Goal: Task Accomplishment & Management: Manage account settings

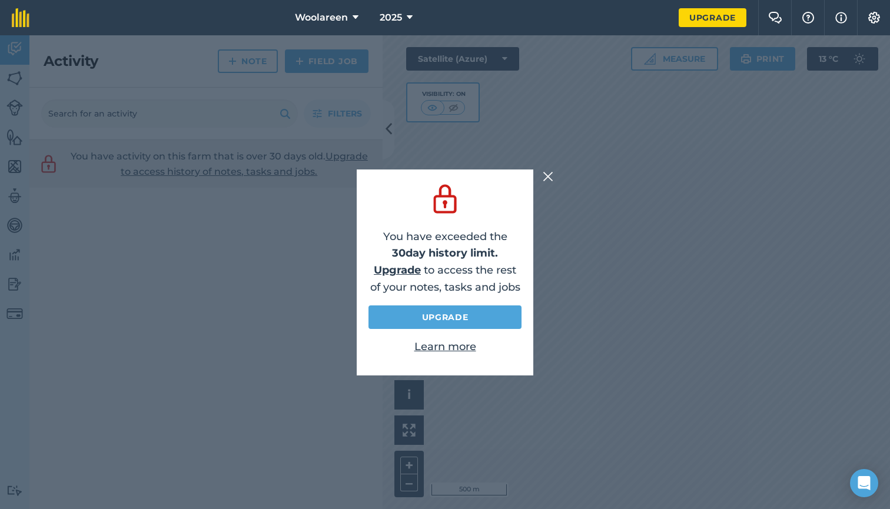
click at [548, 178] on img at bounding box center [548, 176] width 11 height 14
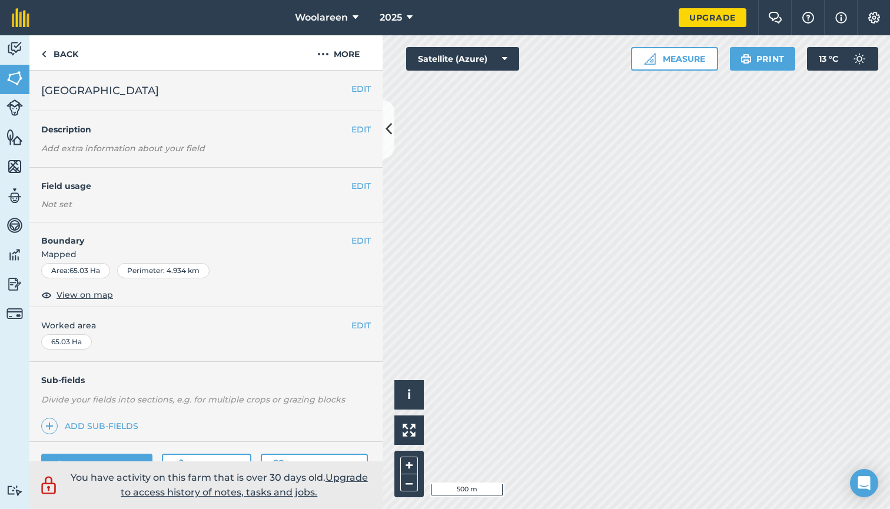
click at [663, 56] on button "Measure" at bounding box center [674, 59] width 87 height 24
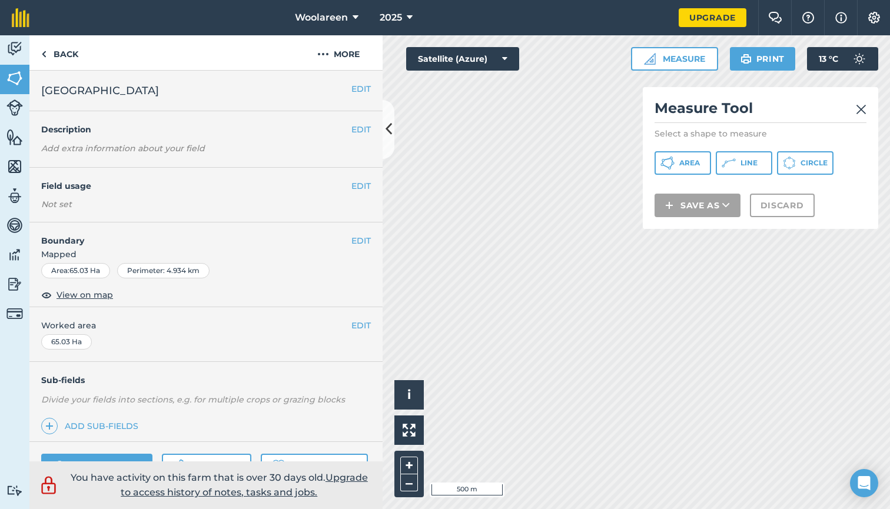
click at [696, 157] on button "Area" at bounding box center [682, 163] width 56 height 24
drag, startPoint x: 789, startPoint y: 94, endPoint x: 717, endPoint y: 117, distance: 76.1
click at [717, 117] on div "Measure Tool Select a shape to measure Area Line Circle Save as Discard" at bounding box center [760, 158] width 235 height 142
click at [863, 110] on img at bounding box center [861, 109] width 11 height 14
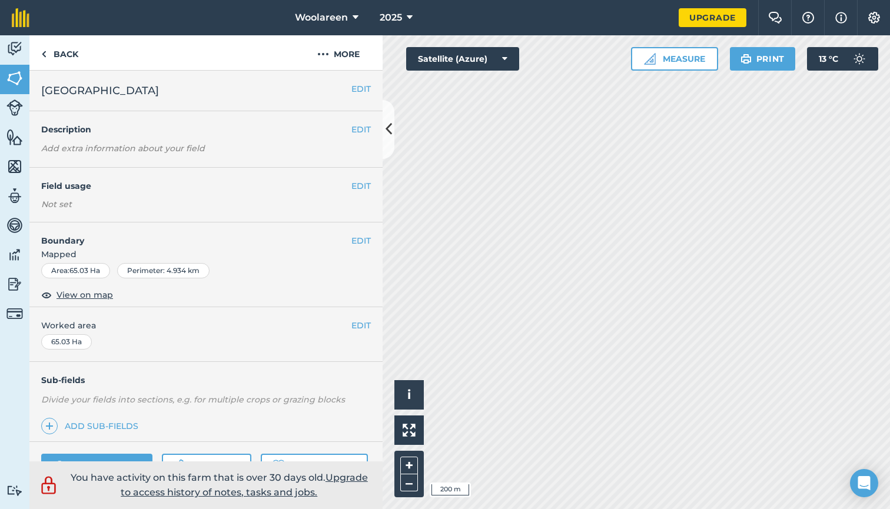
click at [691, 64] on button "Measure" at bounding box center [674, 59] width 87 height 24
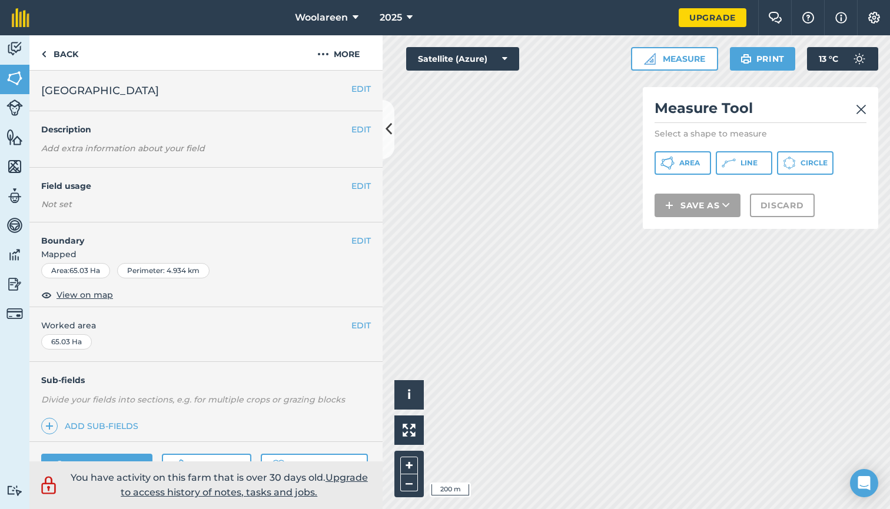
click at [685, 167] on span "Area" at bounding box center [689, 162] width 21 height 9
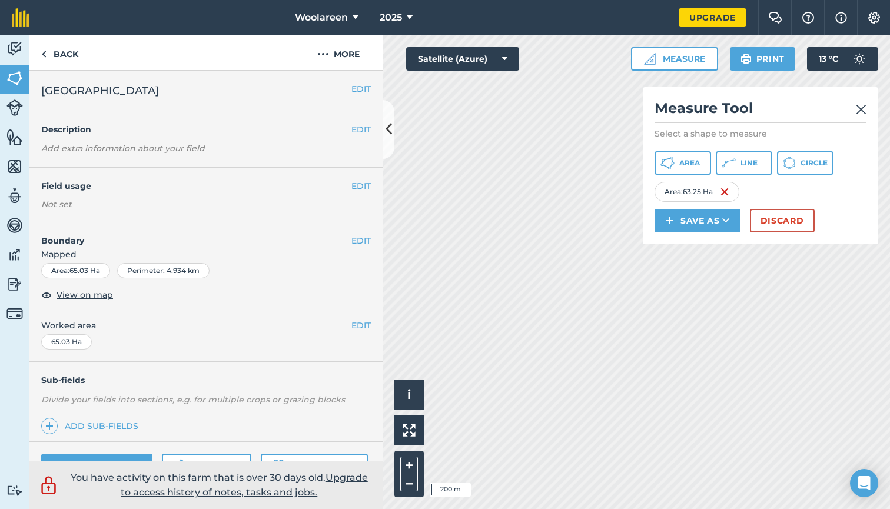
click at [857, 112] on img at bounding box center [861, 109] width 11 height 14
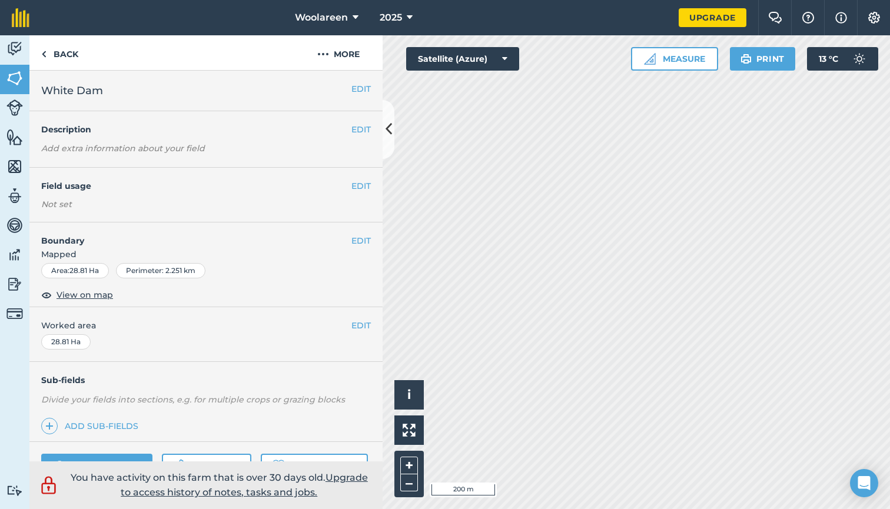
click at [351, 242] on button "EDIT" at bounding box center [360, 240] width 19 height 13
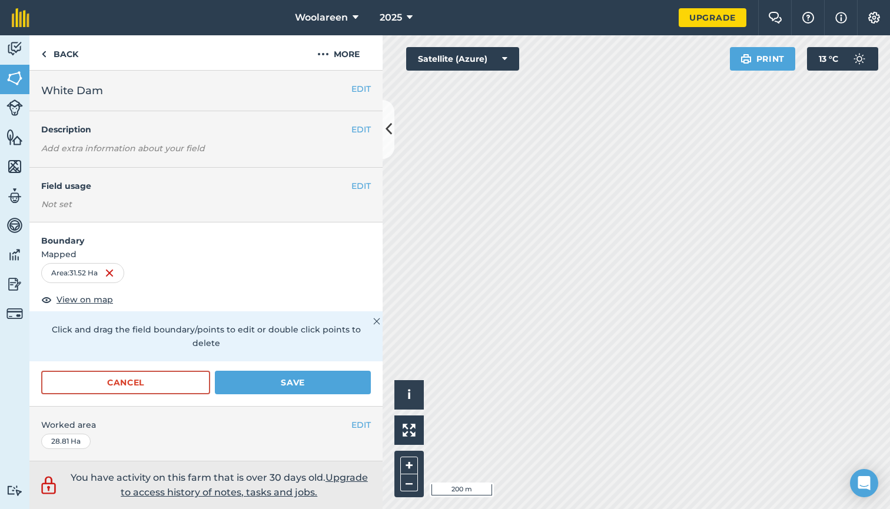
click at [290, 386] on button "Save" at bounding box center [293, 383] width 156 height 24
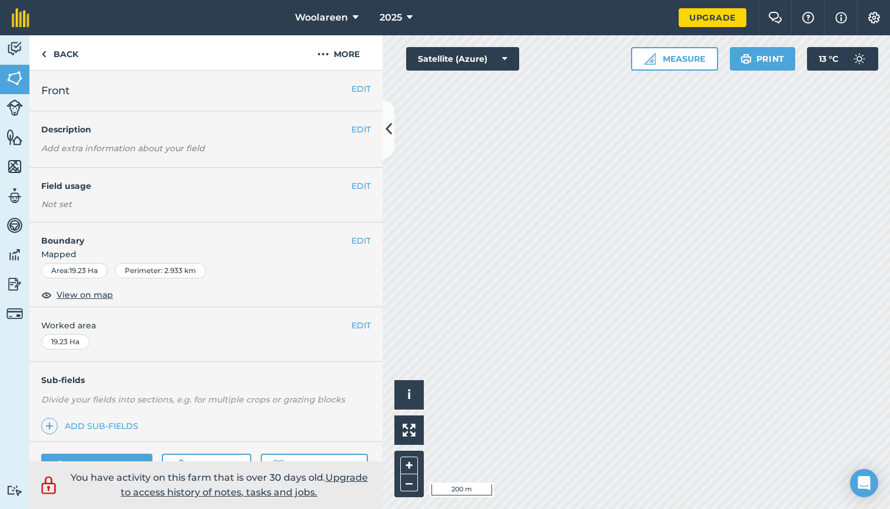
click at [698, 54] on button "Measure" at bounding box center [674, 59] width 87 height 24
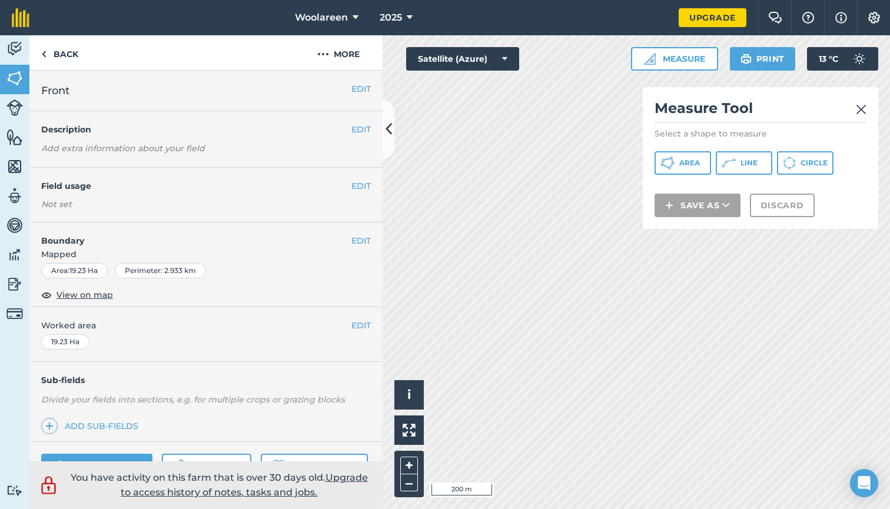
click at [865, 106] on img at bounding box center [861, 109] width 11 height 14
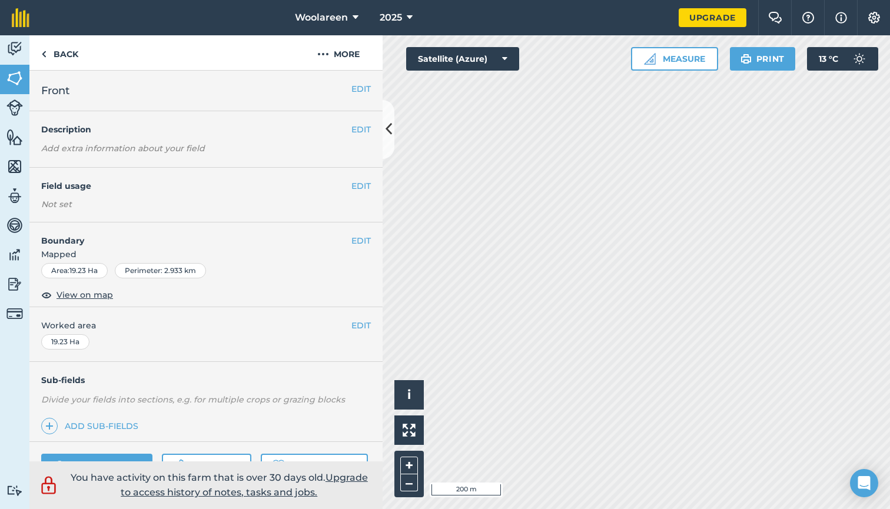
click at [692, 62] on button "Measure" at bounding box center [674, 59] width 87 height 24
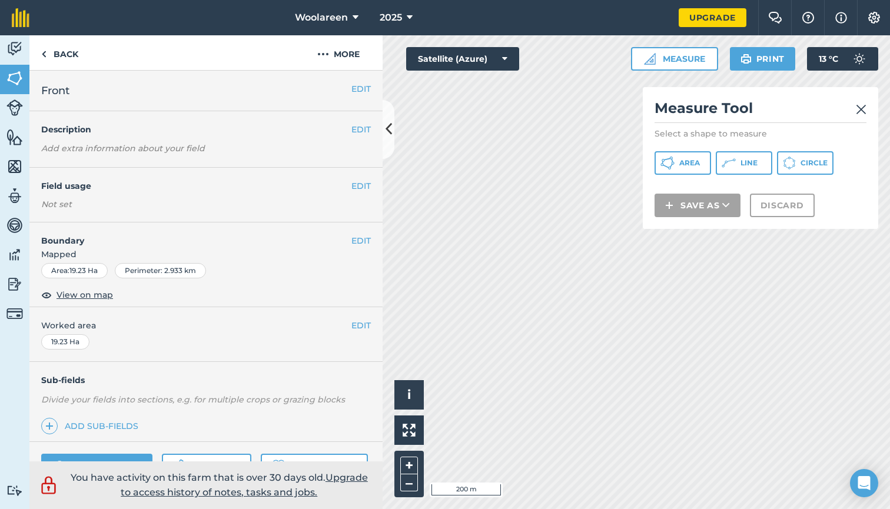
drag, startPoint x: 659, startPoint y: 158, endPoint x: 653, endPoint y: 161, distance: 6.6
click at [659, 158] on button "Area" at bounding box center [682, 163] width 56 height 24
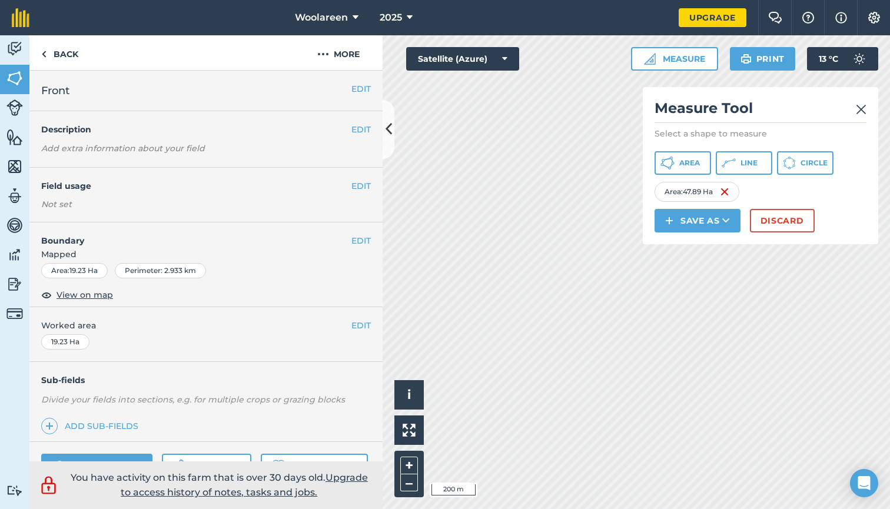
click at [784, 226] on button "Discard" at bounding box center [782, 221] width 65 height 24
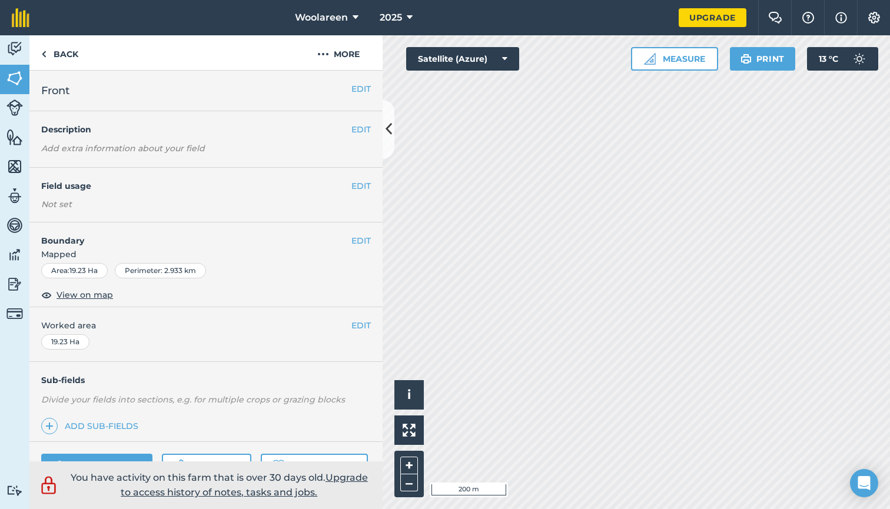
click at [358, 241] on button "EDIT" at bounding box center [360, 240] width 19 height 13
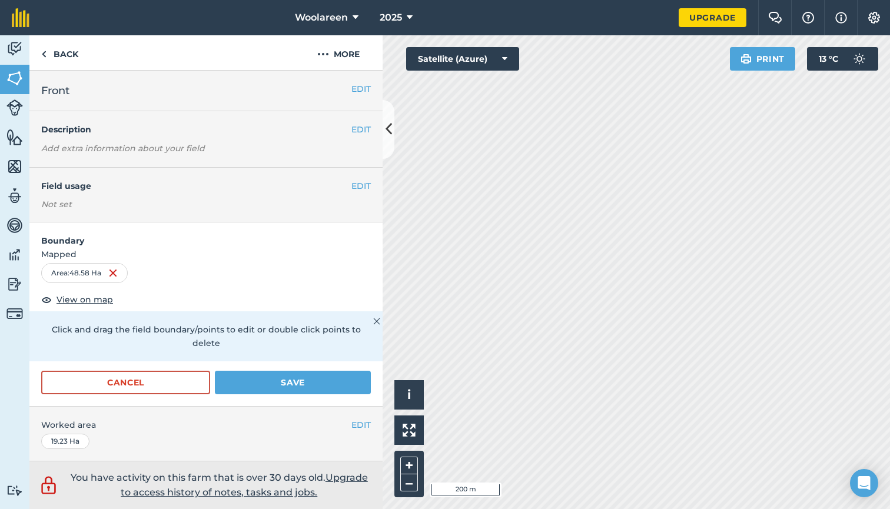
click at [296, 378] on button "Save" at bounding box center [293, 383] width 156 height 24
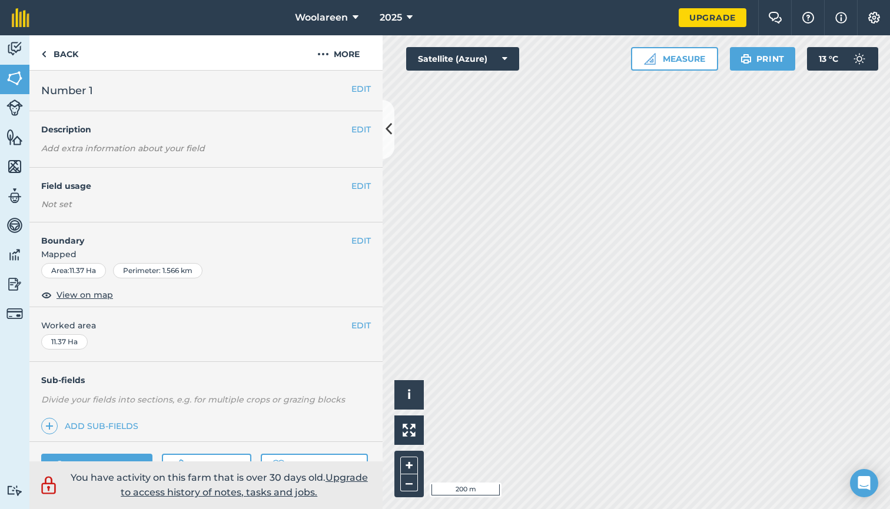
scroll to position [31, 0]
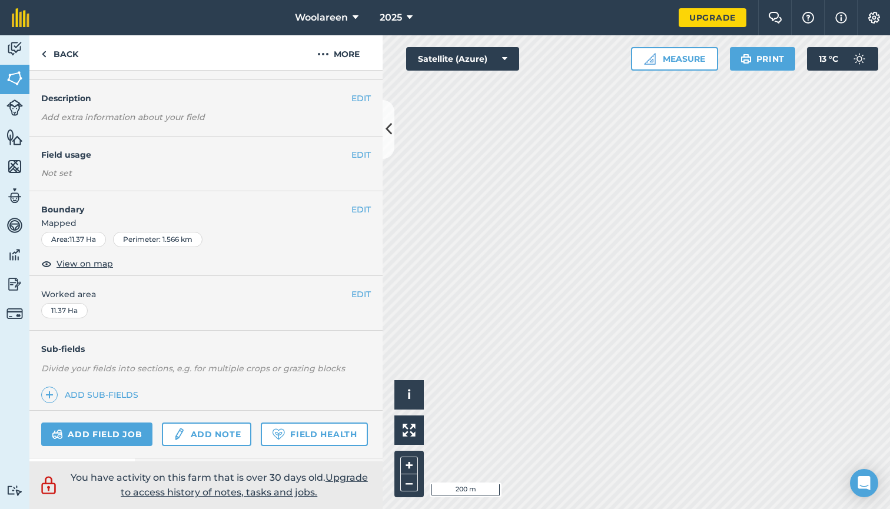
click at [351, 207] on button "EDIT" at bounding box center [360, 209] width 19 height 13
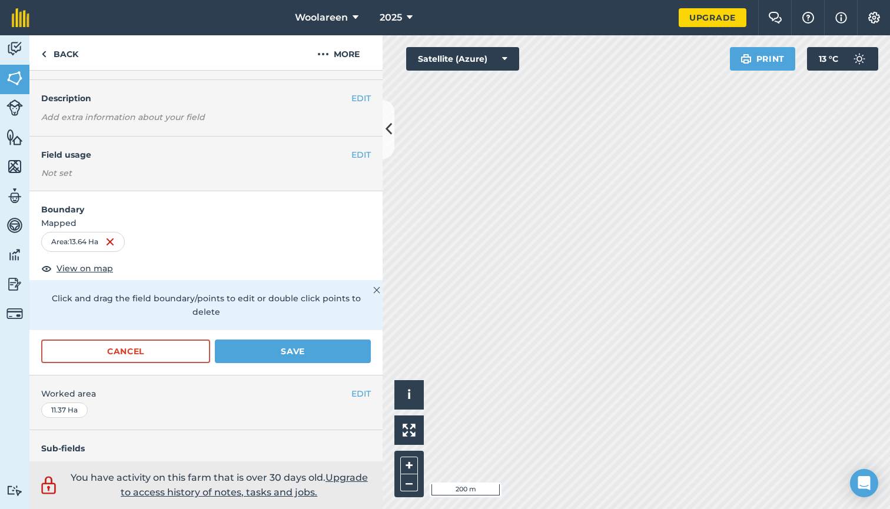
click at [338, 348] on button "Save" at bounding box center [293, 352] width 156 height 24
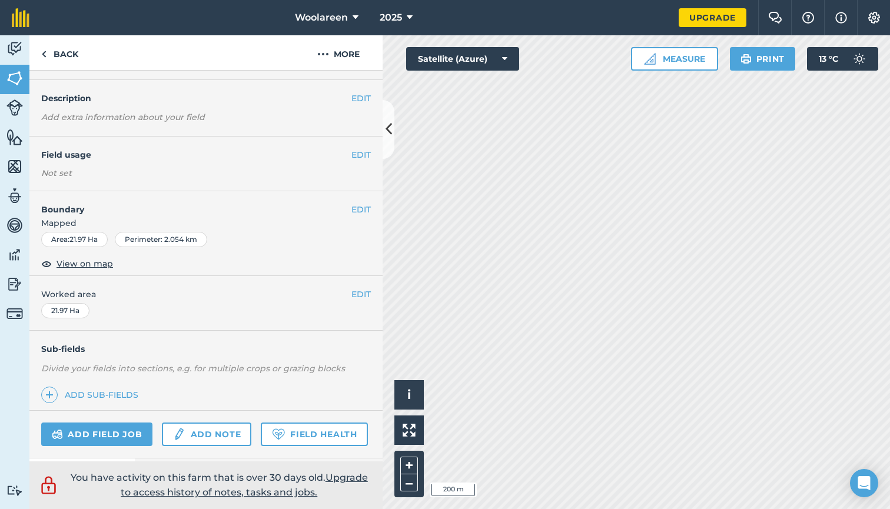
click at [351, 208] on button "EDIT" at bounding box center [360, 209] width 19 height 13
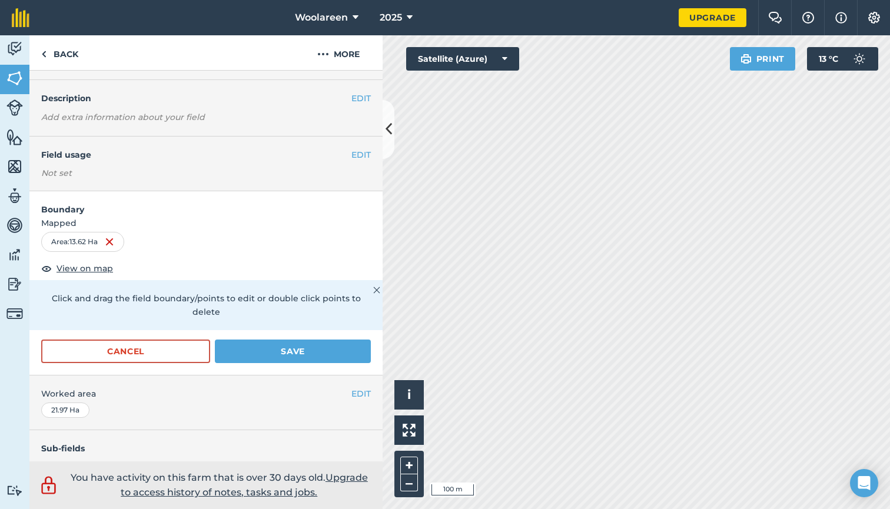
click at [241, 354] on button "Save" at bounding box center [293, 352] width 156 height 24
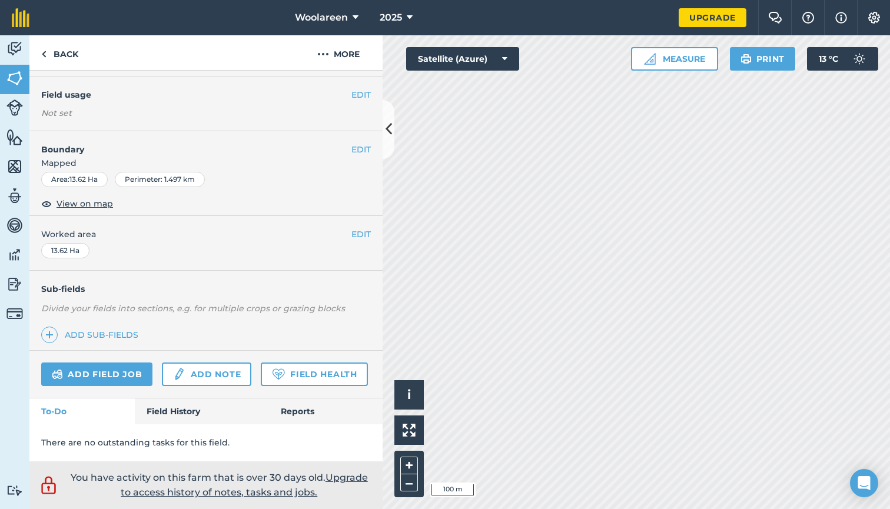
scroll to position [121, 0]
click at [70, 58] on link "Back" at bounding box center [59, 52] width 61 height 35
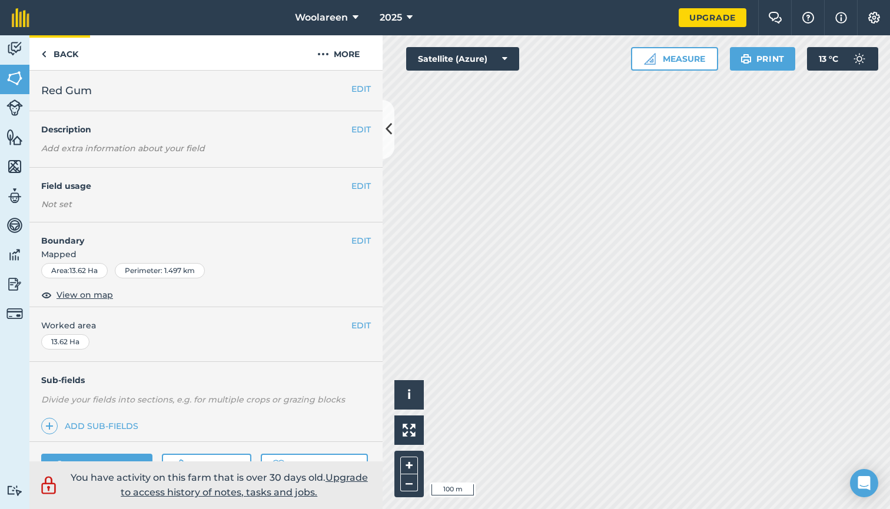
scroll to position [0, 0]
click at [65, 52] on link "Back" at bounding box center [59, 52] width 61 height 35
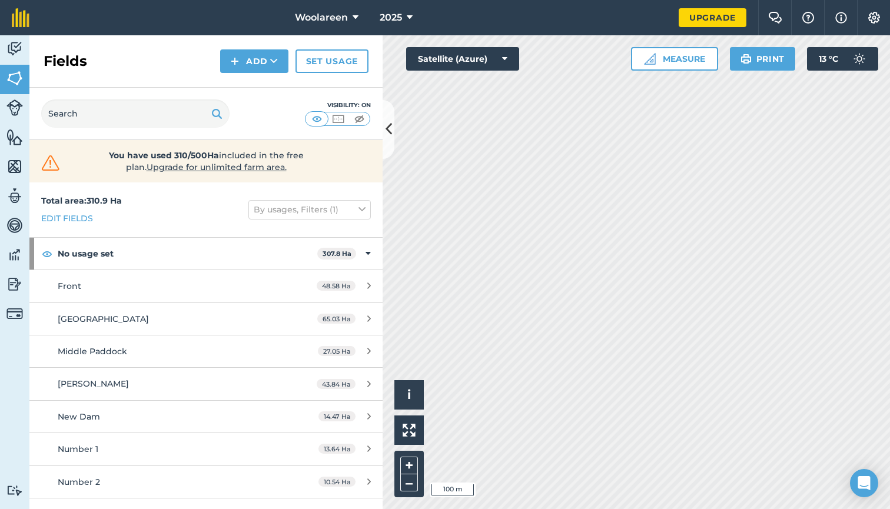
click at [246, 62] on button "Add" at bounding box center [254, 61] width 68 height 24
click at [257, 90] on link "Draw" at bounding box center [254, 88] width 65 height 26
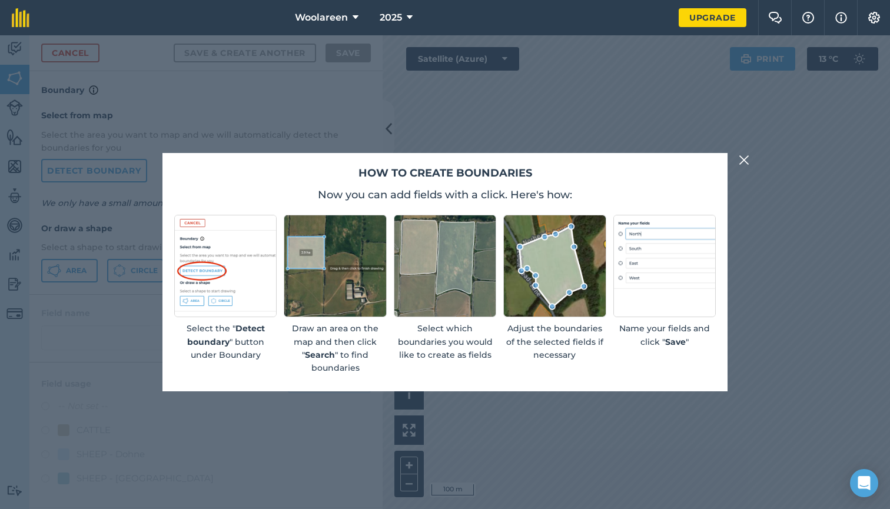
click at [744, 161] on img at bounding box center [744, 160] width 11 height 14
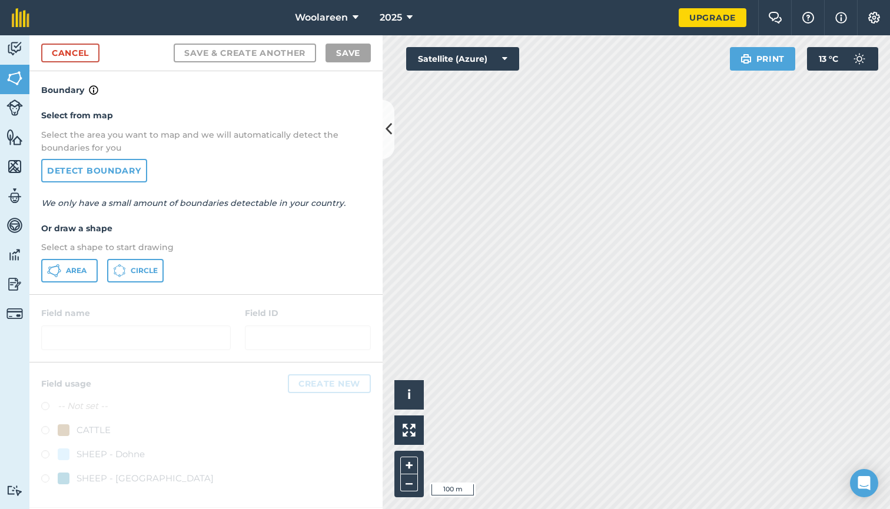
click at [74, 271] on span "Area" at bounding box center [76, 270] width 21 height 9
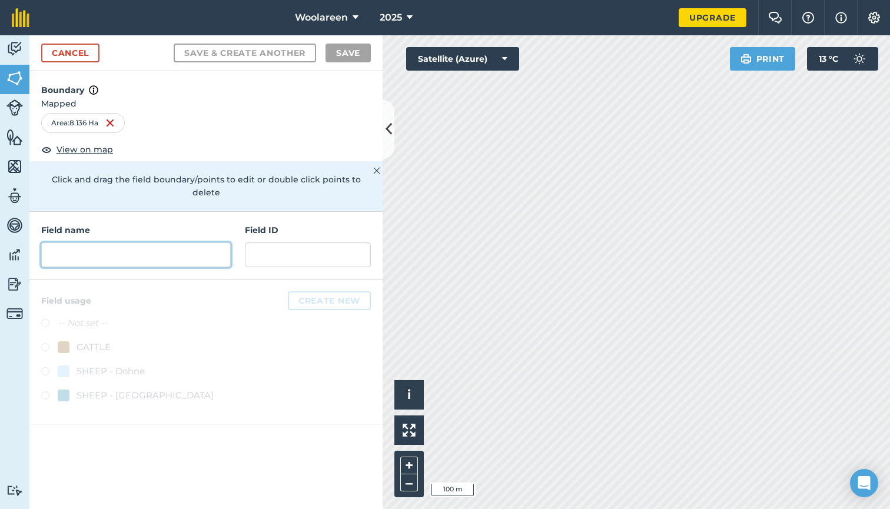
click at [146, 242] on input "text" at bounding box center [135, 254] width 189 height 25
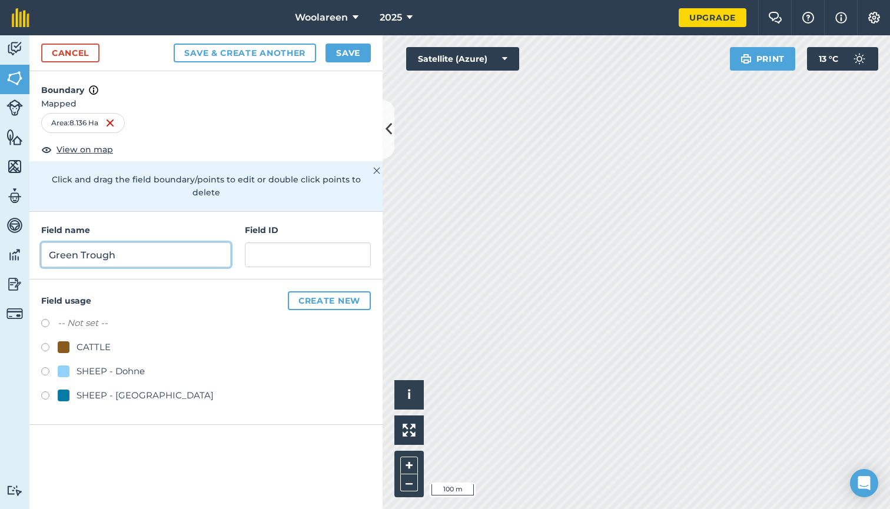
type input "Green Trough"
click at [359, 53] on button "Save" at bounding box center [347, 53] width 45 height 19
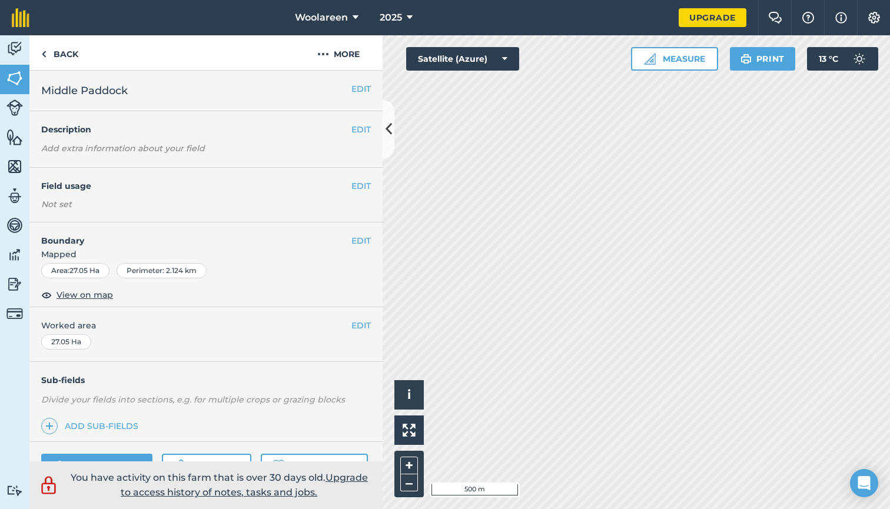
click at [20, 114] on img at bounding box center [14, 107] width 16 height 16
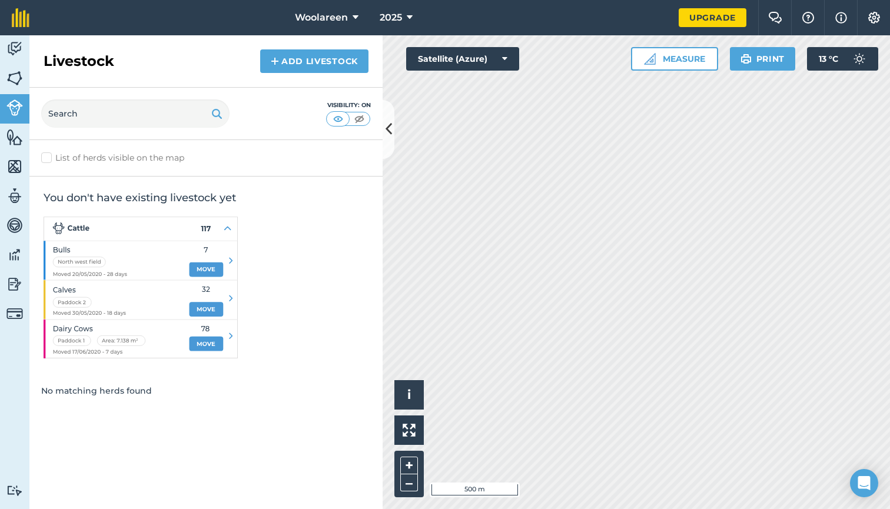
click at [310, 66] on link "Add Livestock" at bounding box center [314, 61] width 108 height 24
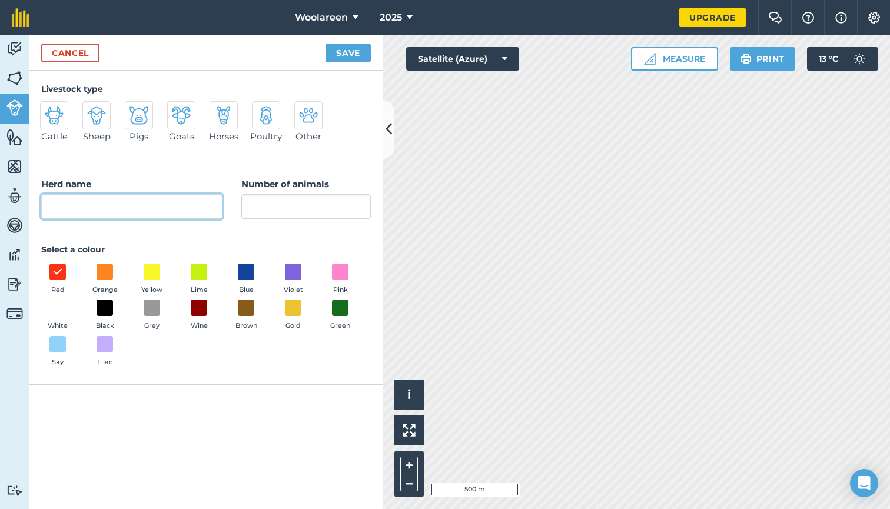
click at [105, 212] on input "Herd name" at bounding box center [131, 206] width 181 height 25
type input "Rams"
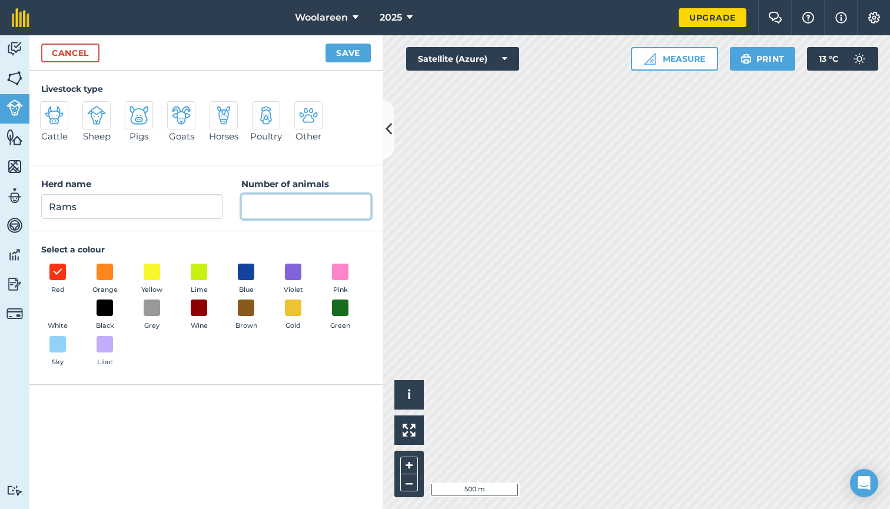
click at [265, 205] on input "Number of animals" at bounding box center [305, 206] width 129 height 25
type input "47"
click at [104, 114] on img at bounding box center [96, 115] width 19 height 19
click at [91, 109] on input "Sheep" at bounding box center [88, 105] width 8 height 8
radio input "true"
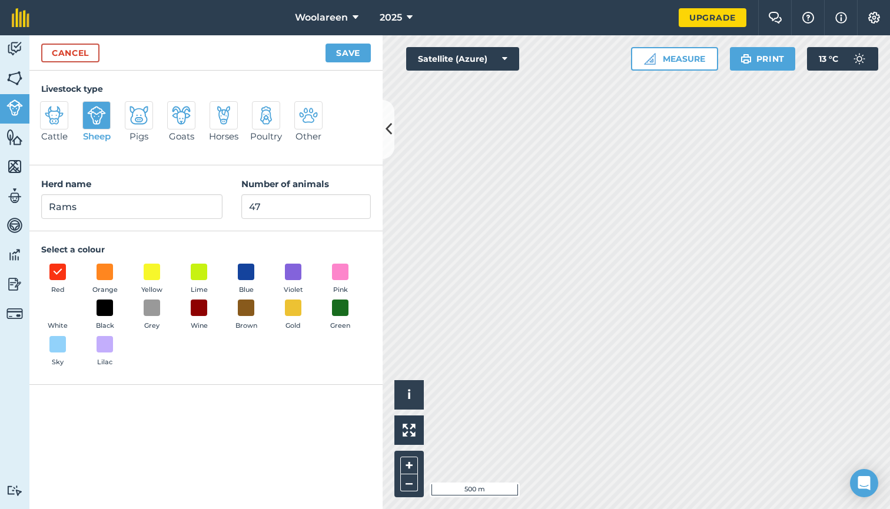
click at [351, 53] on button "Save" at bounding box center [347, 53] width 45 height 19
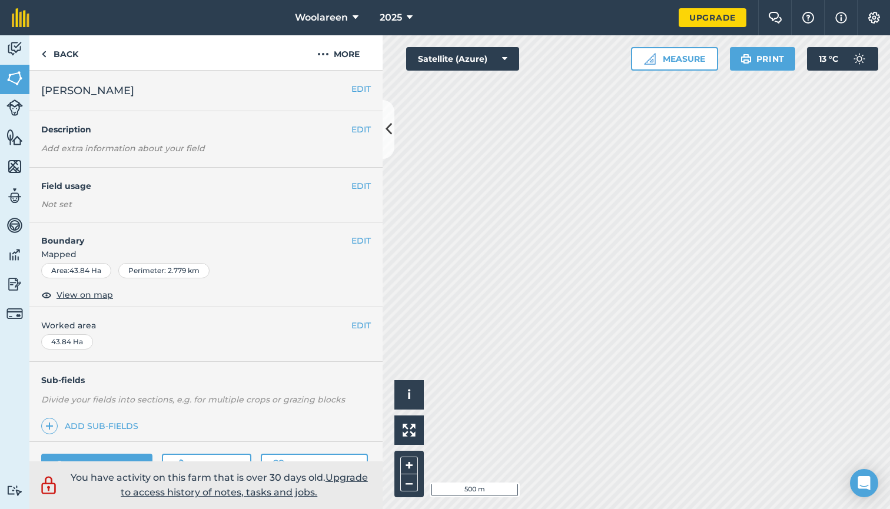
click at [10, 108] on img at bounding box center [14, 107] width 16 height 16
click at [357, 188] on button "EDIT" at bounding box center [360, 185] width 19 height 13
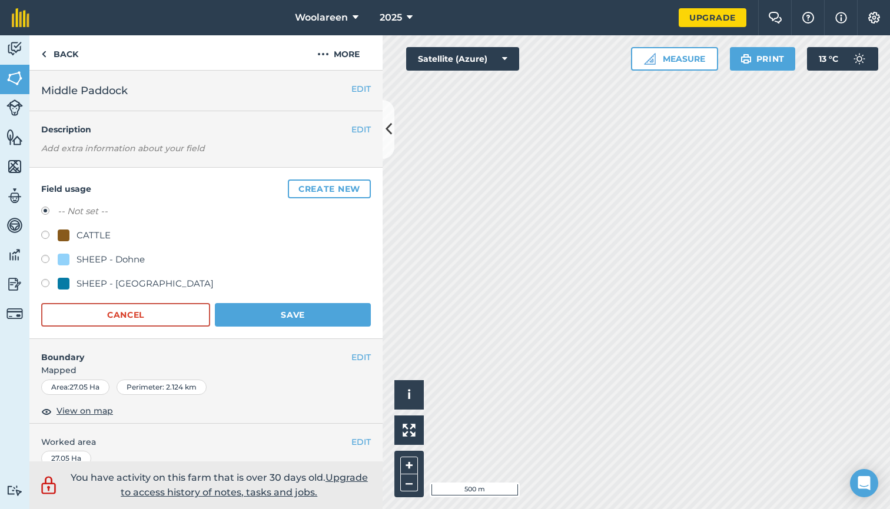
click at [322, 185] on button "Create new" at bounding box center [329, 188] width 83 height 19
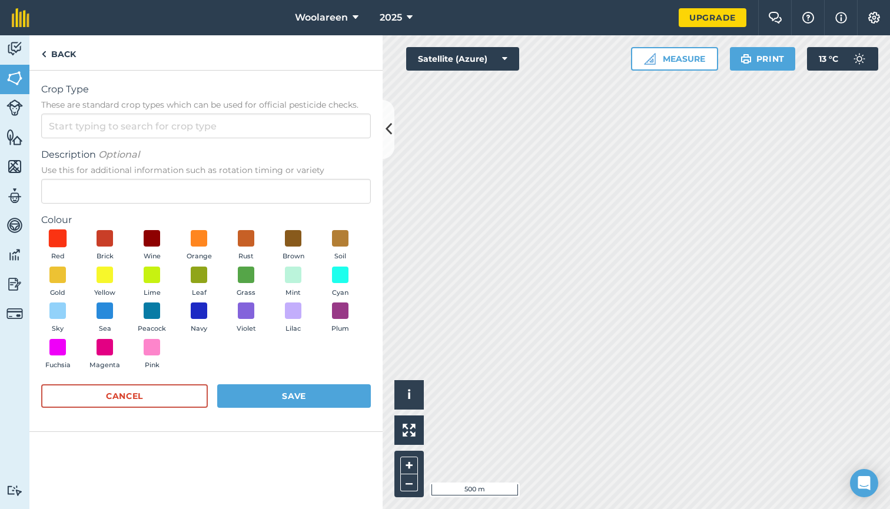
click at [58, 231] on span at bounding box center [58, 238] width 18 height 18
click at [100, 126] on input "Crop Type These are standard crop types which can be used for official pesticid…" at bounding box center [206, 126] width 330 height 25
click at [122, 104] on span "These are standard crop types which can be used for official pesticide checks." at bounding box center [206, 105] width 330 height 12
click at [122, 114] on input "Rams" at bounding box center [206, 126] width 330 height 25
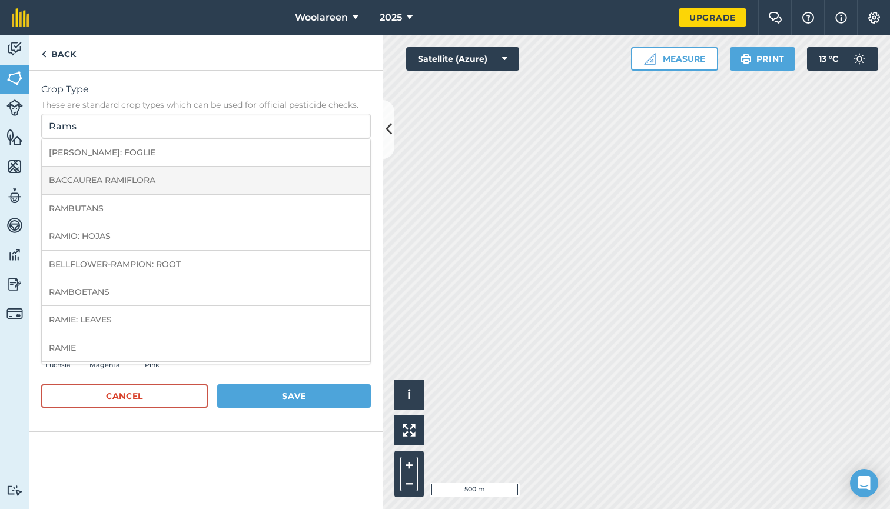
click at [70, 187] on li "BACCAUREA RAMIFLORA" at bounding box center [206, 181] width 328 height 28
type input "BACCAUREA RAMIFLORA"
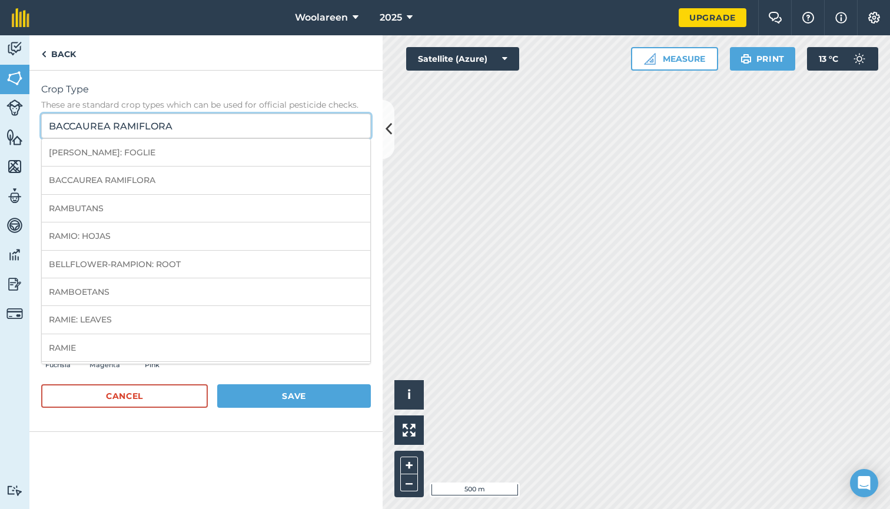
click at [129, 128] on input "BACCAUREA RAMIFLORA" at bounding box center [206, 126] width 330 height 25
click at [69, 57] on link "Back" at bounding box center [58, 52] width 58 height 35
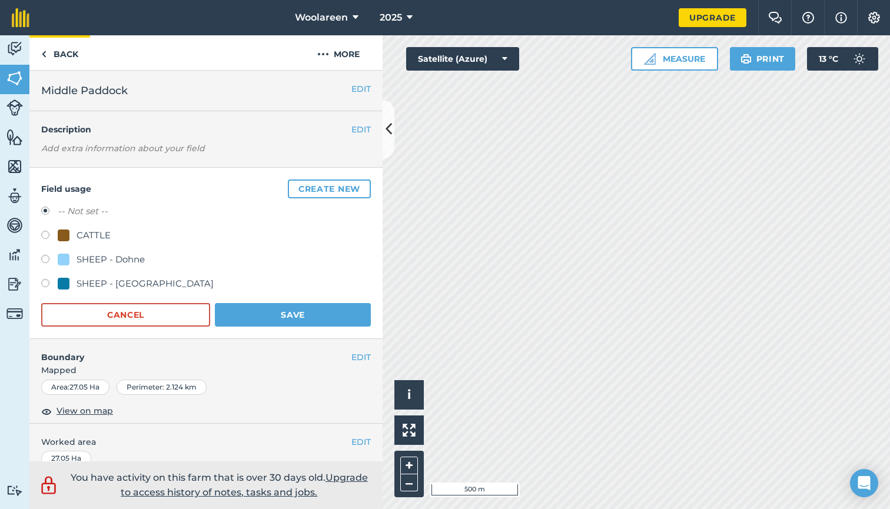
click at [56, 60] on link "Back" at bounding box center [59, 52] width 61 height 35
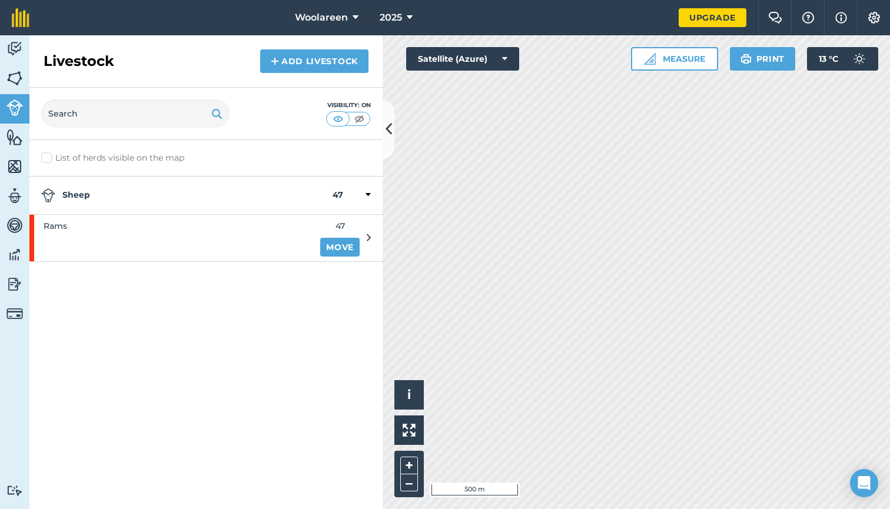
click at [350, 247] on link "Move" at bounding box center [339, 247] width 39 height 19
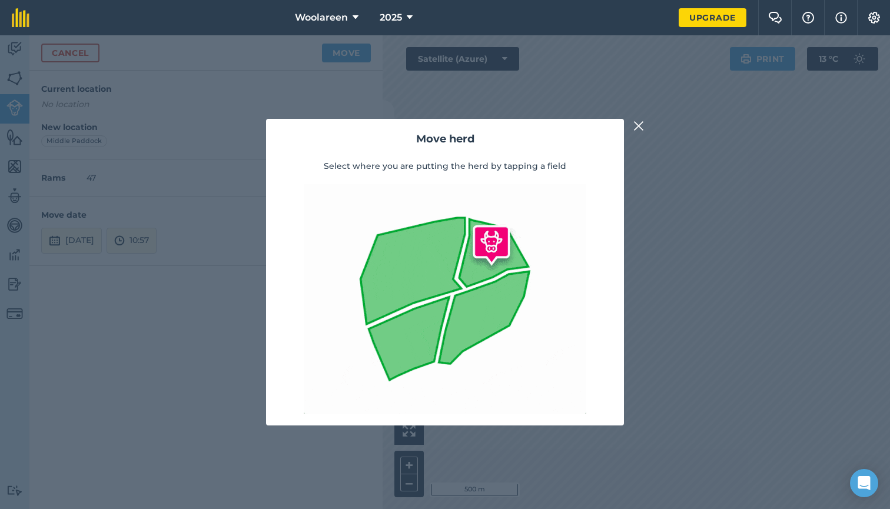
click at [636, 125] on img at bounding box center [638, 126] width 11 height 14
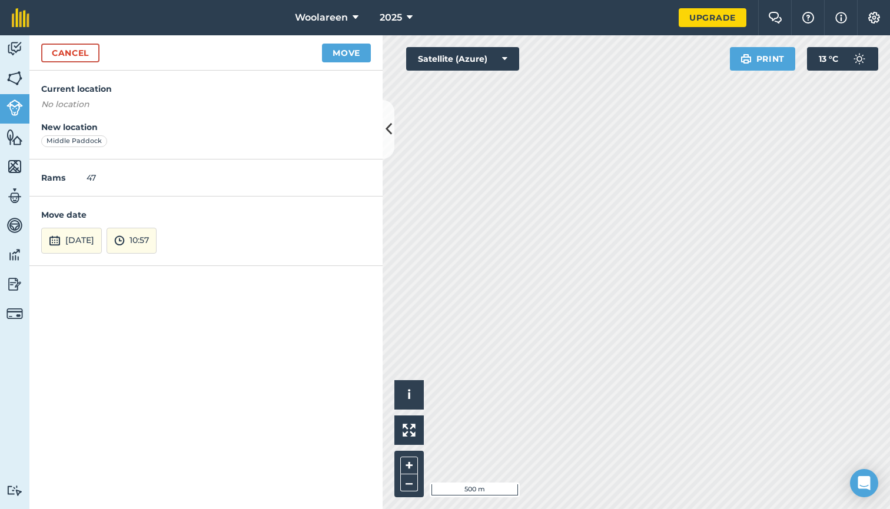
click at [339, 54] on button "Move" at bounding box center [346, 53] width 49 height 19
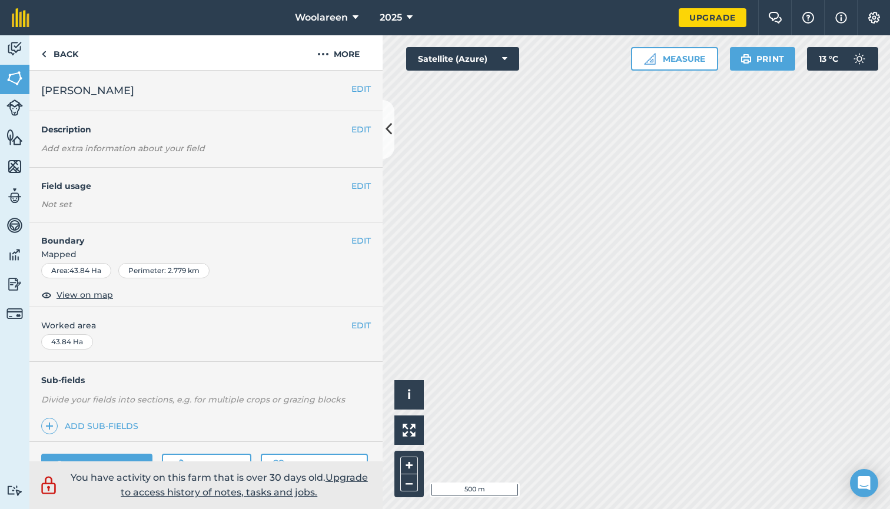
click at [13, 106] on img at bounding box center [14, 107] width 16 height 16
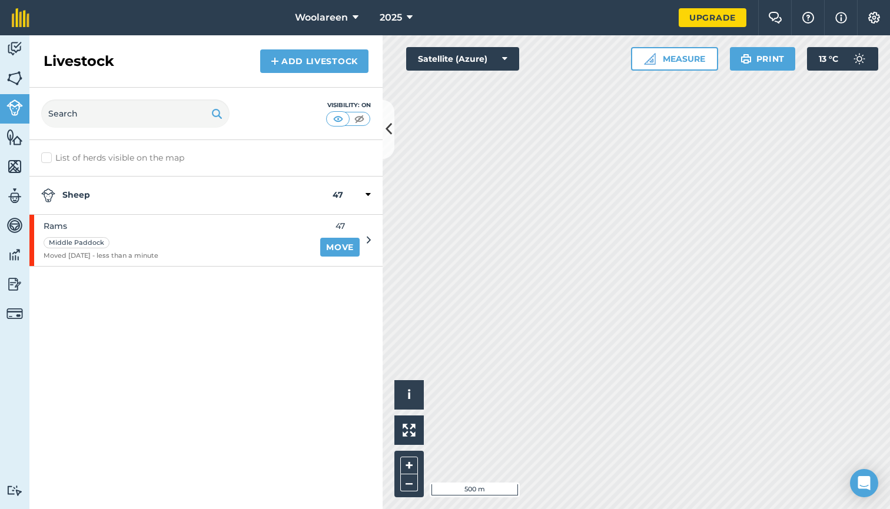
click at [294, 58] on link "Add Livestock" at bounding box center [314, 61] width 108 height 24
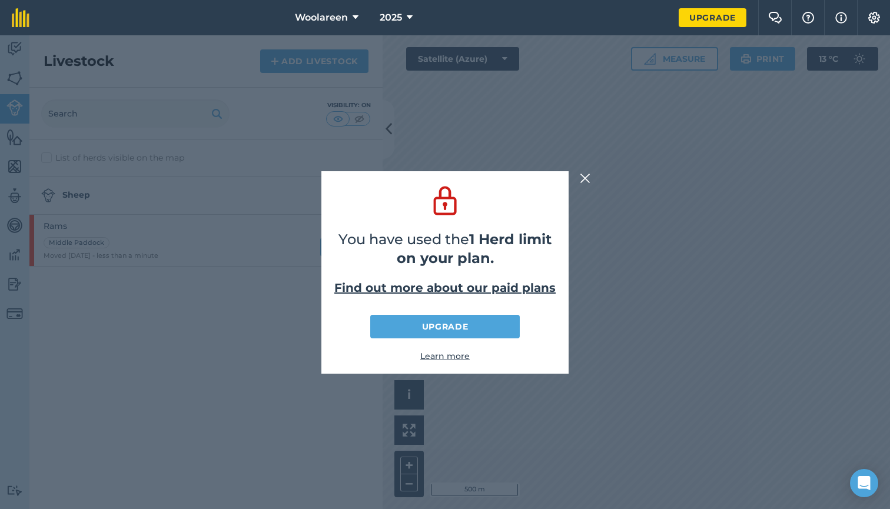
click at [493, 321] on link "Upgrade" at bounding box center [444, 327] width 149 height 24
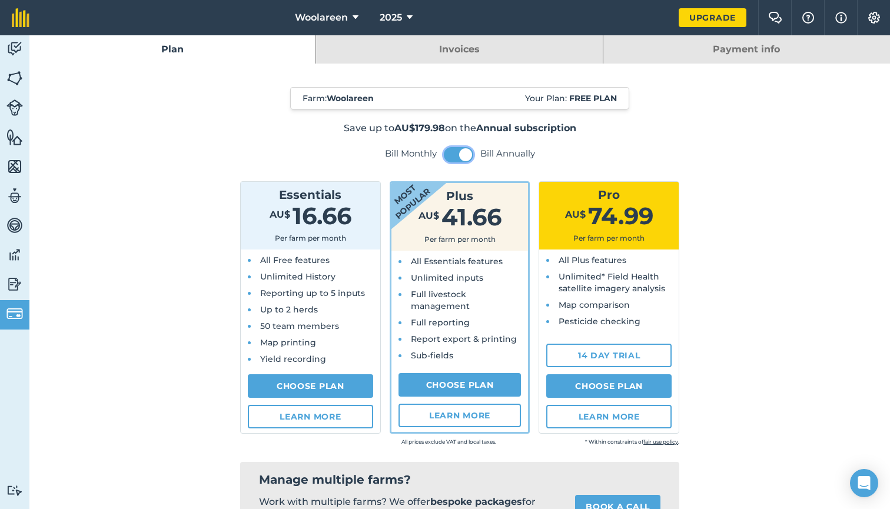
click at [459, 152] on span at bounding box center [465, 154] width 13 height 13
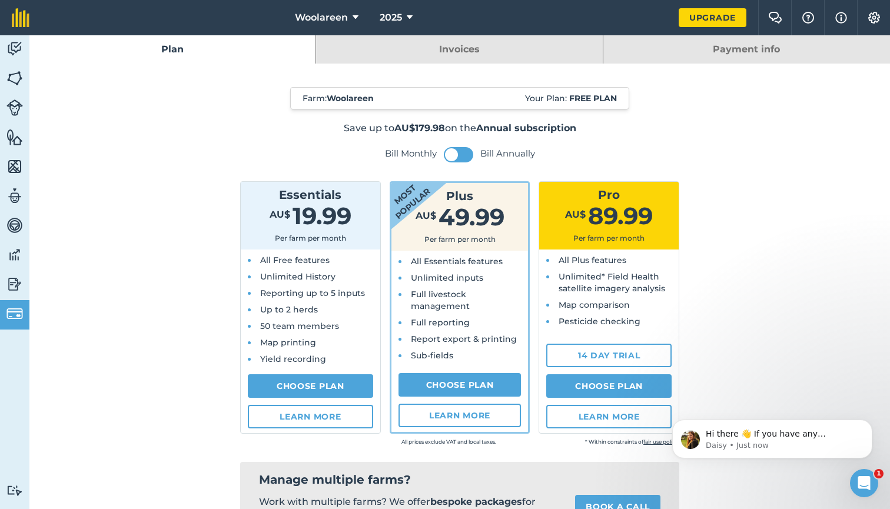
click at [461, 384] on link "Choose Plan" at bounding box center [459, 385] width 123 height 24
select select "9220acf7-288c-4cbd-b74c-53c24f79aa56"
select select "AU"
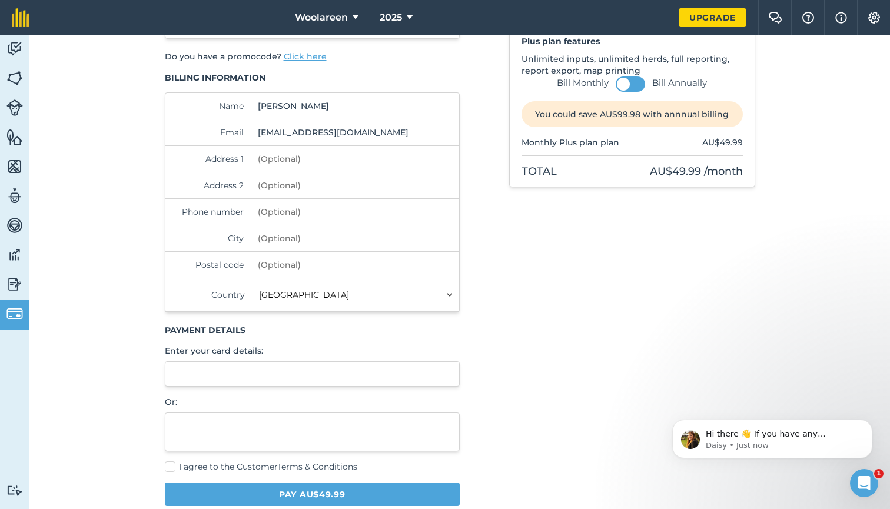
scroll to position [87, 0]
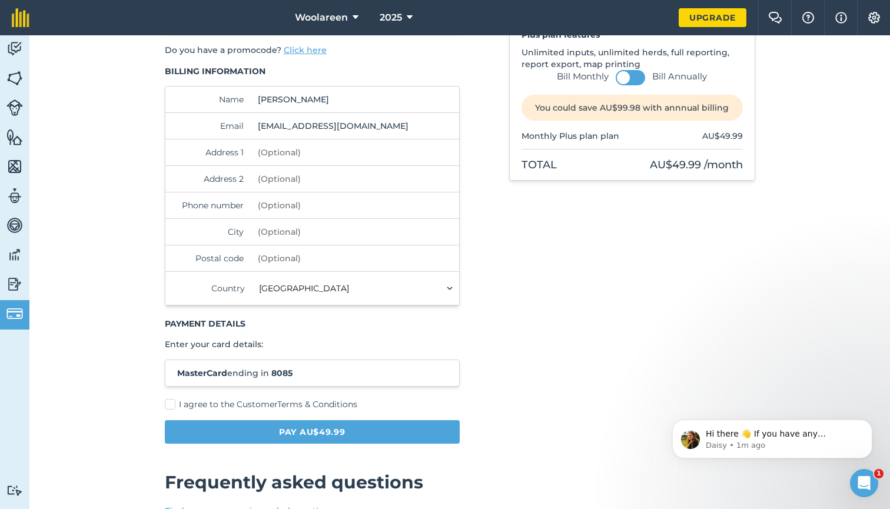
click at [188, 405] on span "I agree to the Customer Terms & Conditions" at bounding box center [268, 404] width 178 height 11
click at [172, 485] on input "I agree to the Customer Terms & Conditions" at bounding box center [169, 489] width 8 height 8
checkbox input "true"
click at [231, 428] on button "Pay AU$49.99" at bounding box center [312, 432] width 295 height 24
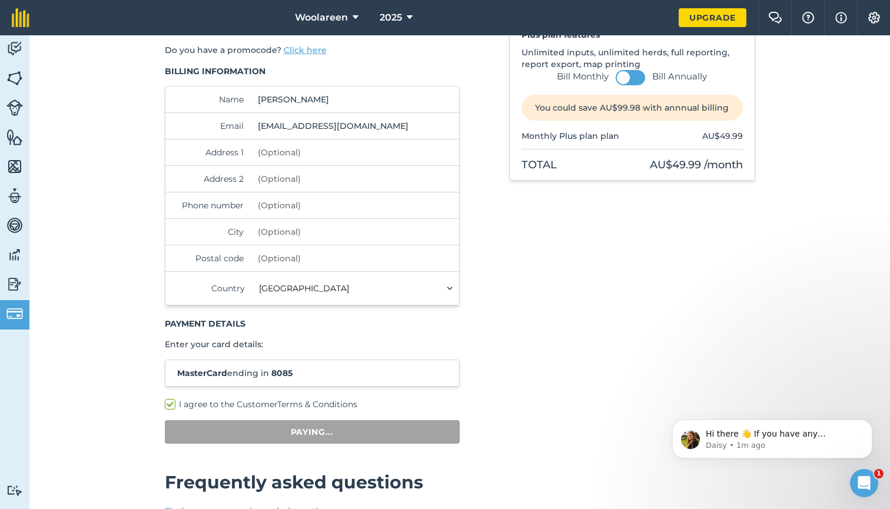
scroll to position [35, 0]
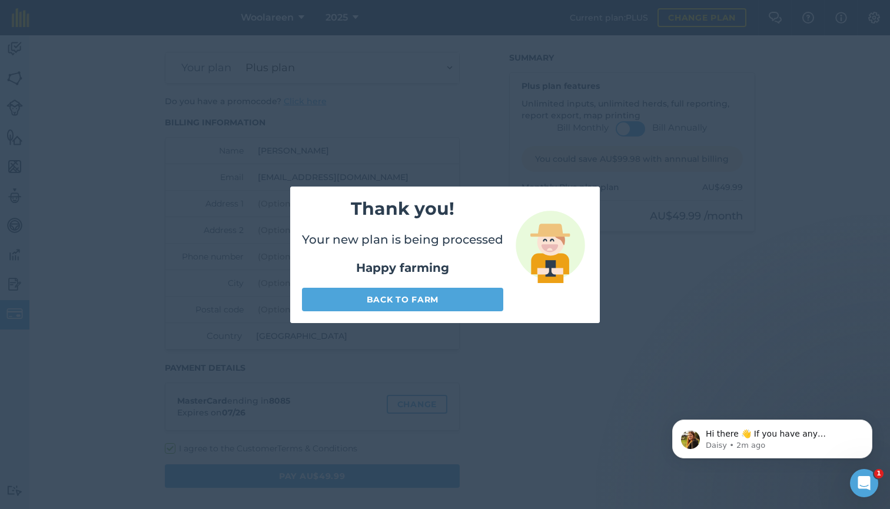
click at [368, 299] on link "Back to farm" at bounding box center [402, 300] width 201 height 24
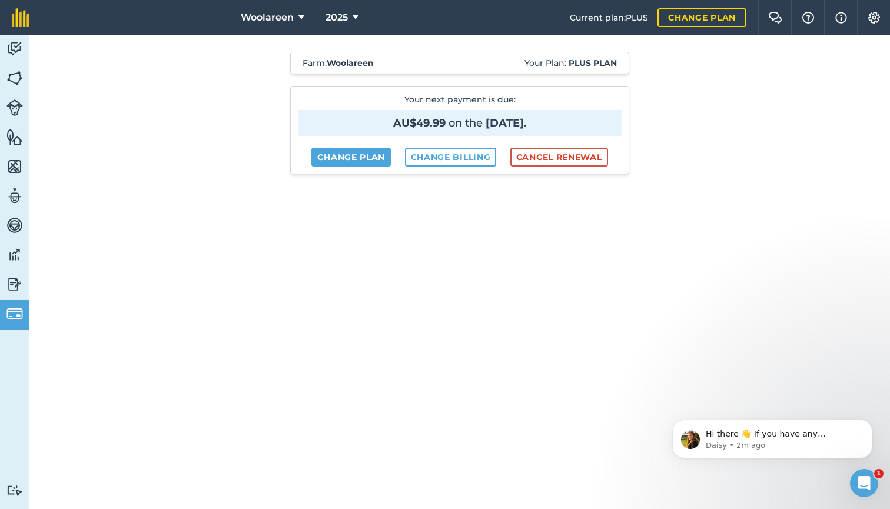
click at [13, 69] on img at bounding box center [14, 78] width 16 height 18
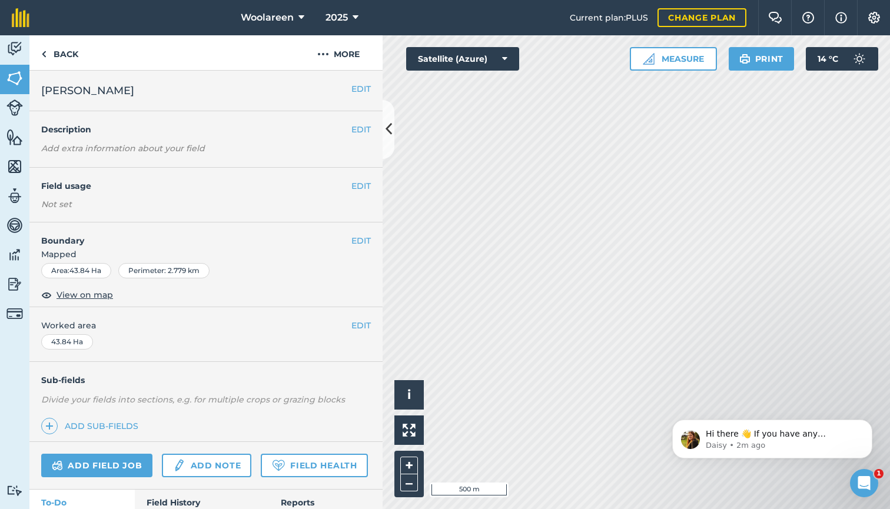
click at [17, 107] on img at bounding box center [14, 107] width 16 height 16
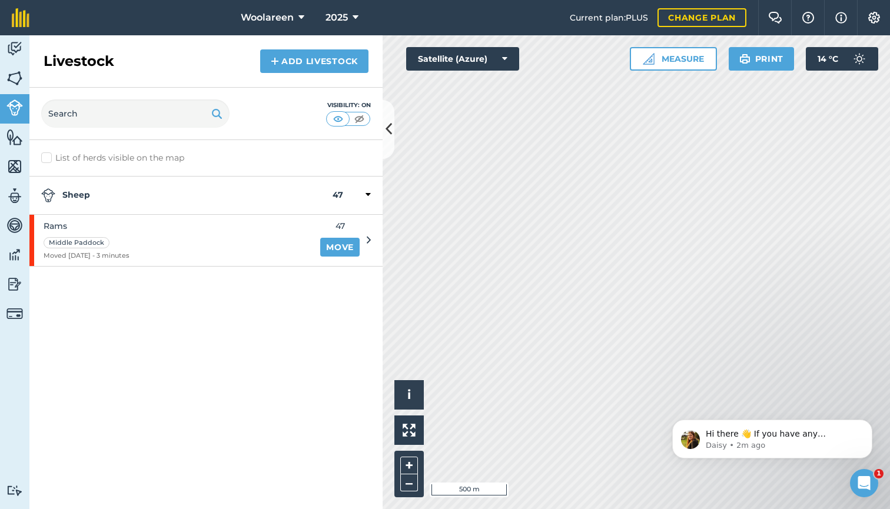
click at [325, 65] on link "Add Livestock" at bounding box center [314, 61] width 108 height 24
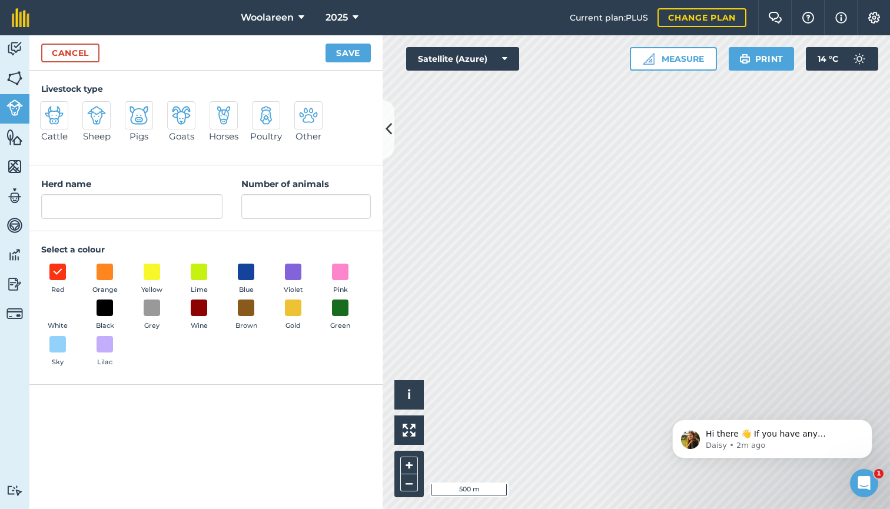
click at [90, 118] on img at bounding box center [96, 115] width 19 height 19
click at [90, 109] on input "Sheep" at bounding box center [88, 105] width 8 height 8
radio input "true"
type input "Sheep"
click at [288, 270] on span at bounding box center [293, 271] width 18 height 18
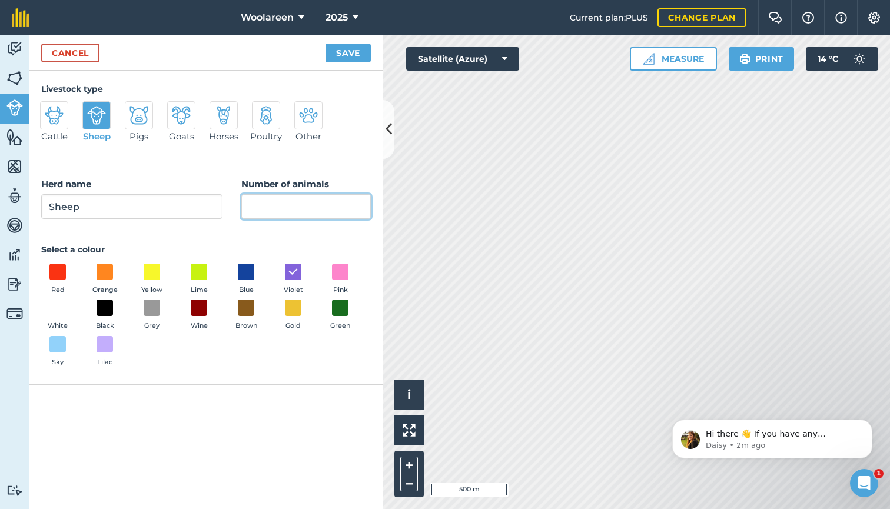
click at [262, 202] on input "Number of animals" at bounding box center [305, 206] width 129 height 25
type input "93"
click at [335, 53] on button "Save" at bounding box center [347, 53] width 45 height 19
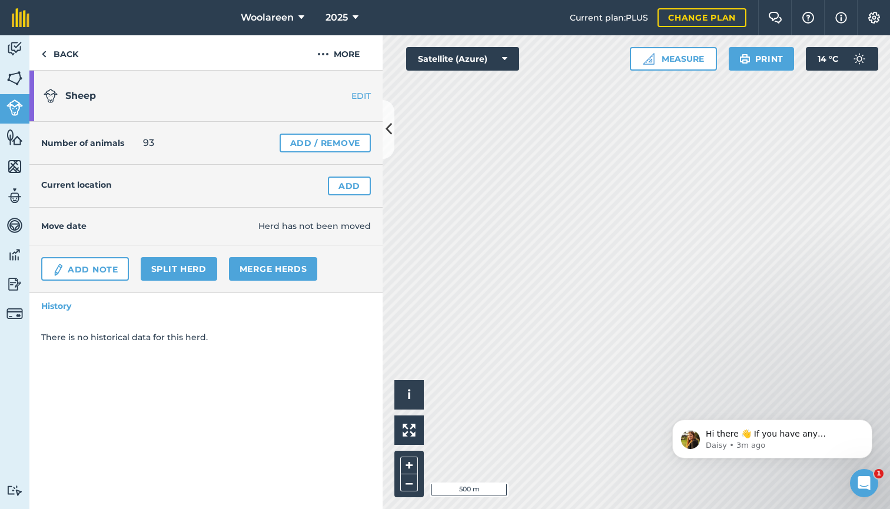
click at [347, 189] on link "Add" at bounding box center [349, 186] width 43 height 19
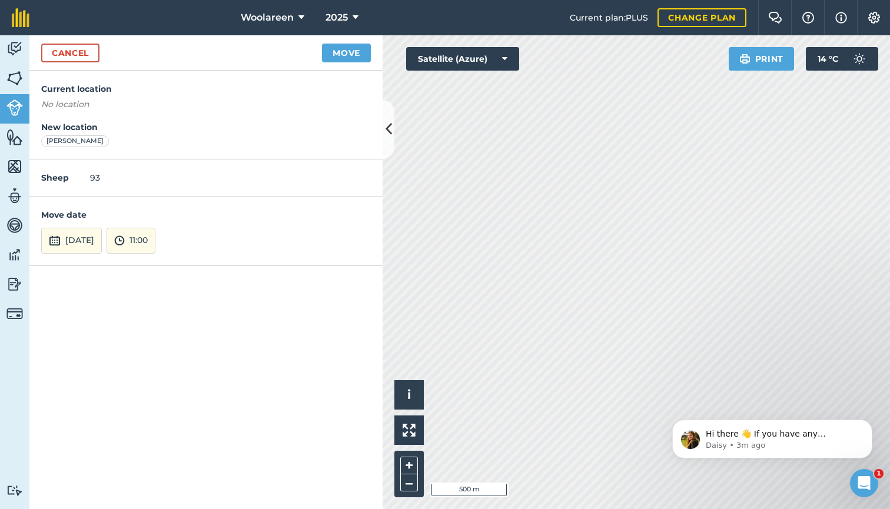
click at [350, 49] on button "Move" at bounding box center [346, 53] width 49 height 19
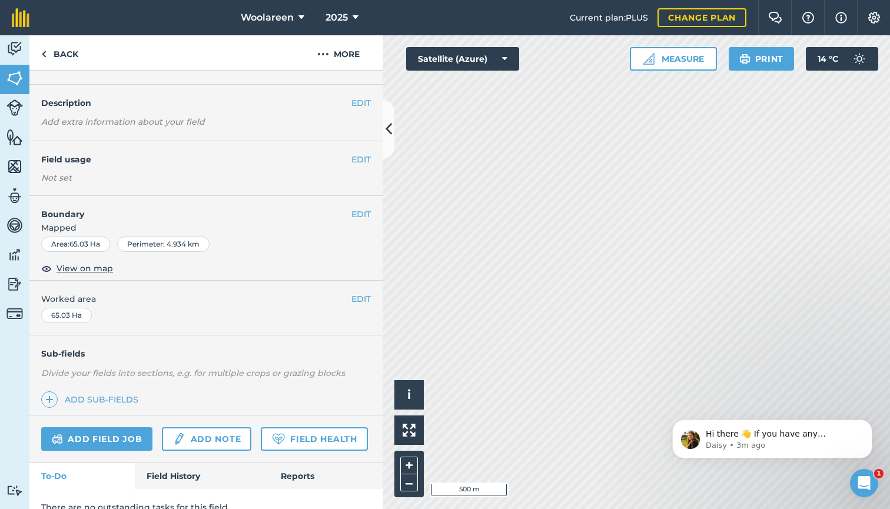
scroll to position [28, 0]
click at [13, 114] on img at bounding box center [14, 107] width 16 height 16
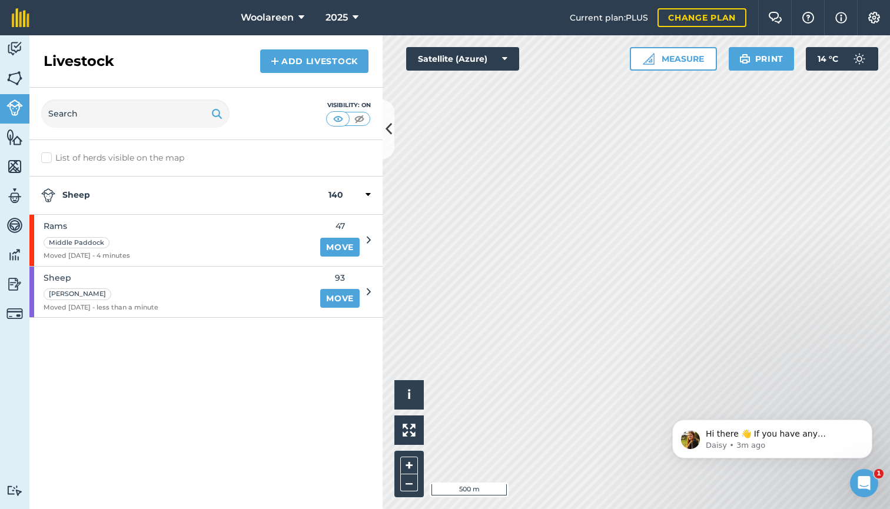
click at [301, 61] on link "Add Livestock" at bounding box center [314, 61] width 108 height 24
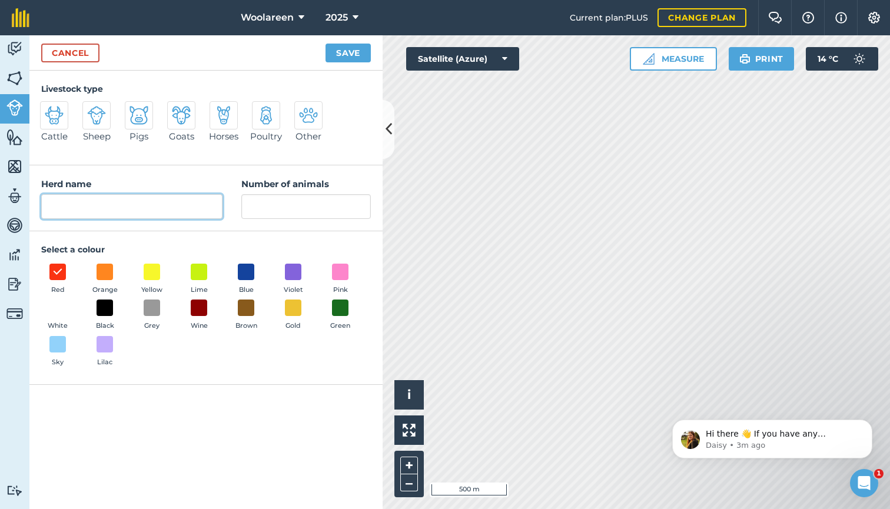
click at [174, 208] on input "Herd name" at bounding box center [131, 206] width 181 height 25
click at [99, 119] on img at bounding box center [96, 115] width 19 height 19
click at [91, 109] on input "Sheep" at bounding box center [88, 105] width 8 height 8
radio input "true"
type input "Sheep"
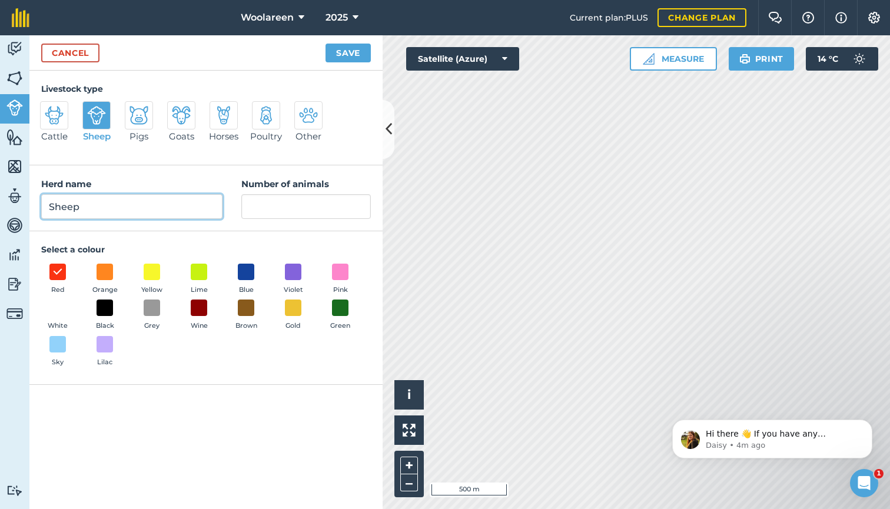
click at [176, 205] on input "Sheep" at bounding box center [131, 206] width 181 height 25
click at [249, 209] on input "Number of animals" at bounding box center [305, 206] width 129 height 25
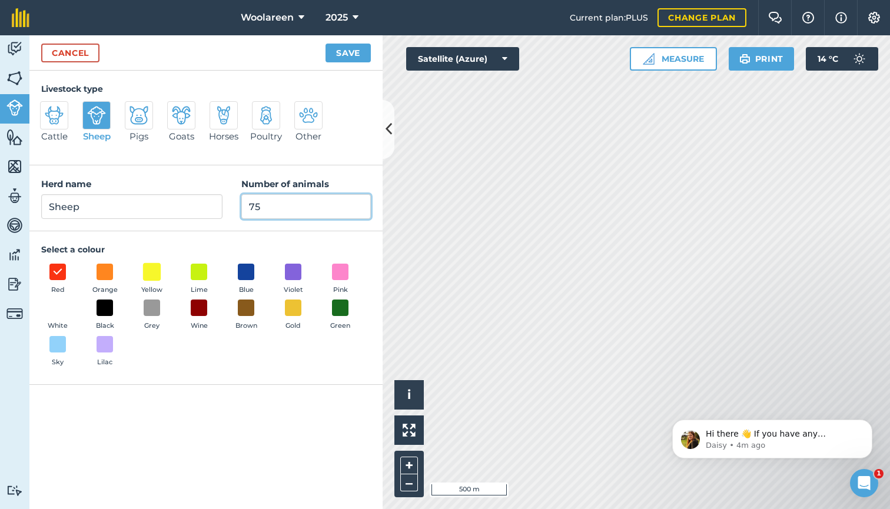
type input "75"
click at [159, 272] on span at bounding box center [152, 271] width 18 height 18
click at [335, 59] on button "Save" at bounding box center [347, 53] width 45 height 19
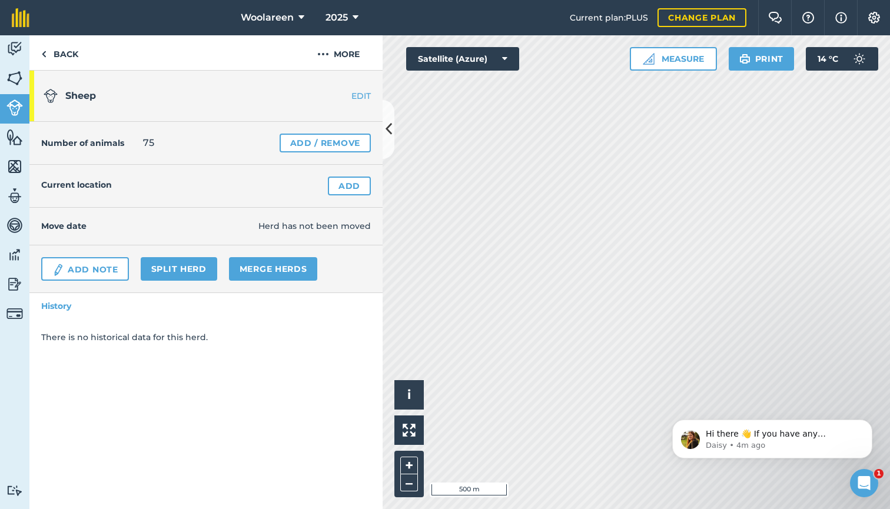
click at [339, 192] on link "Add" at bounding box center [349, 186] width 43 height 19
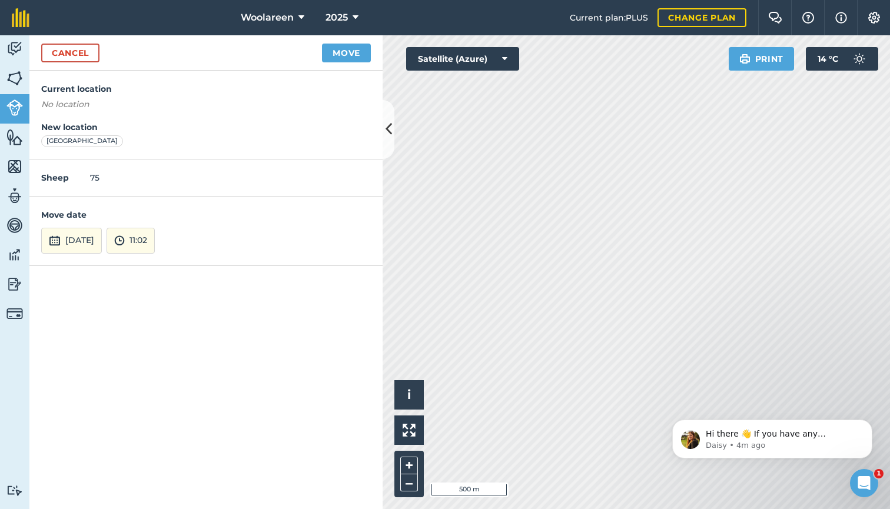
click at [337, 51] on button "Move" at bounding box center [346, 53] width 49 height 19
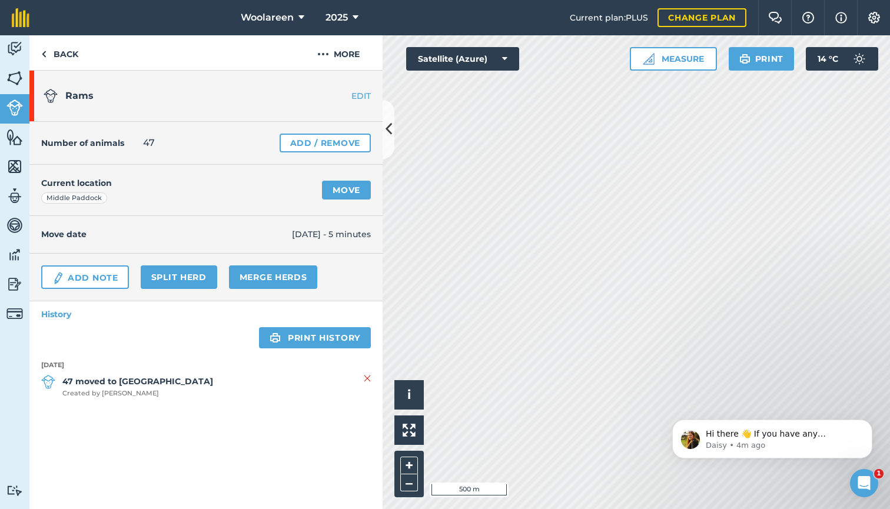
click at [360, 95] on link "EDIT" at bounding box center [345, 96] width 74 height 12
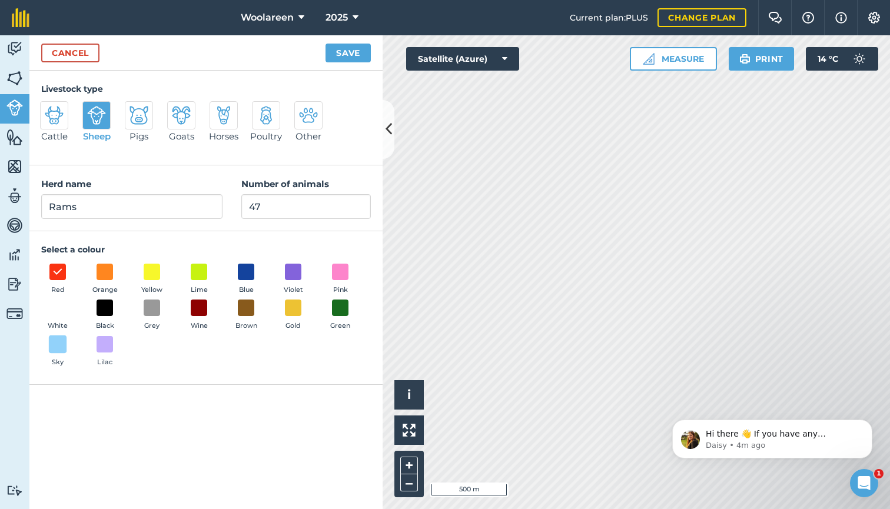
click at [59, 344] on span at bounding box center [58, 344] width 18 height 18
click at [49, 205] on input "Rams" at bounding box center [131, 206] width 181 height 25
type input "Sale Rams"
click at [347, 49] on button "Save" at bounding box center [347, 53] width 45 height 19
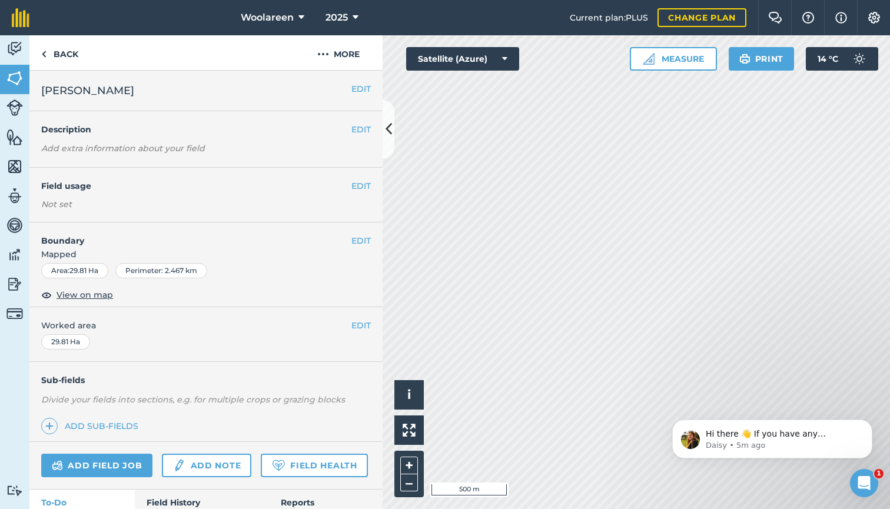
click at [18, 112] on img at bounding box center [14, 107] width 16 height 16
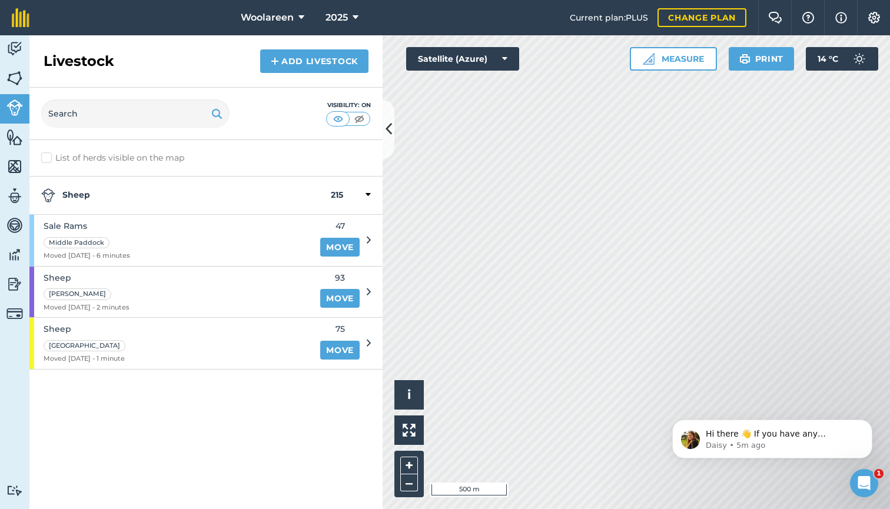
click at [289, 54] on link "Add Livestock" at bounding box center [314, 61] width 108 height 24
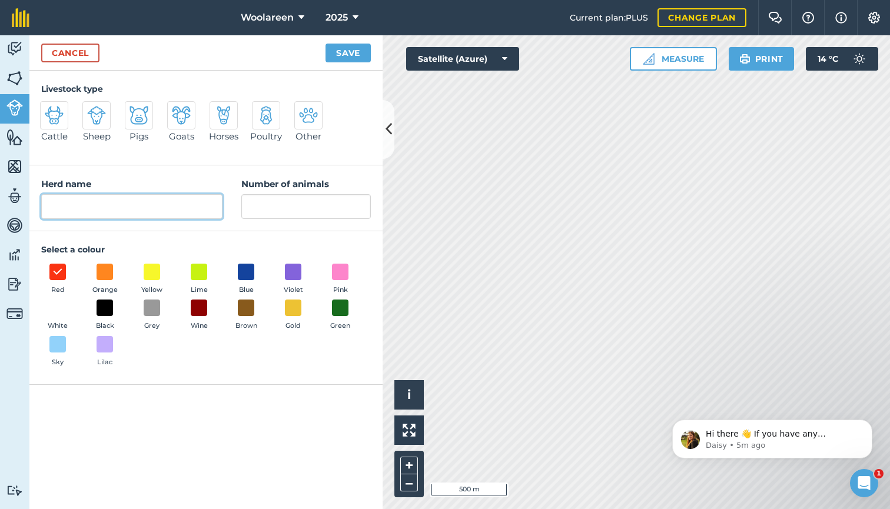
click at [141, 202] on input "Herd name" at bounding box center [131, 206] width 181 height 25
type input "[PERSON_NAME]'s"
click at [162, 350] on div "Red Orange Yellow Lime Blue Violet Pink White Black Grey Wine Brown Gold Green …" at bounding box center [206, 318] width 330 height 109
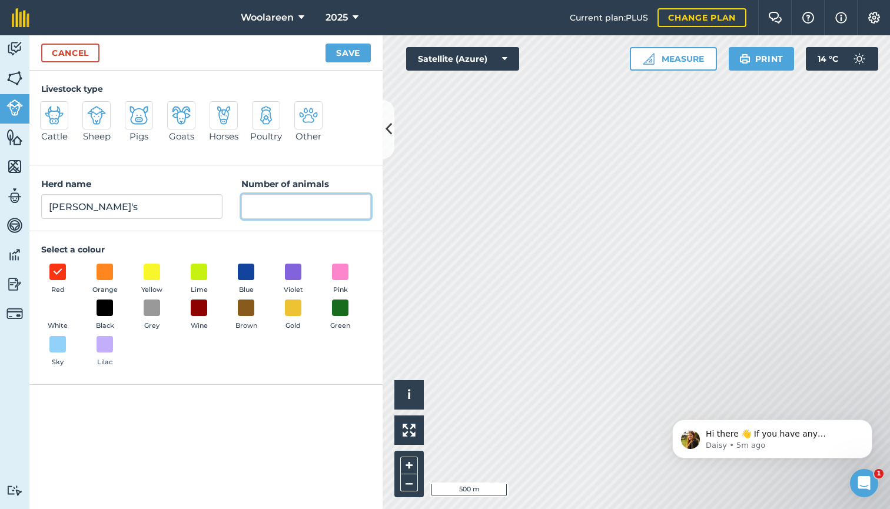
click at [251, 217] on input "Number of animals" at bounding box center [305, 206] width 129 height 25
click at [59, 345] on span at bounding box center [58, 344] width 18 height 18
click at [270, 211] on input "Number of animals" at bounding box center [305, 206] width 129 height 25
type input "86"
click at [94, 114] on img at bounding box center [96, 115] width 19 height 19
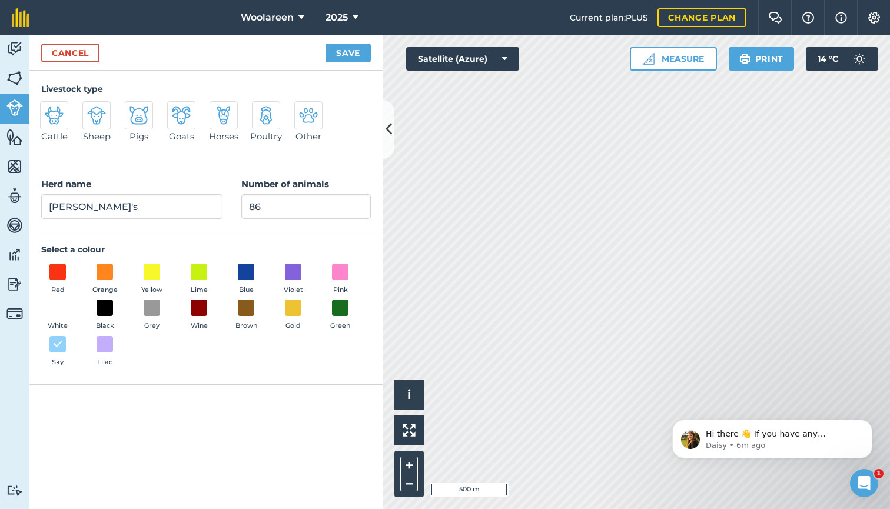
click at [91, 109] on input "Sheep" at bounding box center [88, 105] width 8 height 8
radio input "true"
click at [339, 55] on button "Save" at bounding box center [347, 53] width 45 height 19
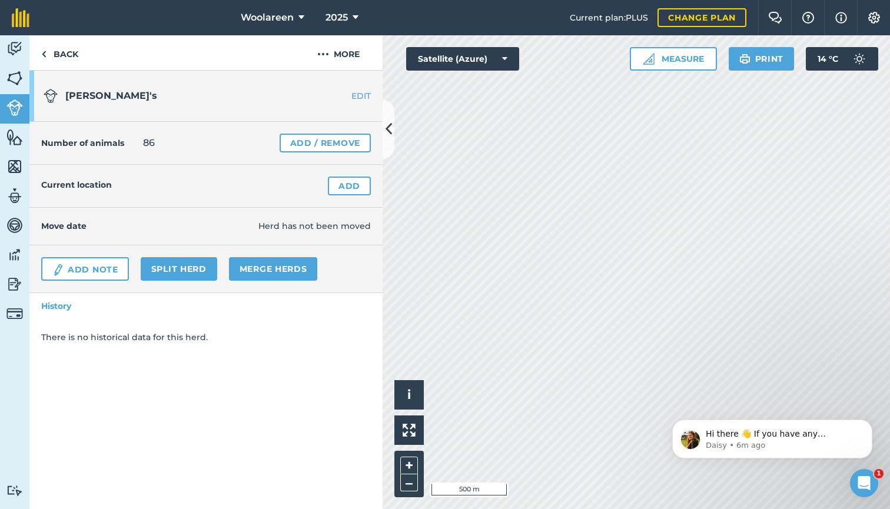
click at [342, 184] on link "Add" at bounding box center [349, 186] width 43 height 19
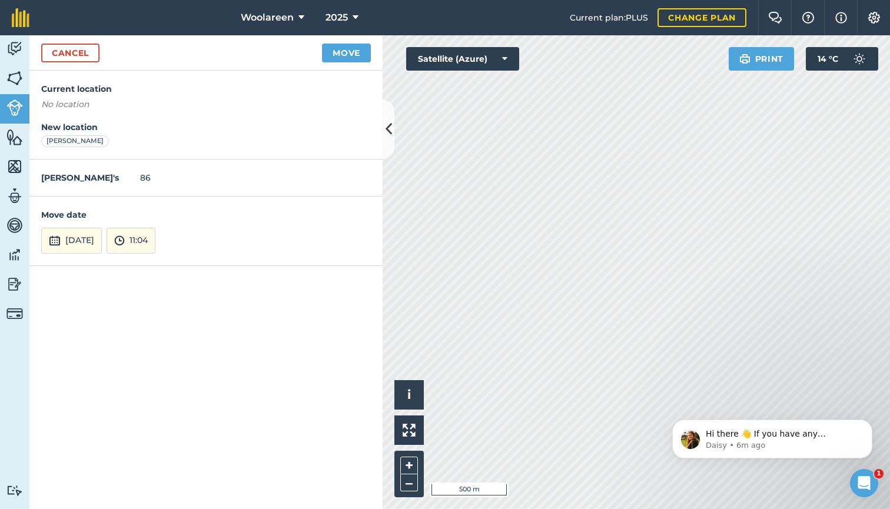
click at [340, 51] on button "Move" at bounding box center [346, 53] width 49 height 19
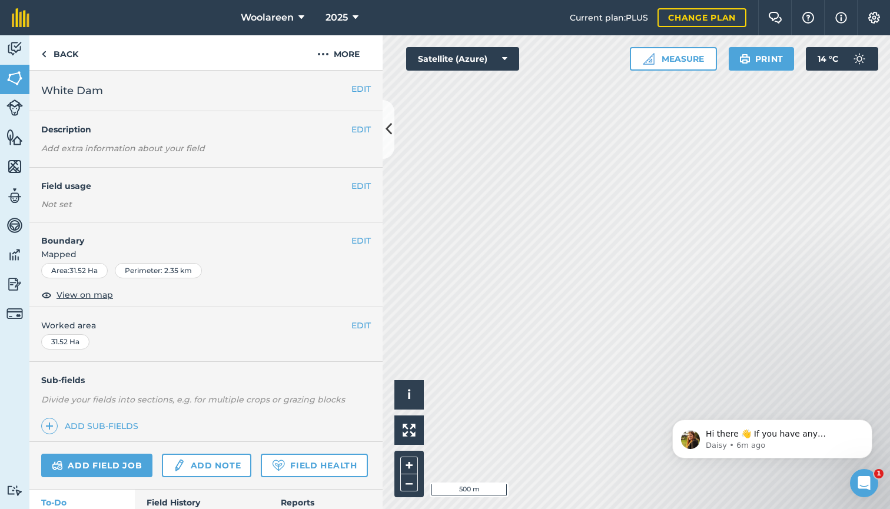
click at [15, 99] on img at bounding box center [14, 107] width 16 height 16
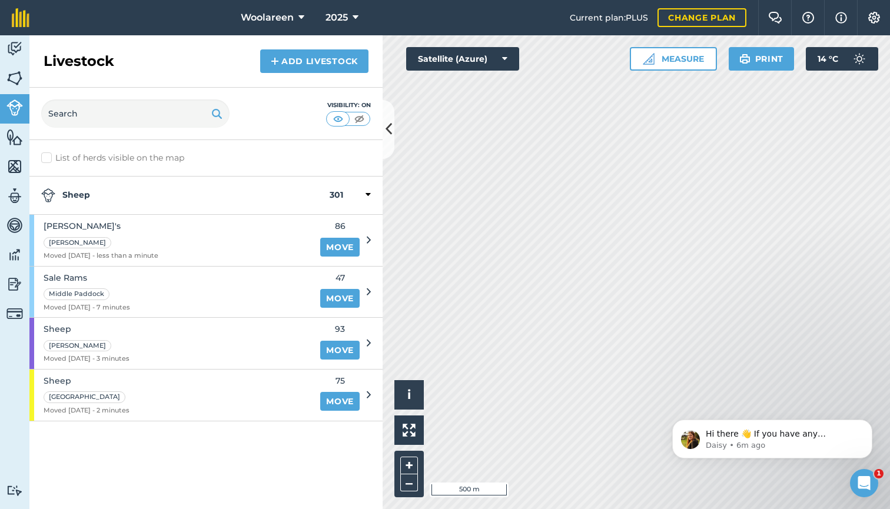
click at [315, 60] on link "Add Livestock" at bounding box center [314, 61] width 108 height 24
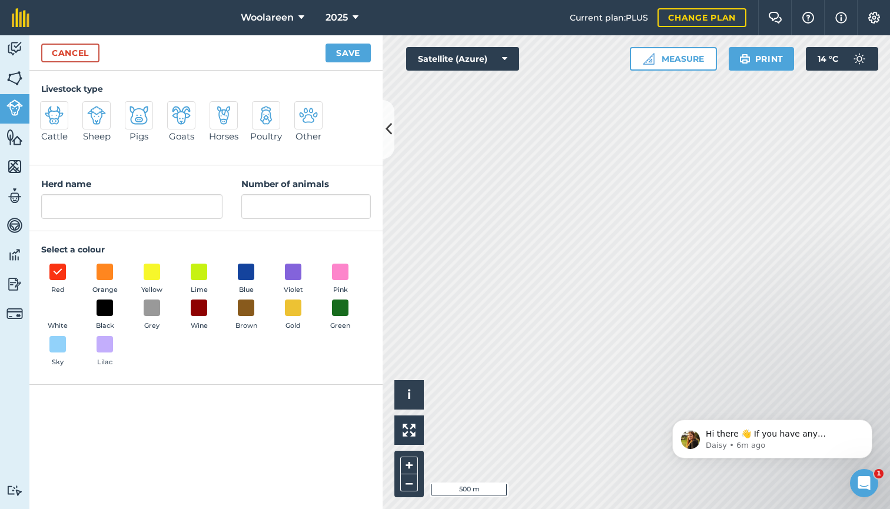
click at [104, 121] on img at bounding box center [96, 115] width 19 height 19
click at [91, 109] on input "Sheep" at bounding box center [88, 105] width 8 height 8
radio input "true"
type input "Sheep"
click at [193, 205] on input "Sheep" at bounding box center [131, 206] width 181 height 25
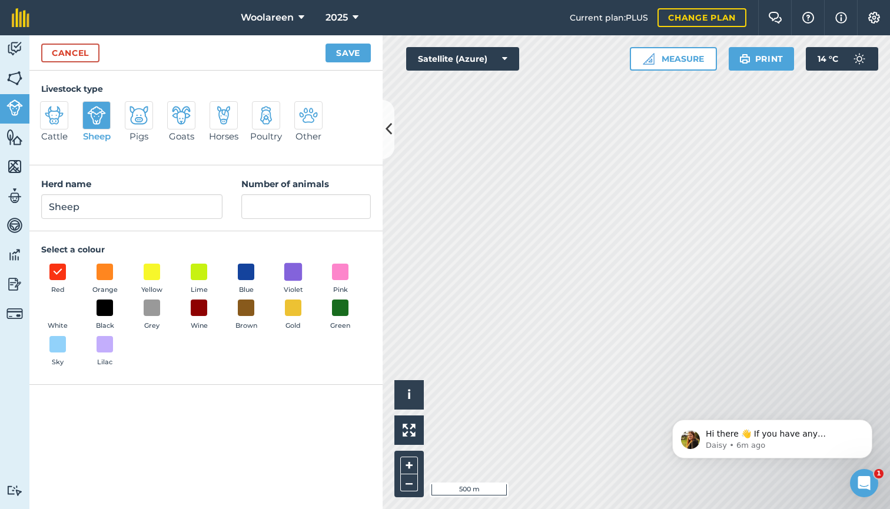
click at [291, 268] on span at bounding box center [293, 271] width 18 height 18
click at [288, 207] on input "Number of animals" at bounding box center [305, 206] width 129 height 25
type input "67"
click at [60, 341] on span at bounding box center [58, 344] width 18 height 18
click at [341, 55] on button "Save" at bounding box center [347, 53] width 45 height 19
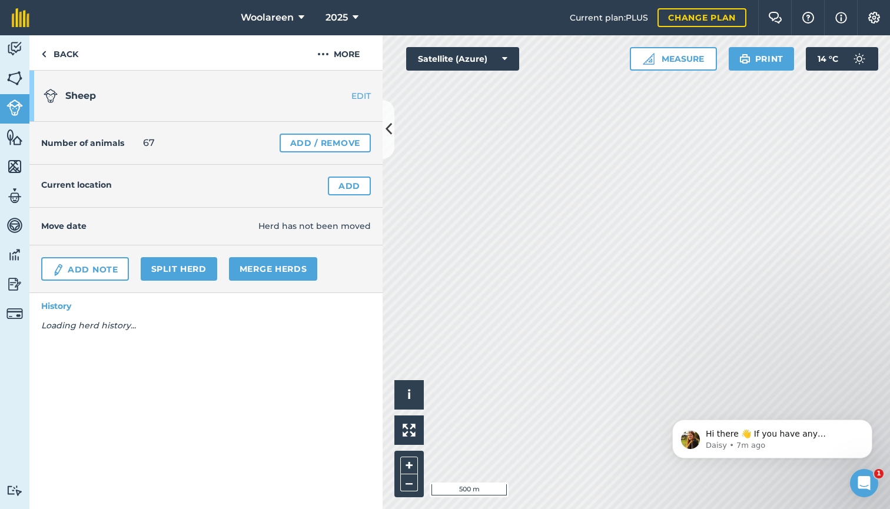
click at [350, 193] on link "Add" at bounding box center [349, 186] width 43 height 19
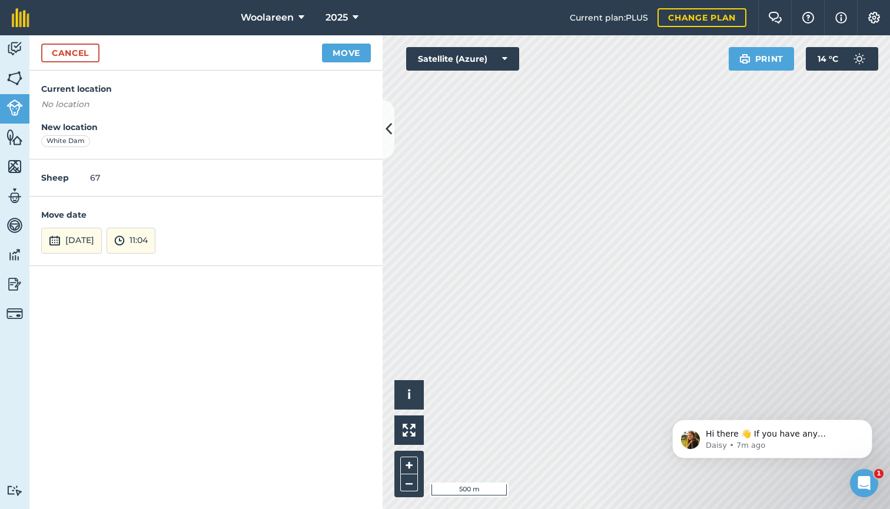
click at [343, 54] on button "Move" at bounding box center [346, 53] width 49 height 19
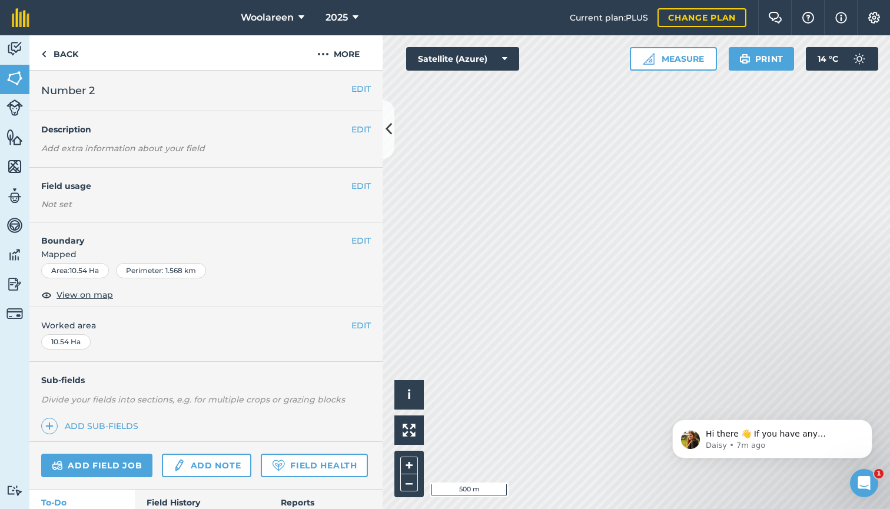
click at [11, 100] on img at bounding box center [14, 107] width 16 height 16
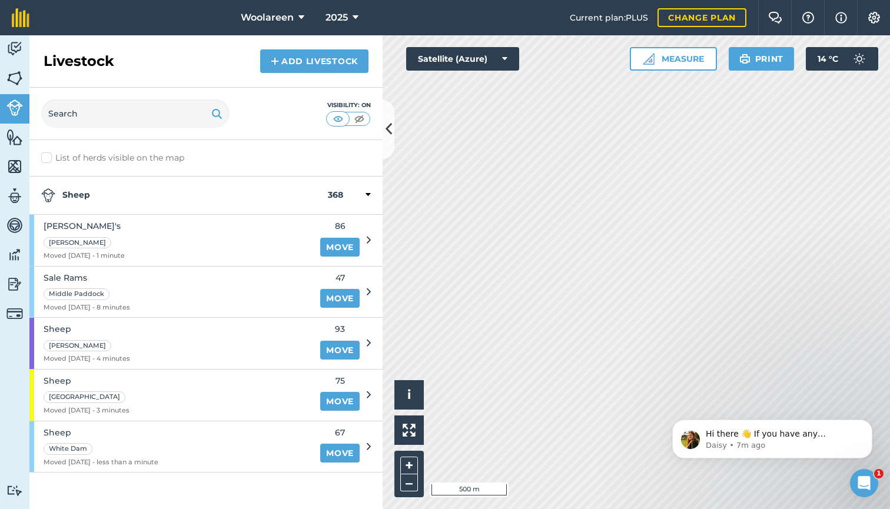
click at [280, 57] on link "Add Livestock" at bounding box center [314, 61] width 108 height 24
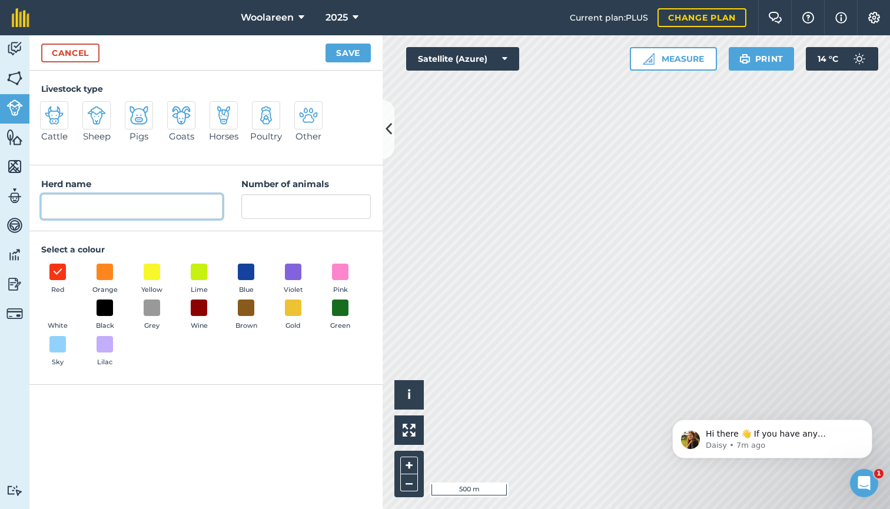
click at [144, 213] on input "Herd name" at bounding box center [131, 206] width 181 height 25
click at [95, 123] on img at bounding box center [96, 115] width 19 height 19
click at [91, 109] on input "Sheep" at bounding box center [88, 105] width 8 height 8
radio input "true"
type input "Sheep"
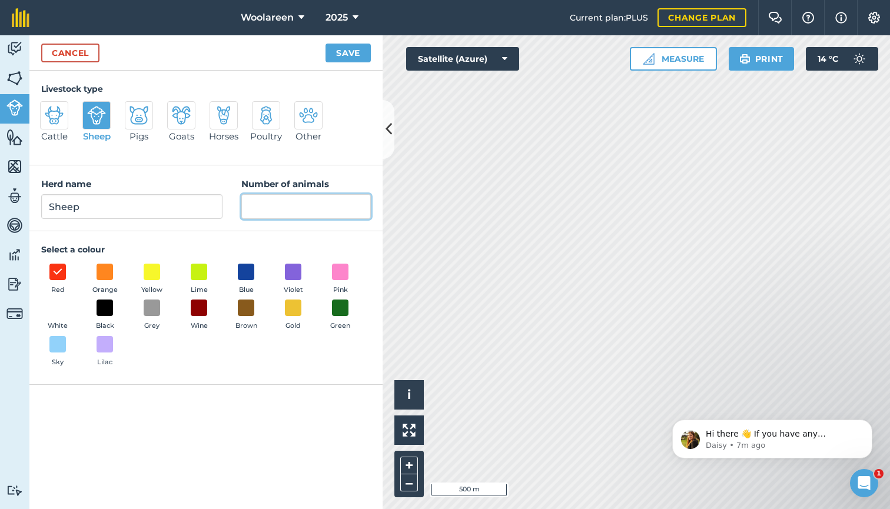
click at [285, 211] on input "Number of animals" at bounding box center [305, 206] width 129 height 25
type input "109"
click at [105, 315] on span at bounding box center [105, 308] width 18 height 18
click at [358, 54] on button "Save" at bounding box center [347, 53] width 45 height 19
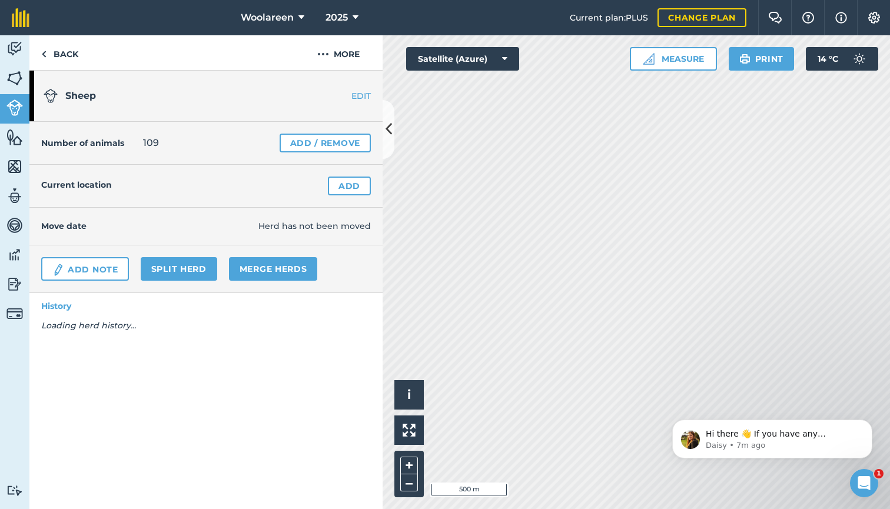
click at [341, 184] on link "Add" at bounding box center [349, 186] width 43 height 19
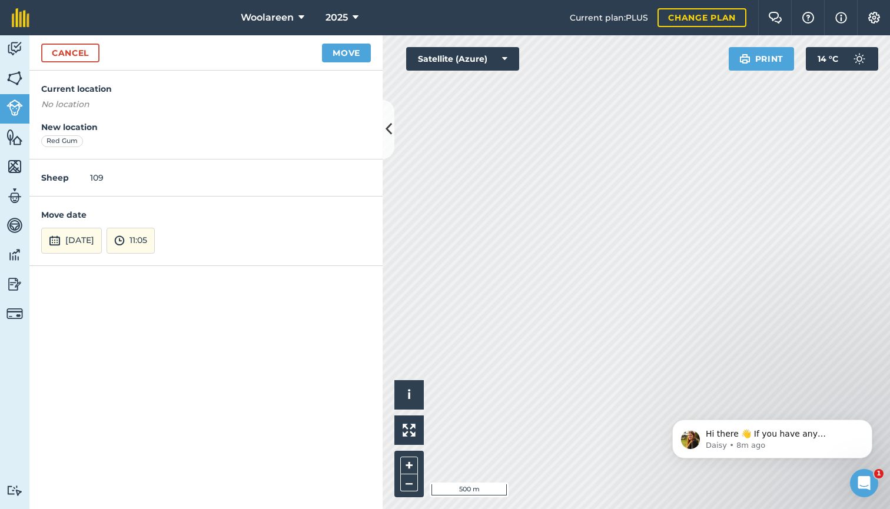
click at [345, 54] on button "Move" at bounding box center [346, 53] width 49 height 19
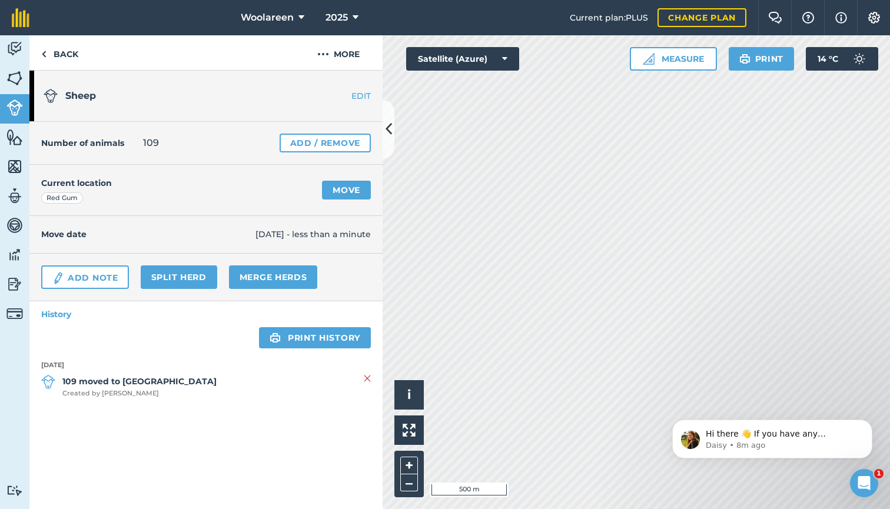
click at [154, 278] on link "Split herd" at bounding box center [179, 277] width 76 height 24
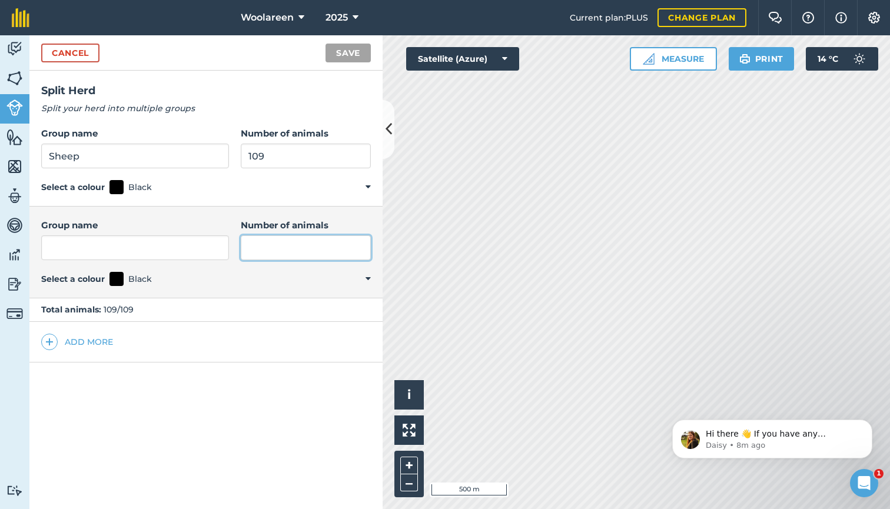
click at [247, 245] on input "Number of animals" at bounding box center [306, 247] width 130 height 25
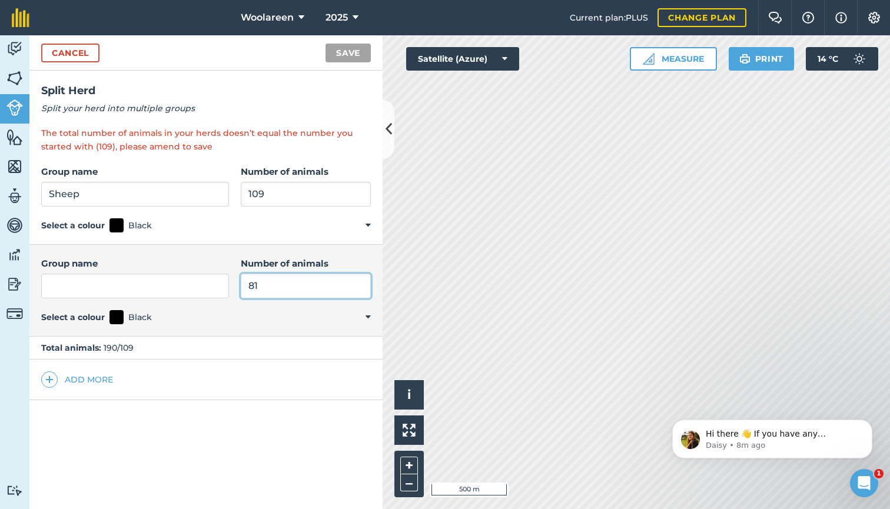
type input "81"
click at [271, 189] on input "109" at bounding box center [306, 194] width 130 height 25
drag, startPoint x: 272, startPoint y: 191, endPoint x: 206, endPoint y: 185, distance: 66.7
click at [206, 185] on div "Group name Sheep Number of animals 109" at bounding box center [206, 186] width 330 height 42
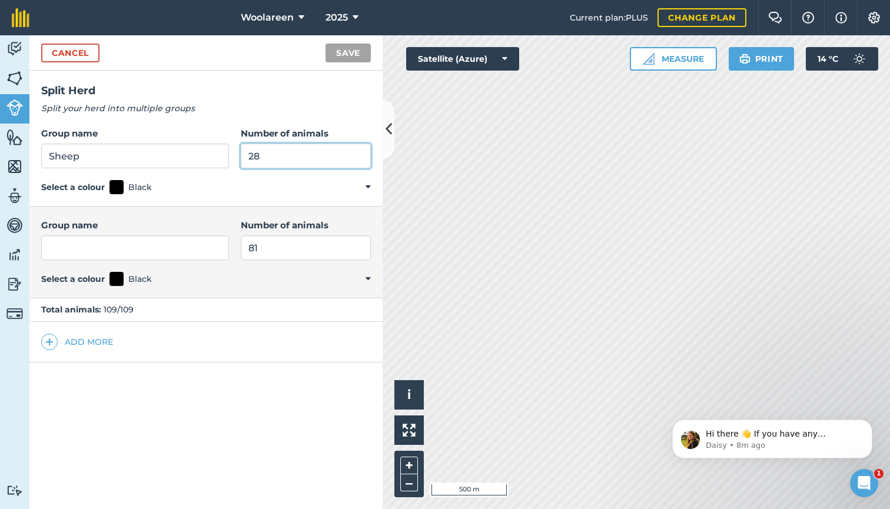
type input "28"
click at [270, 255] on input "81" at bounding box center [306, 247] width 130 height 25
click at [157, 252] on input "Group name" at bounding box center [135, 247] width 188 height 25
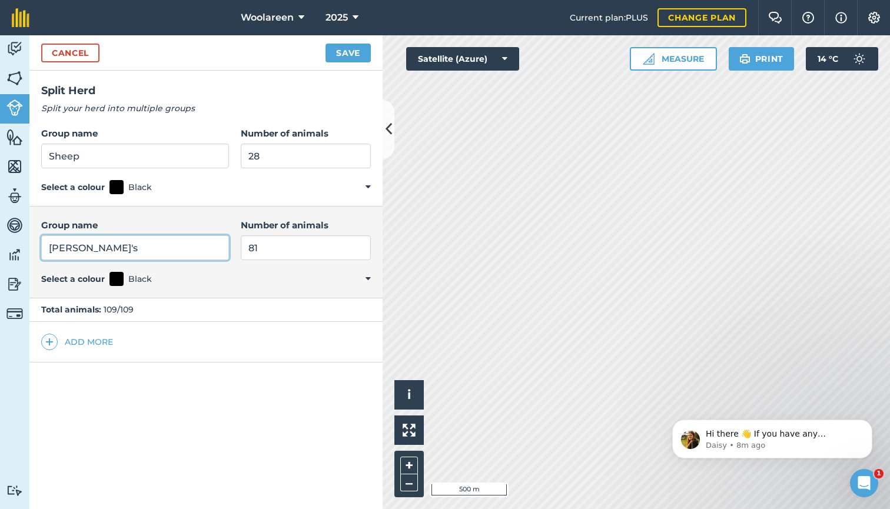
type input "[PERSON_NAME]'s"
click at [351, 54] on button "Save" at bounding box center [347, 53] width 45 height 19
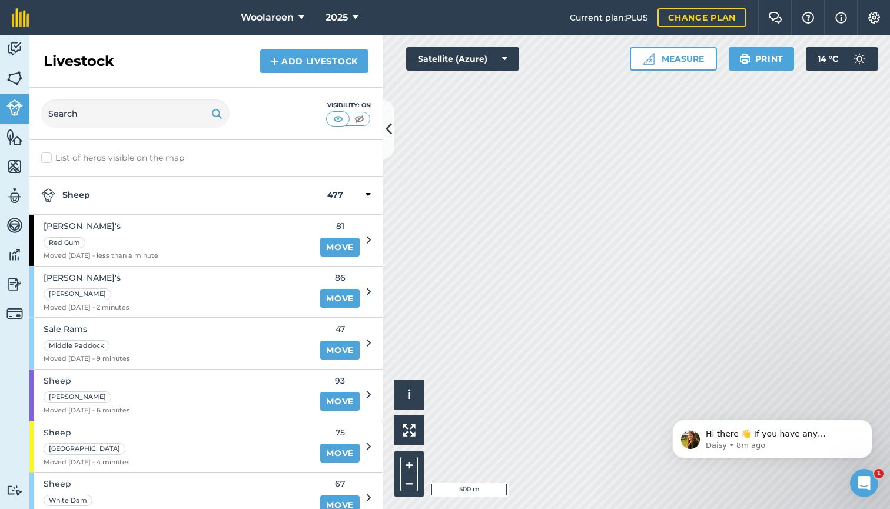
click at [332, 245] on link "Move" at bounding box center [339, 247] width 39 height 19
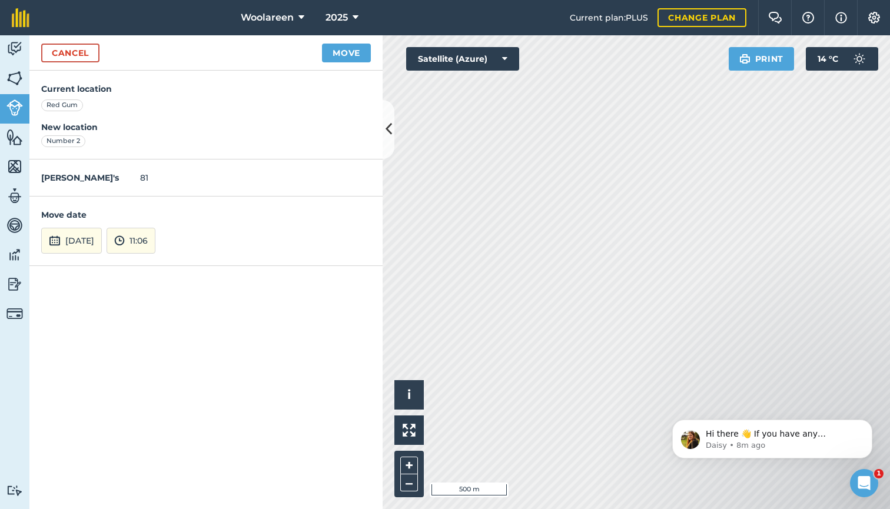
click at [347, 52] on button "Move" at bounding box center [346, 53] width 49 height 19
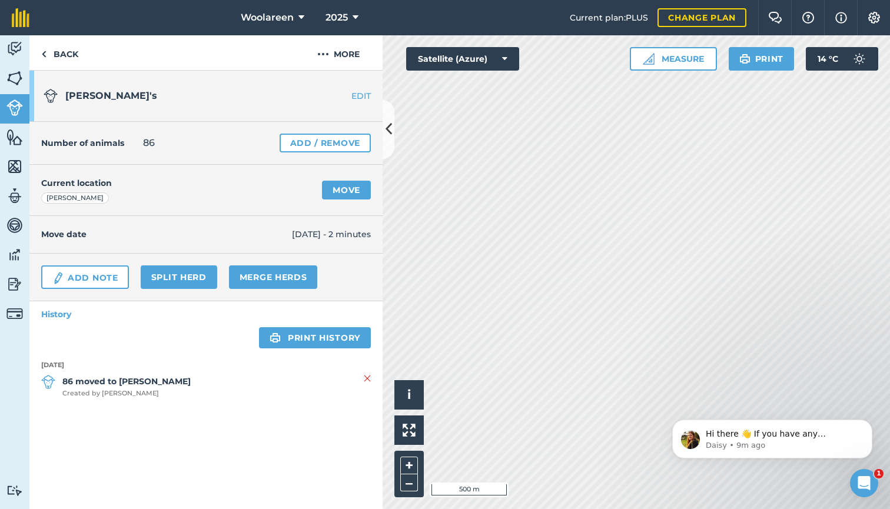
click at [194, 280] on link "Split herd" at bounding box center [179, 277] width 76 height 24
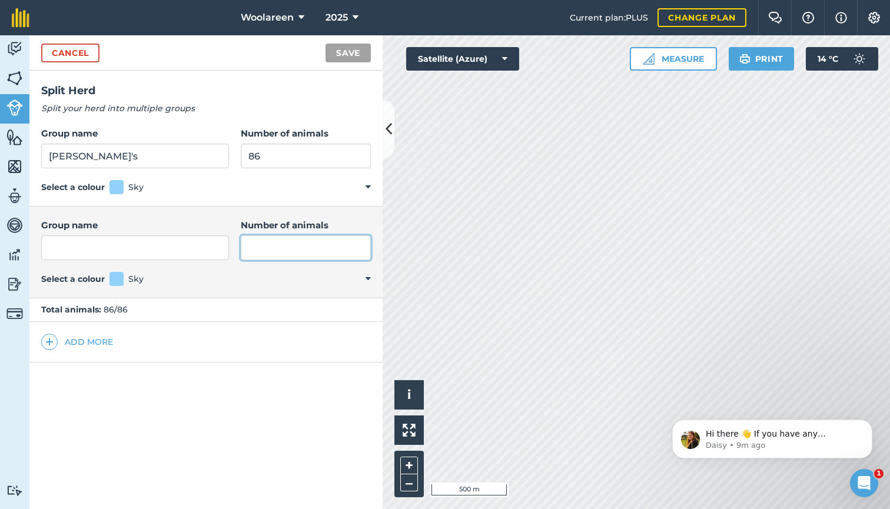
click at [241, 251] on input "Number of animals" at bounding box center [306, 247] width 130 height 25
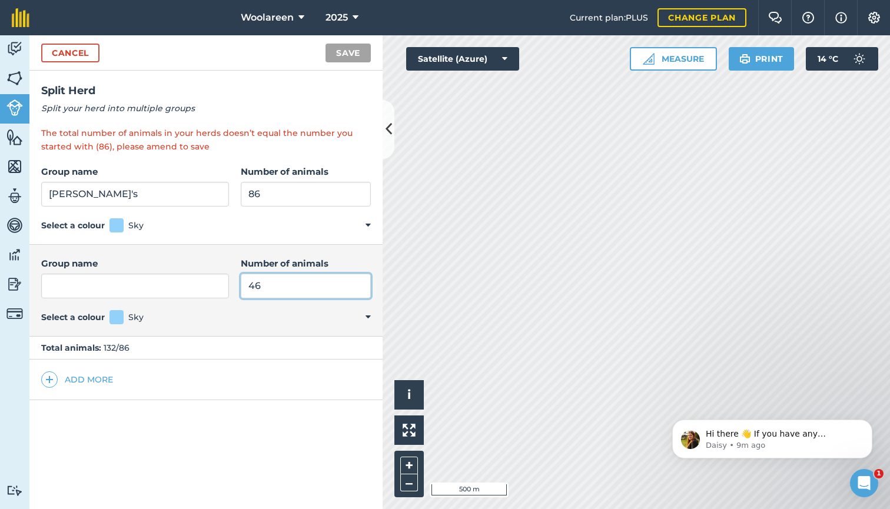
type input "46"
drag, startPoint x: 259, startPoint y: 197, endPoint x: 215, endPoint y: 194, distance: 44.2
click at [215, 194] on div "Group name [PERSON_NAME]'s Number of animals 86" at bounding box center [206, 186] width 330 height 42
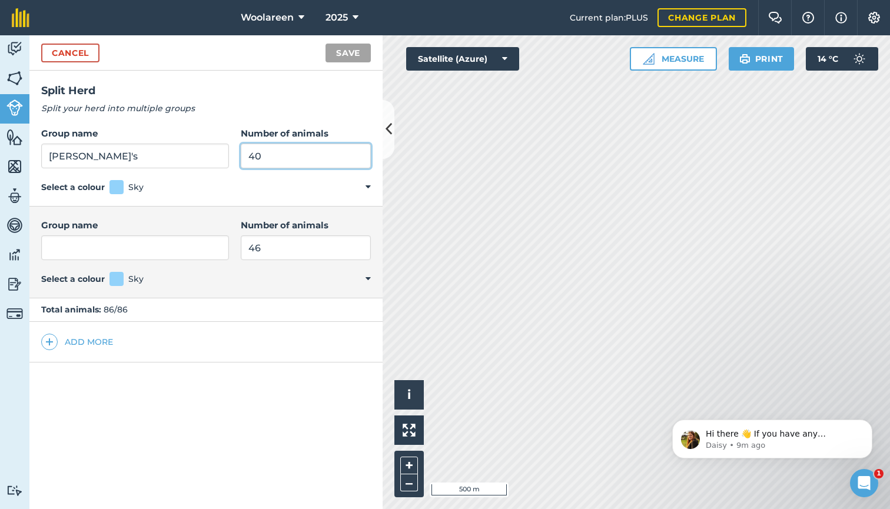
type input "40"
click at [185, 245] on input "Group name" at bounding box center [135, 247] width 188 height 25
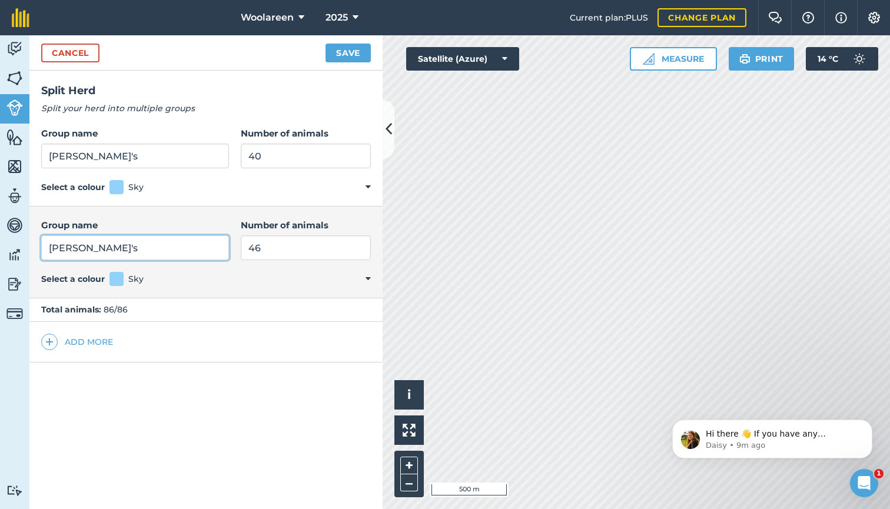
type input "[PERSON_NAME]'s"
click at [351, 56] on button "Save" at bounding box center [347, 53] width 45 height 19
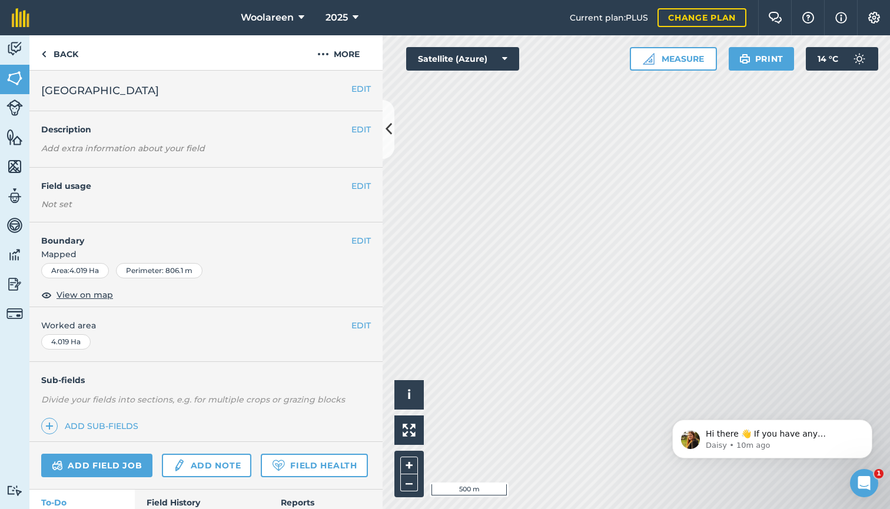
click at [19, 102] on img at bounding box center [14, 107] width 16 height 16
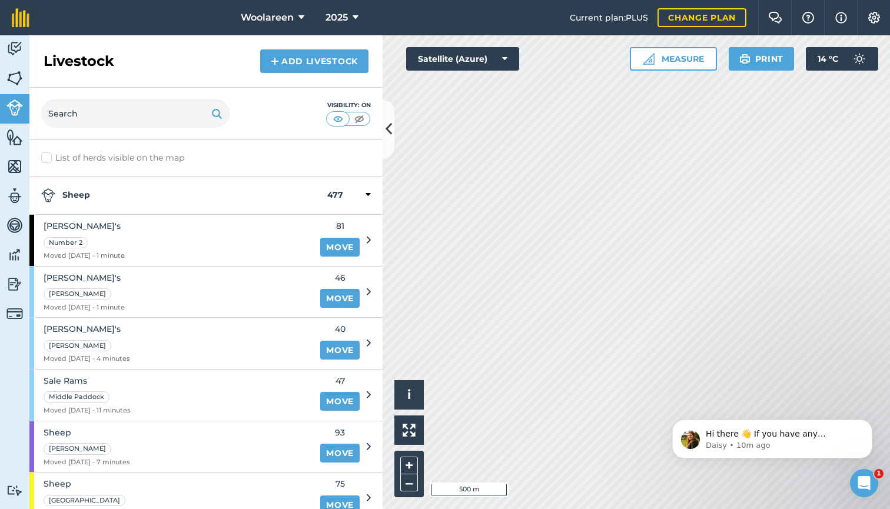
click at [304, 64] on link "Add Livestock" at bounding box center [314, 61] width 108 height 24
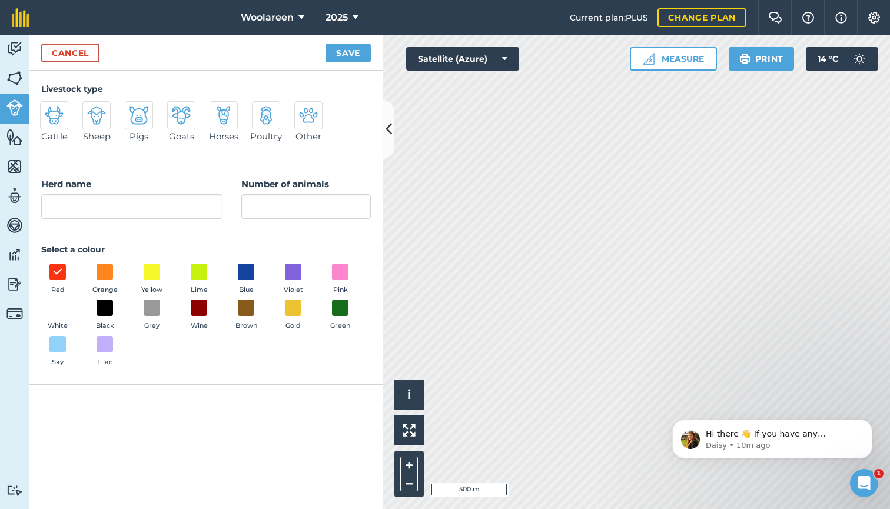
drag, startPoint x: 92, startPoint y: 114, endPoint x: 102, endPoint y: 191, distance: 77.7
click at [92, 114] on img at bounding box center [96, 115] width 19 height 19
click at [91, 109] on input "Sheep" at bounding box center [88, 105] width 8 height 8
radio input "true"
click at [109, 214] on input "Sheep" at bounding box center [131, 206] width 181 height 25
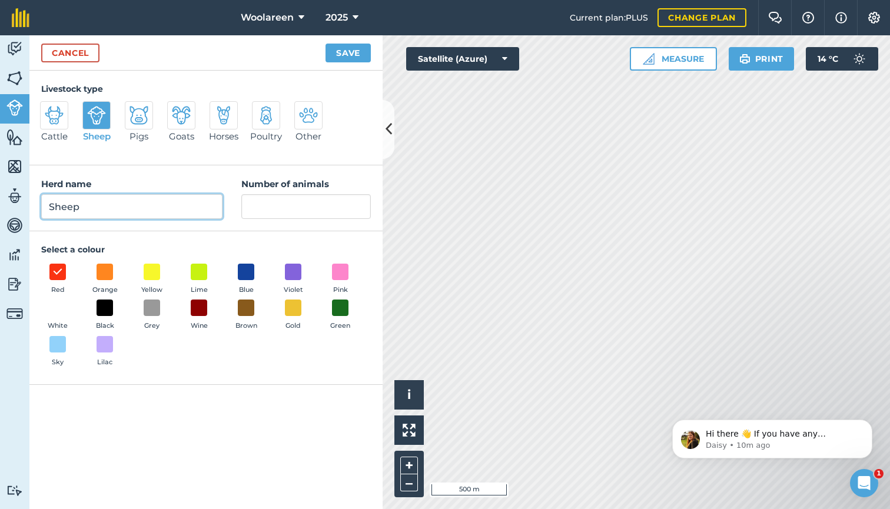
drag, startPoint x: 104, startPoint y: 212, endPoint x: 25, endPoint y: 211, distance: 78.9
click at [25, 211] on div "Activity Fields Livestock Features Maps Team Vehicles Data Reporting Billing Tu…" at bounding box center [445, 272] width 890 height 474
type input "Rams"
click at [320, 199] on input "Number of animals" at bounding box center [305, 206] width 129 height 25
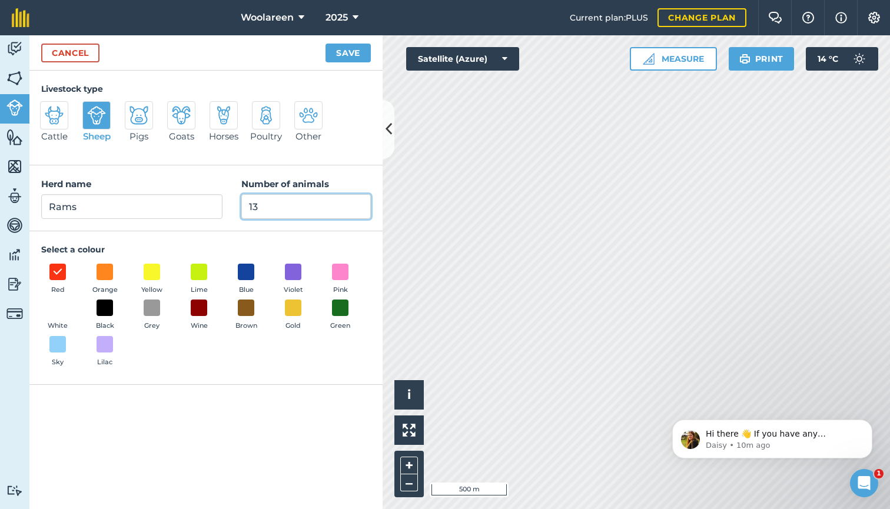
type input "13"
click at [334, 51] on button "Save" at bounding box center [347, 53] width 45 height 19
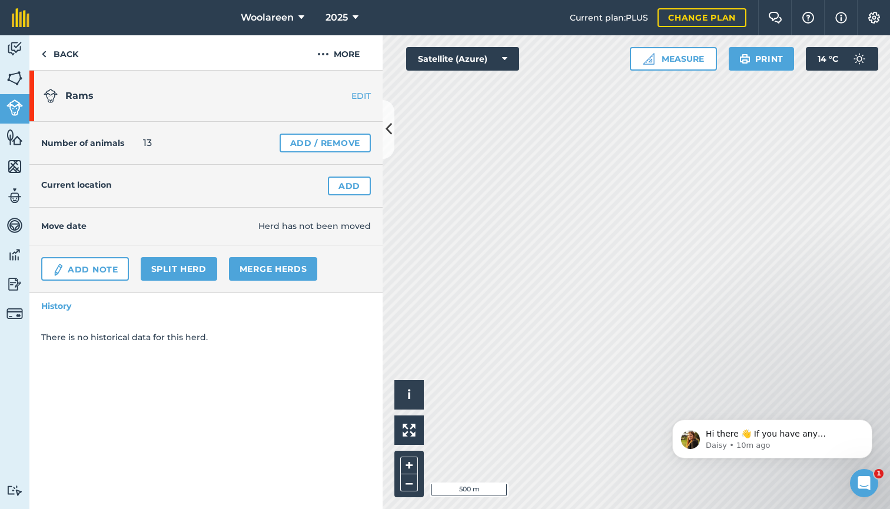
click at [348, 191] on link "Add" at bounding box center [349, 186] width 43 height 19
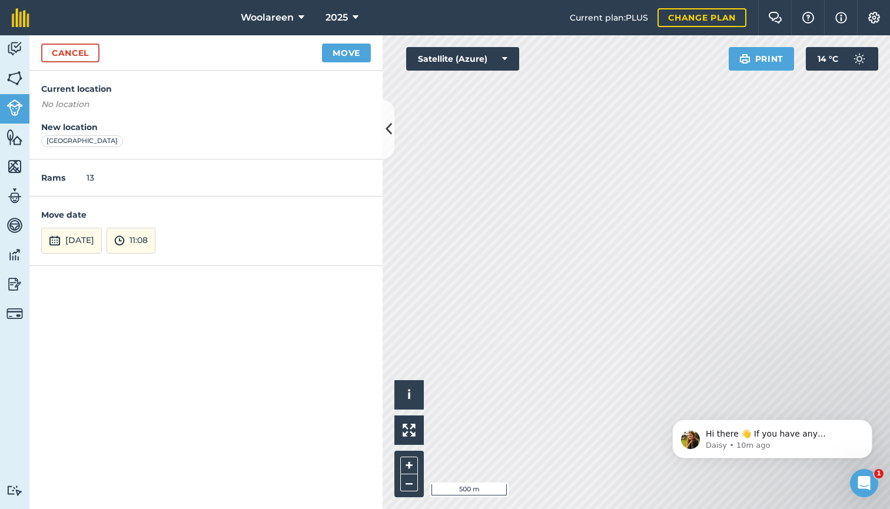
click at [348, 58] on button "Move" at bounding box center [346, 53] width 49 height 19
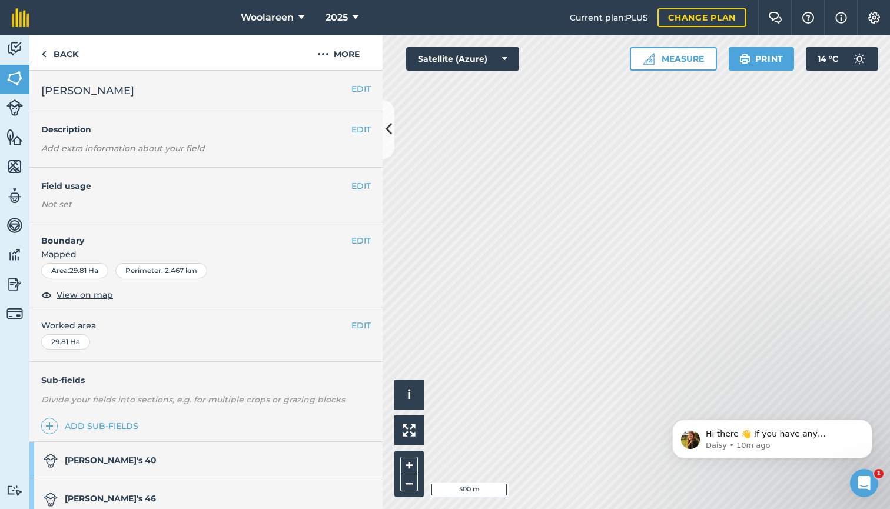
click at [172, 495] on link "[PERSON_NAME]'s 46" at bounding box center [199, 499] width 341 height 38
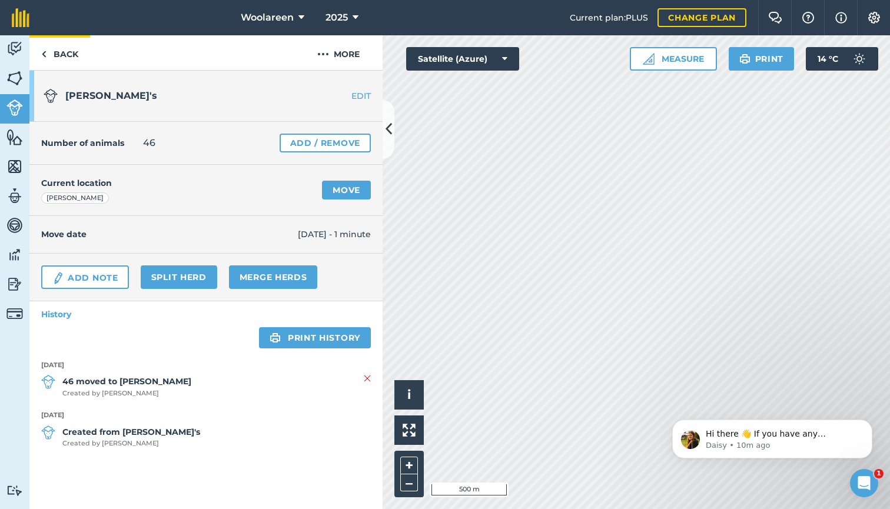
click at [68, 54] on link "Back" at bounding box center [59, 52] width 61 height 35
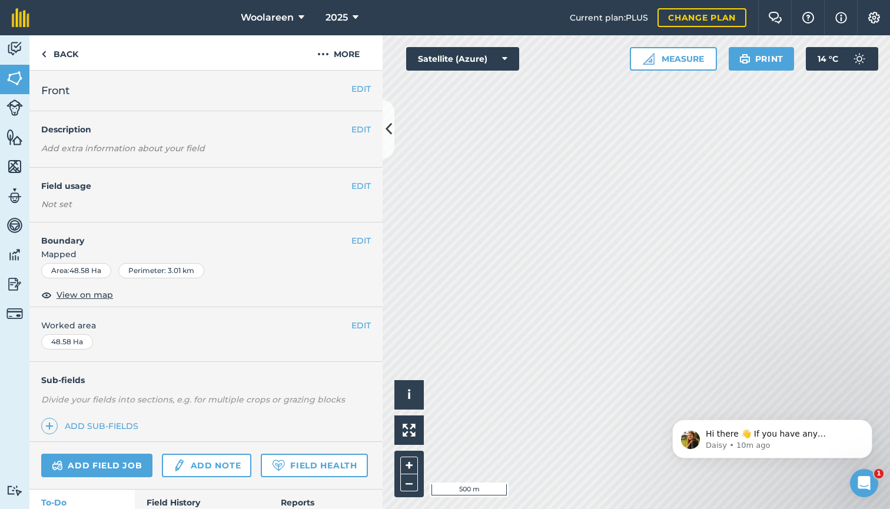
click at [20, 110] on img at bounding box center [14, 107] width 16 height 16
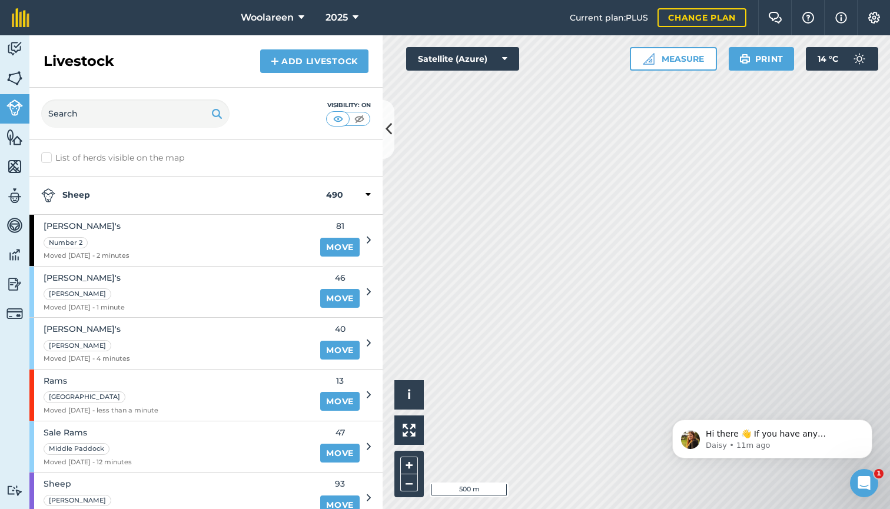
click at [332, 59] on link "Add Livestock" at bounding box center [314, 61] width 108 height 24
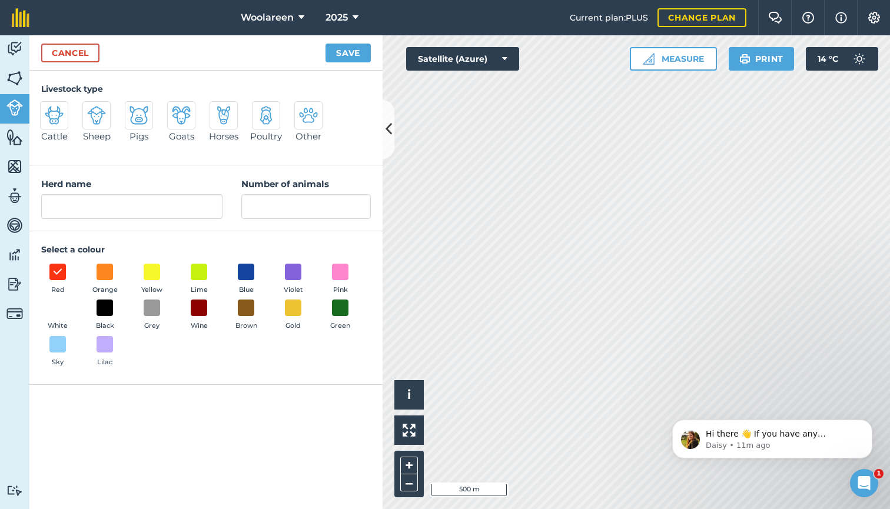
click at [99, 116] on img at bounding box center [96, 115] width 19 height 19
click at [91, 109] on input "Sheep" at bounding box center [88, 105] width 8 height 8
radio input "true"
type input "Sheep"
click at [258, 205] on input "Number of animals" at bounding box center [305, 206] width 129 height 25
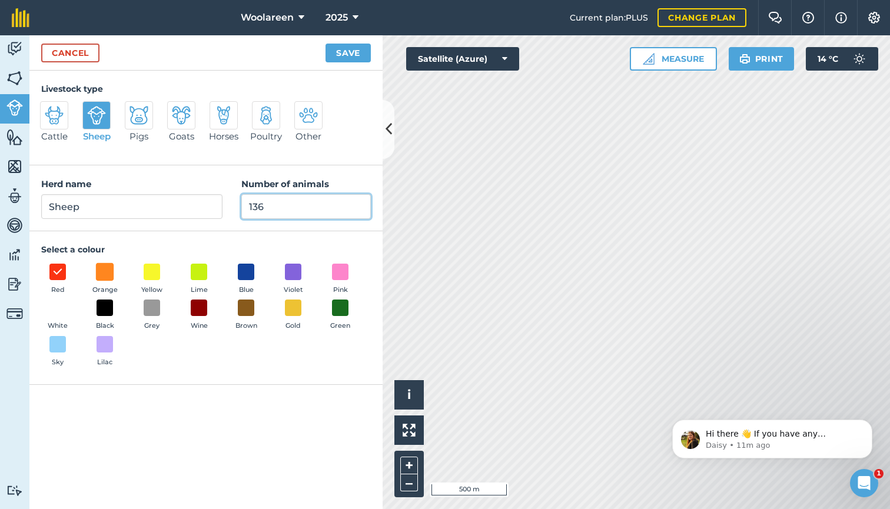
type input "136"
click at [107, 272] on span at bounding box center [105, 271] width 18 height 18
click at [341, 59] on button "Save" at bounding box center [347, 53] width 45 height 19
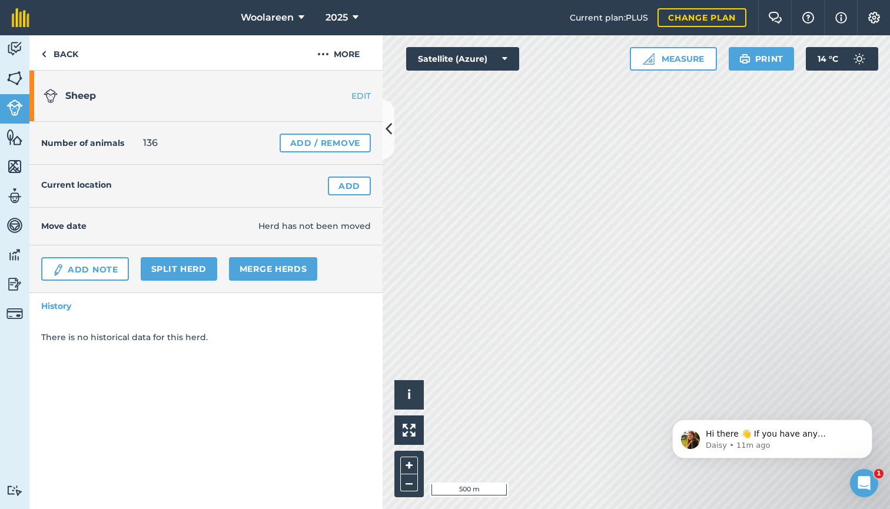
click at [155, 270] on link "Split herd" at bounding box center [179, 269] width 76 height 24
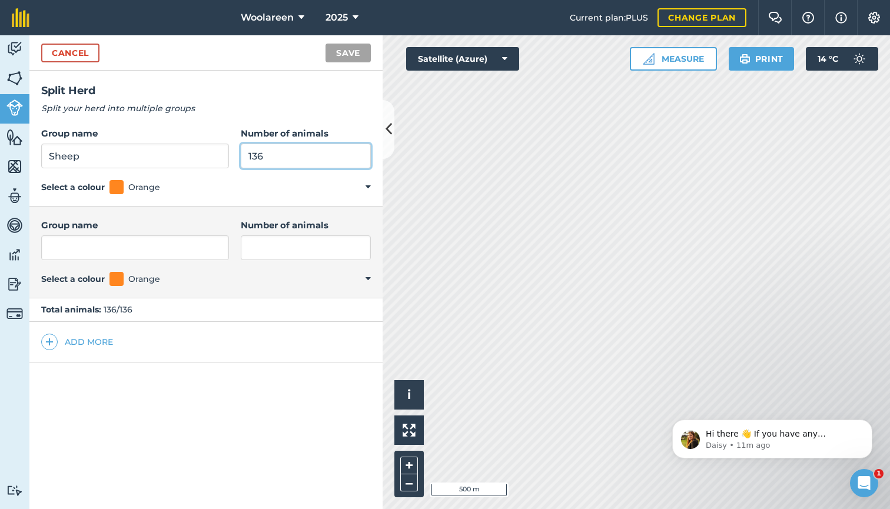
drag, startPoint x: 260, startPoint y: 162, endPoint x: 211, endPoint y: 155, distance: 48.7
click at [211, 155] on div "Group name Sheep Number of animals 136" at bounding box center [206, 148] width 330 height 42
click at [258, 248] on input "Number of animals" at bounding box center [306, 247] width 130 height 25
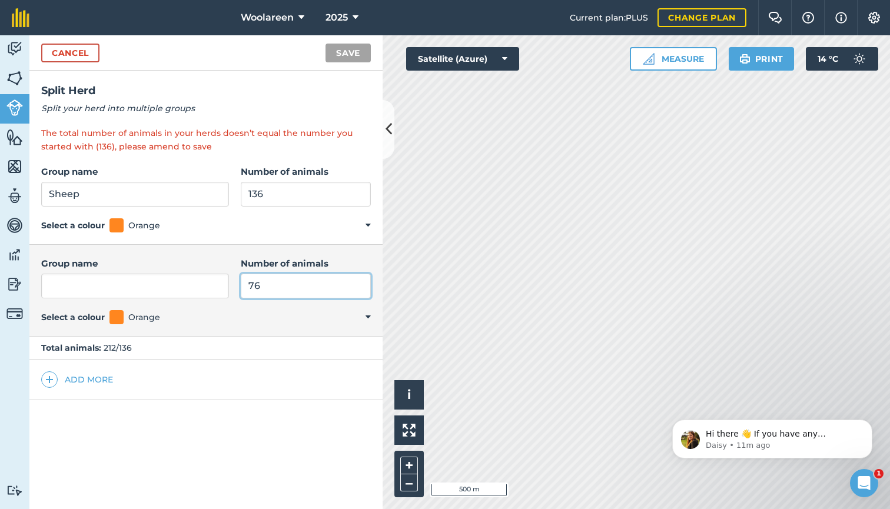
type input "76"
click at [147, 290] on input "Group name" at bounding box center [135, 286] width 188 height 25
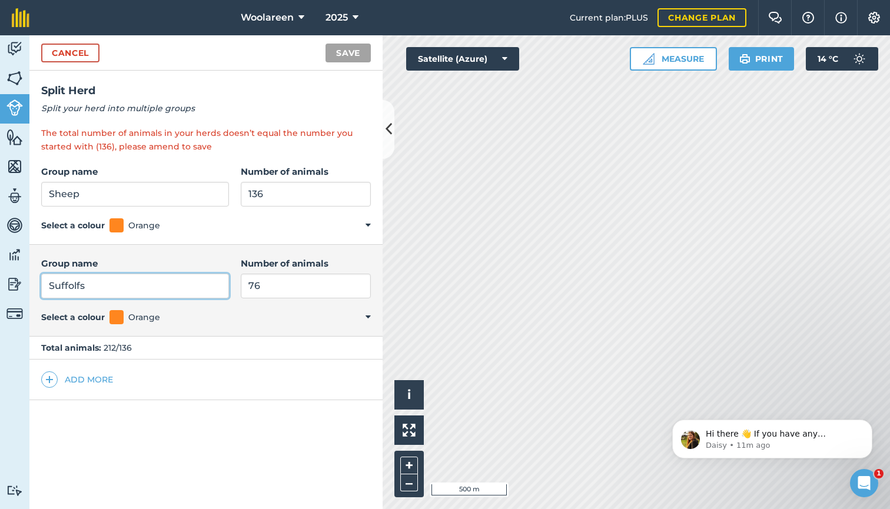
type input "Suffolk's"
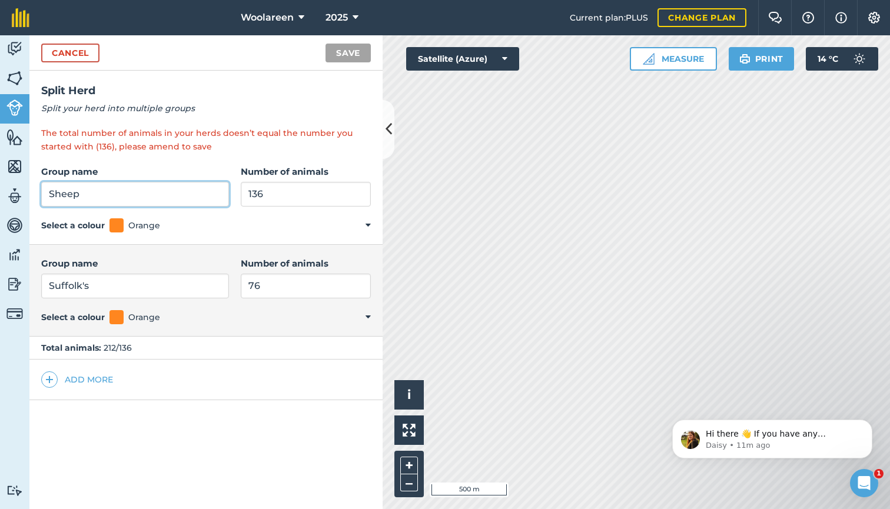
drag, startPoint x: 184, startPoint y: 227, endPoint x: 102, endPoint y: 195, distance: 87.2
click at [102, 195] on input "Sheep" at bounding box center [135, 194] width 188 height 25
drag, startPoint x: 71, startPoint y: 192, endPoint x: 6, endPoint y: 188, distance: 65.4
click at [6, 188] on div "Activity Fields Livestock Features Maps Team Vehicles Data Reporting Billing Tu…" at bounding box center [445, 272] width 890 height 474
drag, startPoint x: 6, startPoint y: 188, endPoint x: 114, endPoint y: 192, distance: 107.7
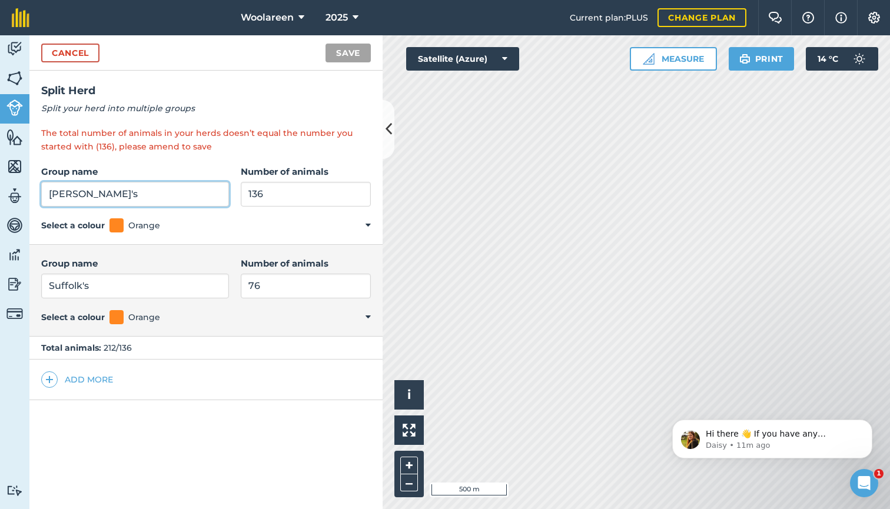
click at [114, 192] on input "[PERSON_NAME]'s" at bounding box center [135, 194] width 188 height 25
click at [102, 195] on input "[PERSON_NAME]'s" at bounding box center [135, 194] width 188 height 25
type input "[PERSON_NAME]'s"
click at [267, 195] on input "136" at bounding box center [306, 194] width 130 height 25
drag, startPoint x: 222, startPoint y: 191, endPoint x: 171, endPoint y: 188, distance: 51.3
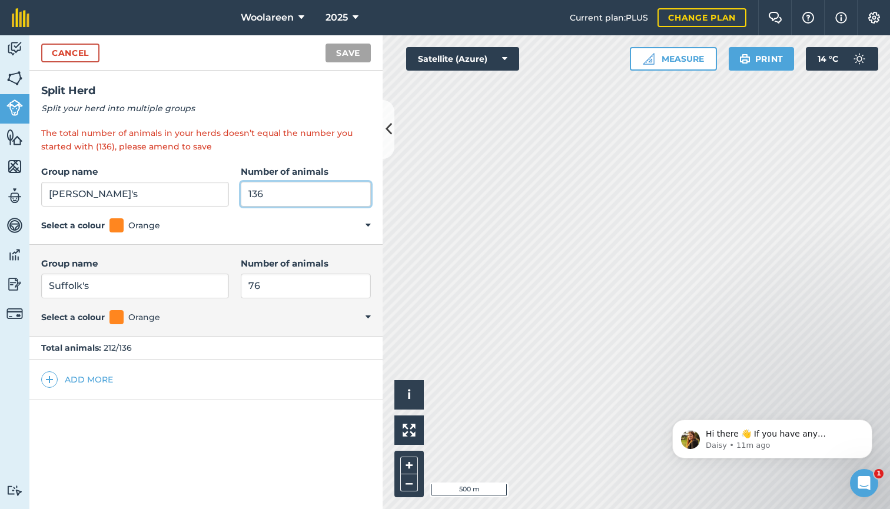
click at [171, 188] on div "Group name [PERSON_NAME]'s Number of animals 136" at bounding box center [206, 186] width 330 height 42
click at [285, 281] on input "76" at bounding box center [306, 286] width 130 height 25
drag, startPoint x: 261, startPoint y: 189, endPoint x: 208, endPoint y: 182, distance: 53.5
click at [208, 182] on div "Group name [PERSON_NAME]'s Number of animals 80" at bounding box center [206, 186] width 330 height 42
type input "70"
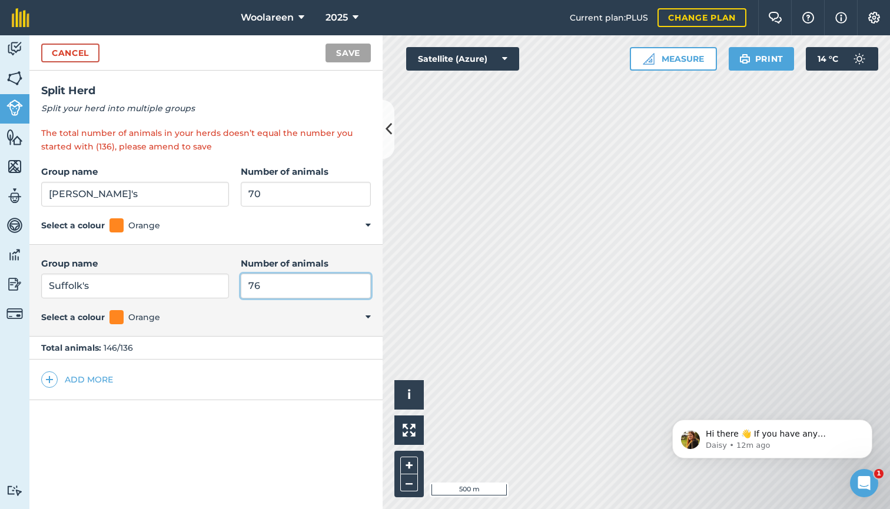
click at [190, 284] on div "Group name [PERSON_NAME]'s Number of animals 76" at bounding box center [206, 278] width 330 height 42
type input "68"
drag, startPoint x: 249, startPoint y: 191, endPoint x: 231, endPoint y: 192, distance: 17.7
click at [241, 192] on input "70" at bounding box center [306, 194] width 130 height 25
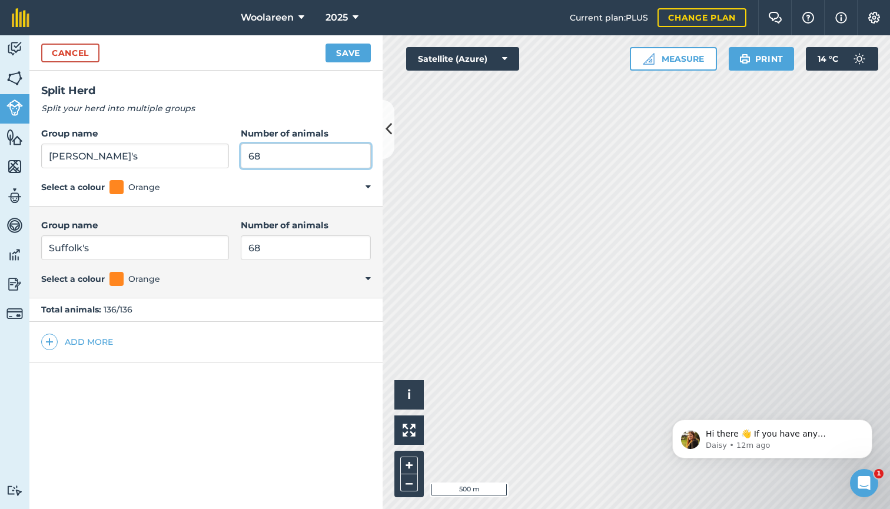
type input "68"
click at [268, 250] on input "68" at bounding box center [306, 247] width 130 height 25
click at [338, 55] on button "Save" at bounding box center [347, 53] width 45 height 19
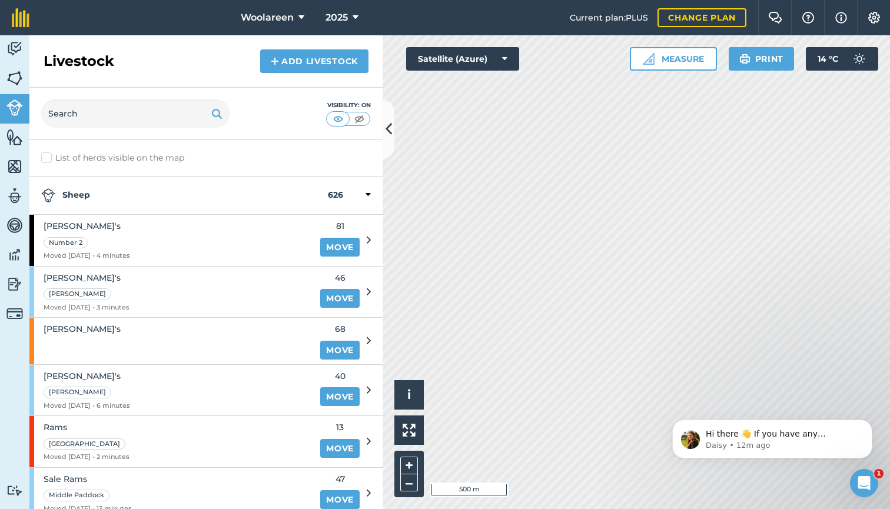
click at [340, 344] on link "Move" at bounding box center [339, 350] width 39 height 19
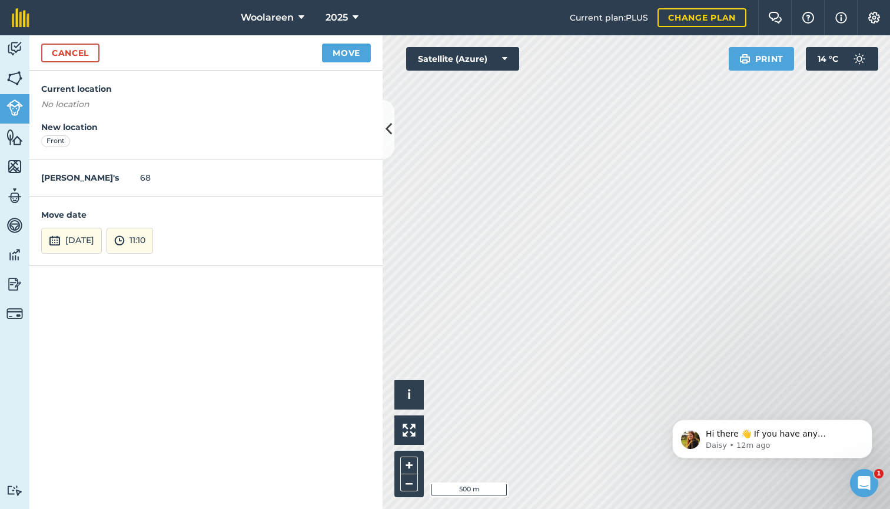
click at [351, 57] on button "Move" at bounding box center [346, 53] width 49 height 19
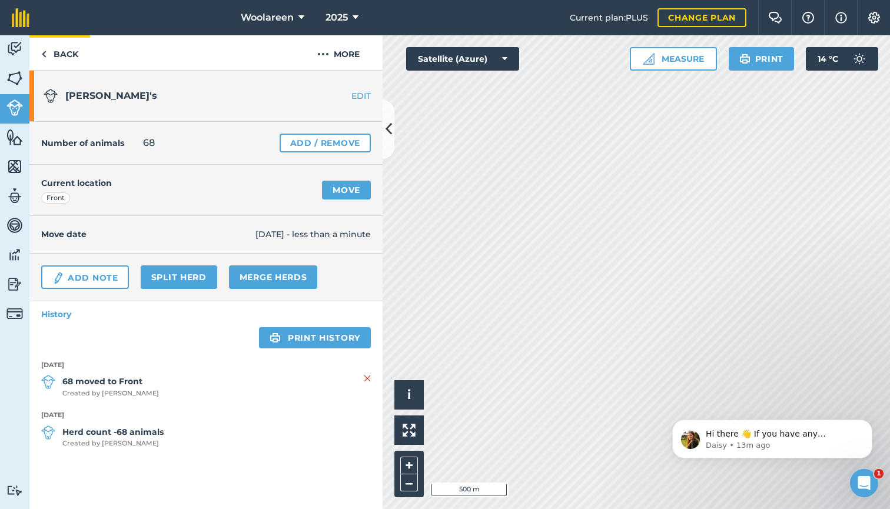
click at [41, 53] on img at bounding box center [43, 54] width 5 height 14
click at [71, 51] on link "Back" at bounding box center [59, 52] width 61 height 35
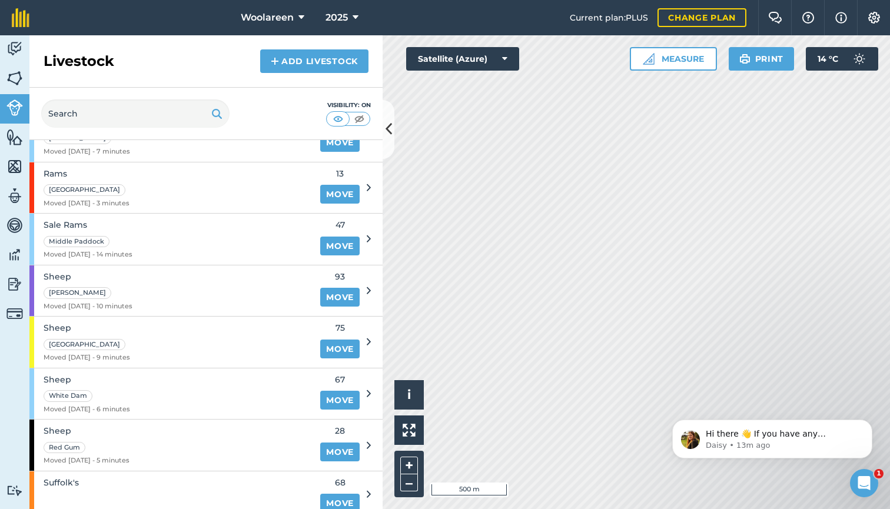
scroll to position [258, 0]
click at [322, 496] on link "Move" at bounding box center [339, 503] width 39 height 19
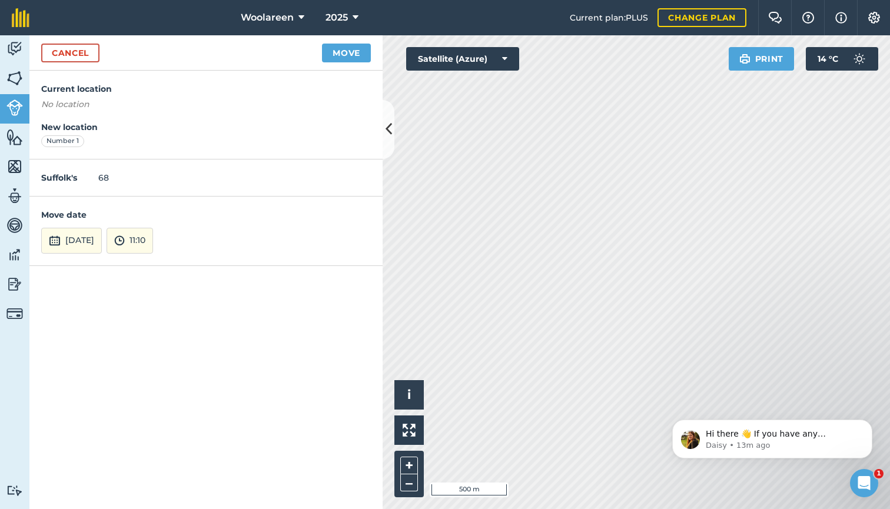
click at [347, 59] on button "Move" at bounding box center [346, 53] width 49 height 19
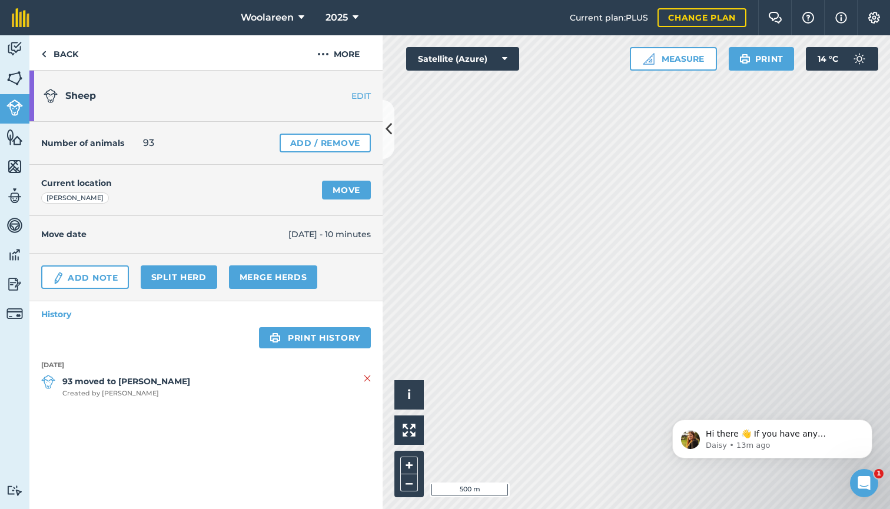
click at [301, 144] on link "Add / Remove" at bounding box center [325, 143] width 91 height 19
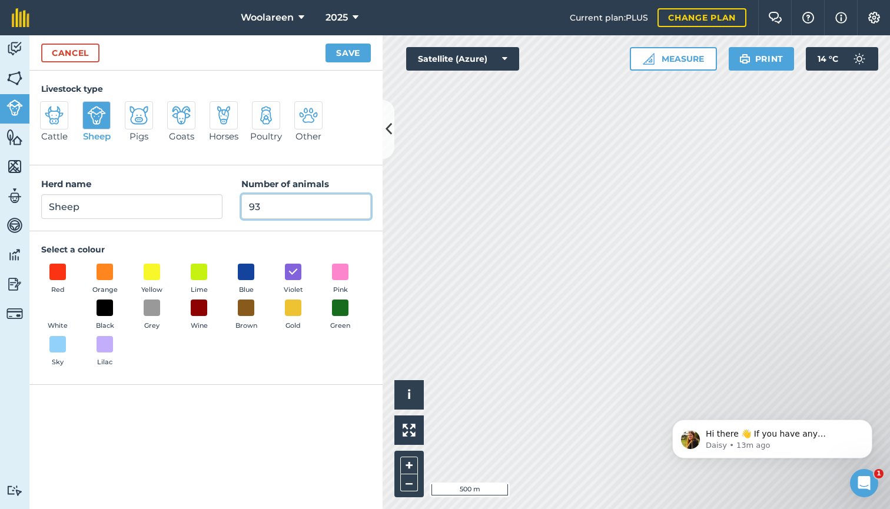
click at [289, 209] on input "93" at bounding box center [305, 206] width 129 height 25
click at [93, 54] on link "Cancel" at bounding box center [70, 53] width 58 height 19
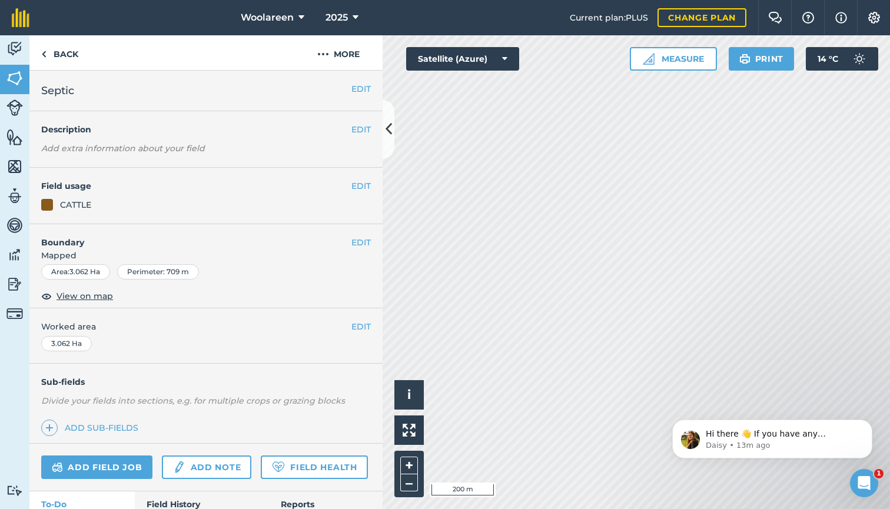
click at [13, 108] on img at bounding box center [14, 107] width 16 height 16
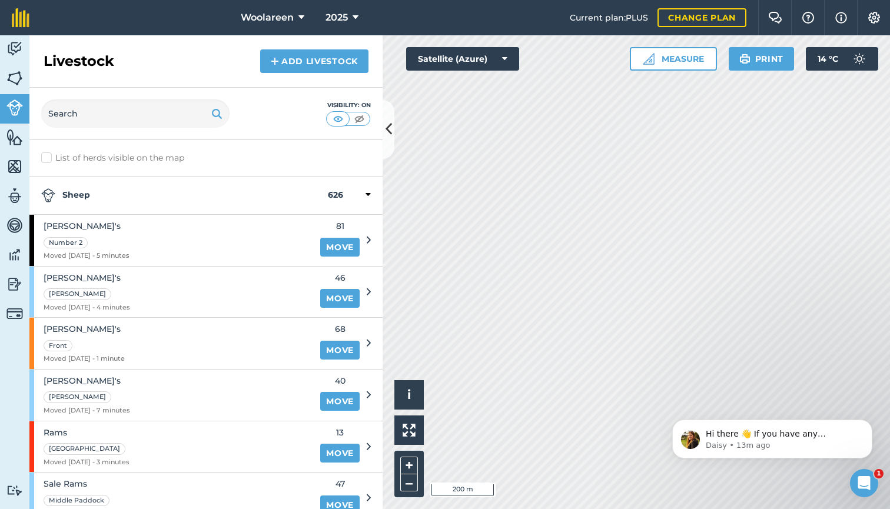
click at [278, 61] on img at bounding box center [275, 61] width 8 height 14
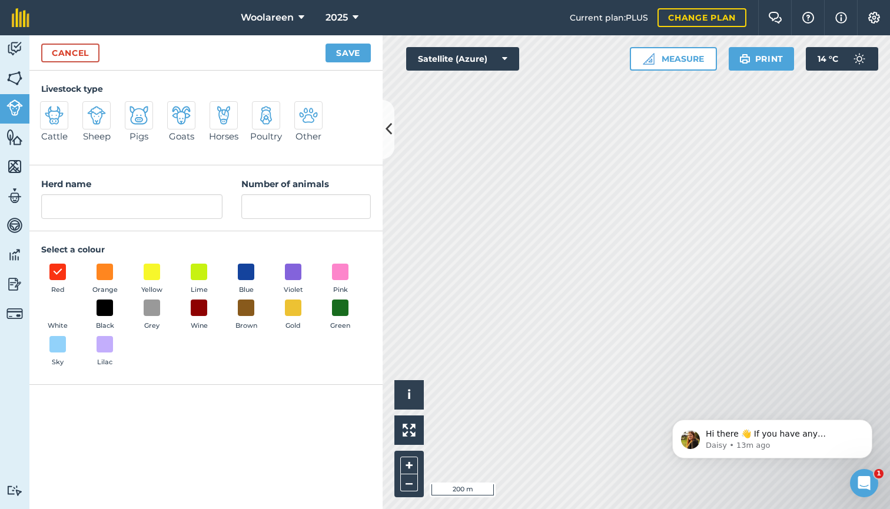
click at [51, 113] on img at bounding box center [54, 115] width 19 height 19
click at [49, 109] on input "Cattle" at bounding box center [45, 105] width 8 height 8
radio input "true"
type input "Cattle"
click at [244, 308] on span at bounding box center [246, 308] width 18 height 18
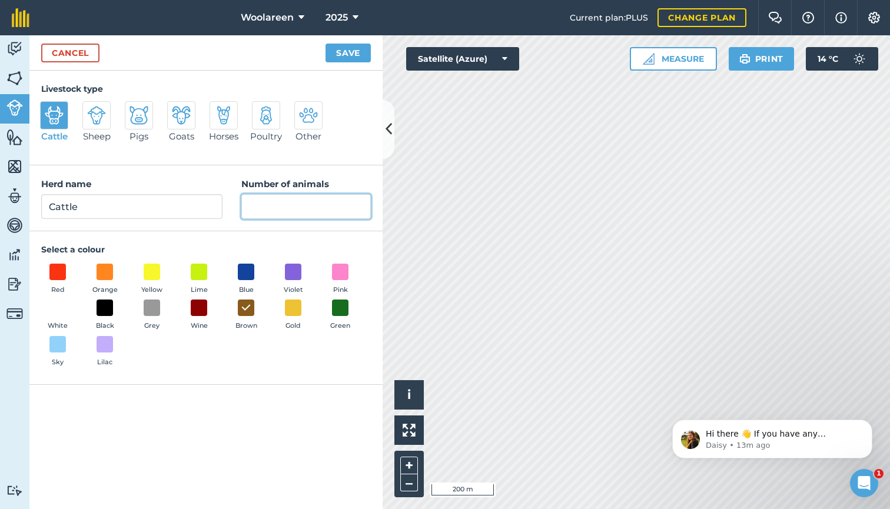
click at [261, 198] on input "Number of animals" at bounding box center [305, 206] width 129 height 25
type input "6"
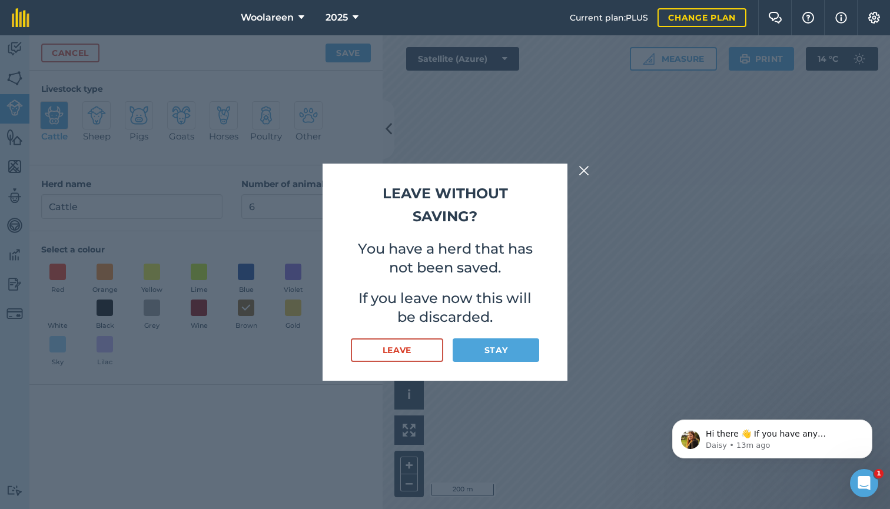
click at [465, 351] on button "Stay" at bounding box center [496, 350] width 87 height 24
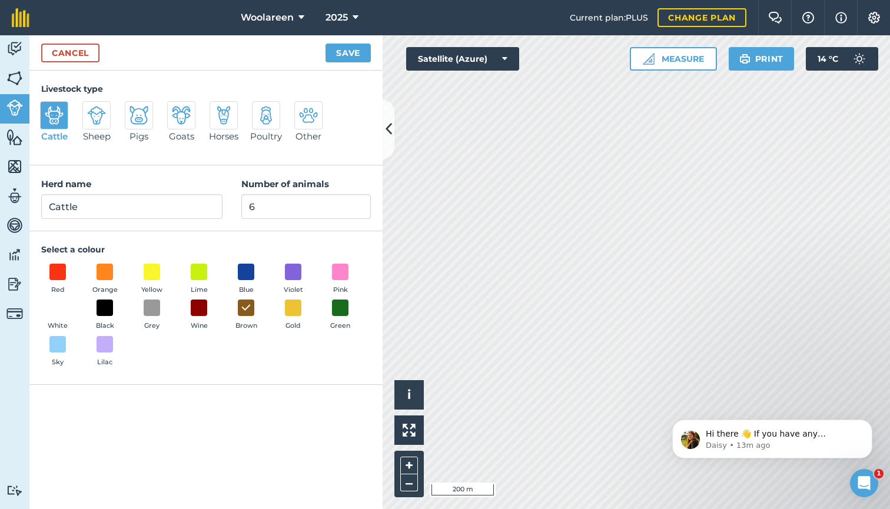
click at [352, 58] on button "Save" at bounding box center [347, 53] width 45 height 19
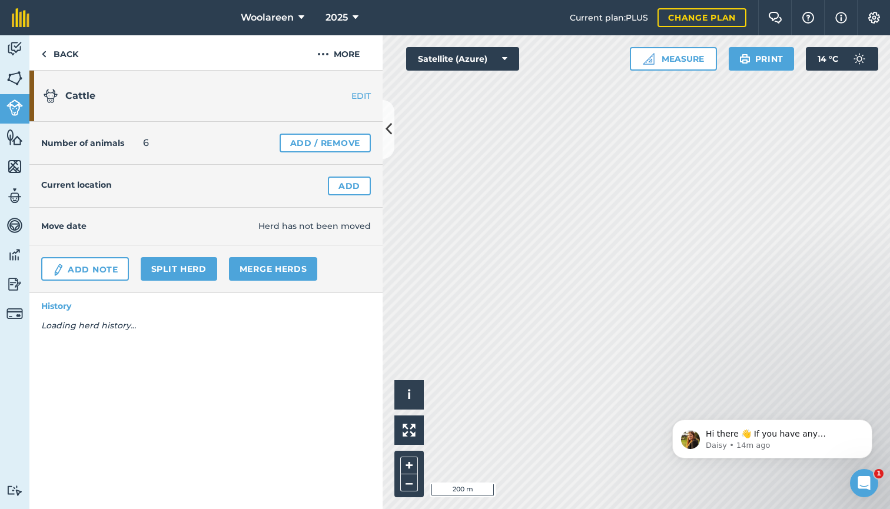
click at [341, 188] on link "Add" at bounding box center [349, 186] width 43 height 19
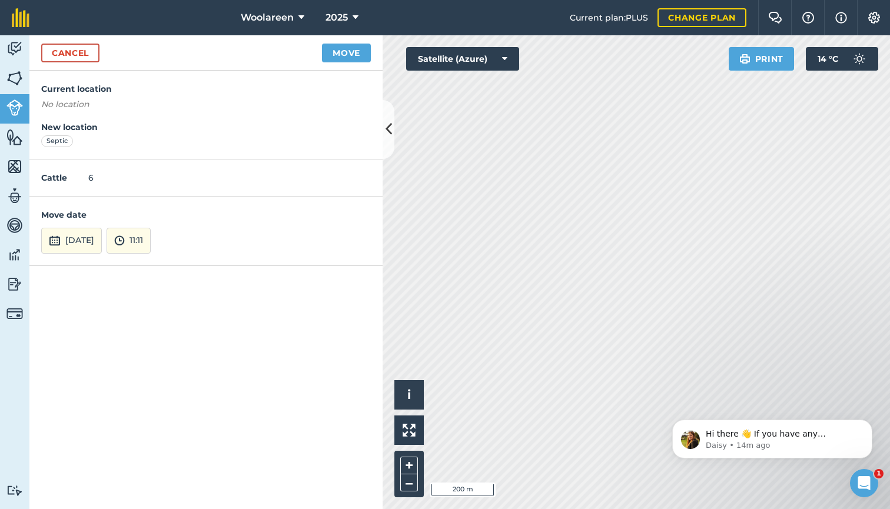
click at [342, 54] on button "Move" at bounding box center [346, 53] width 49 height 19
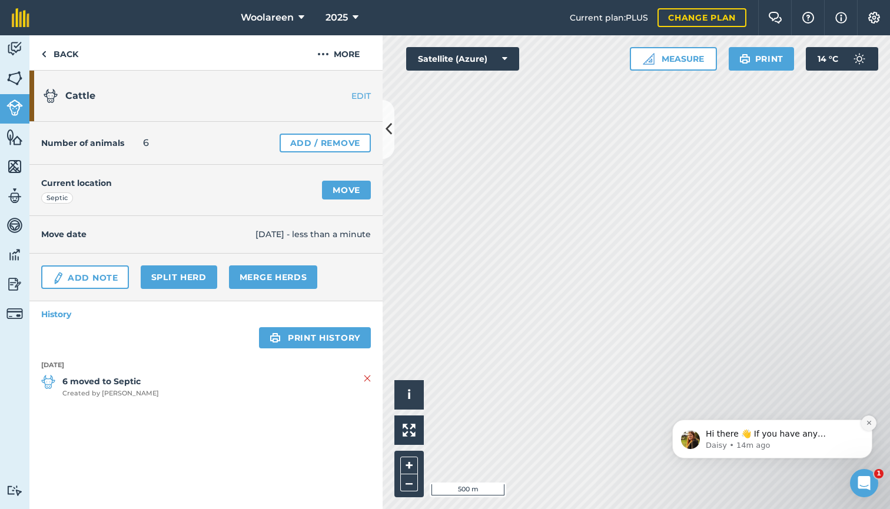
click at [872, 423] on button "Dismiss notification" at bounding box center [868, 422] width 15 height 15
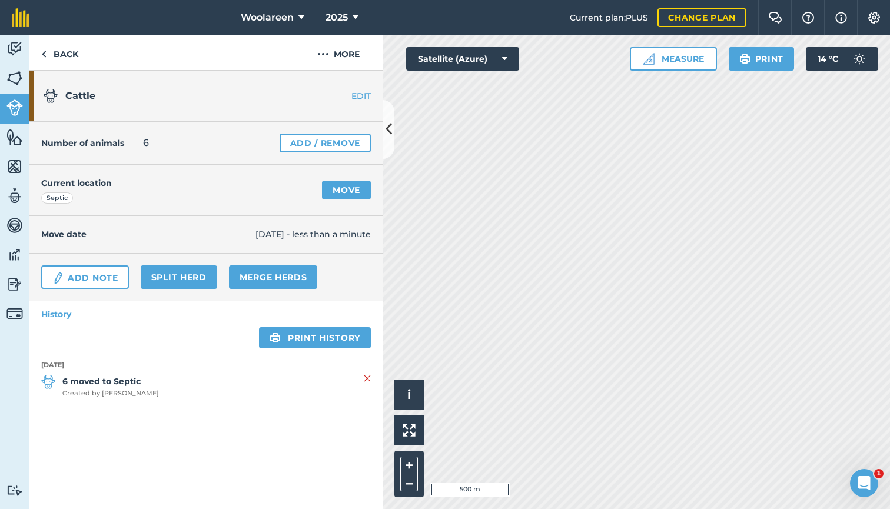
click at [777, 59] on button "Print" at bounding box center [761, 59] width 66 height 24
click at [457, 60] on button "Satellite (Azure)" at bounding box center [462, 59] width 113 height 24
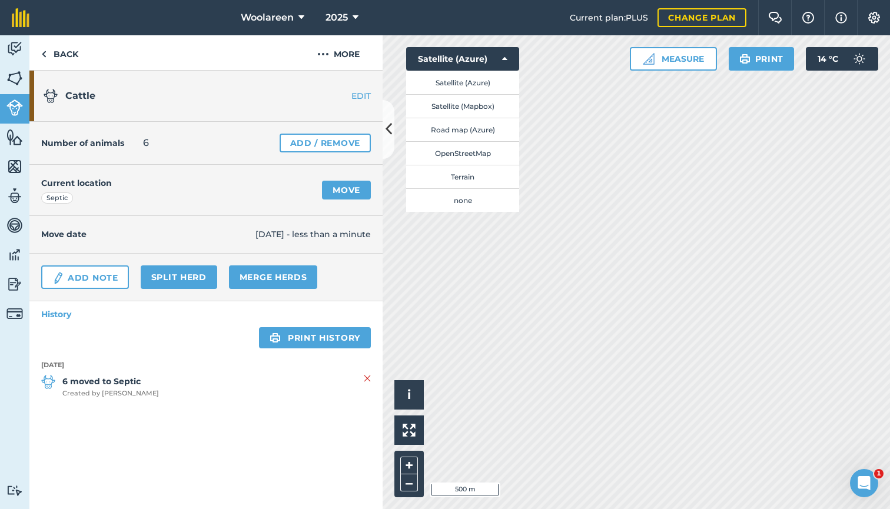
click at [457, 60] on button "Satellite (Azure)" at bounding box center [462, 59] width 113 height 24
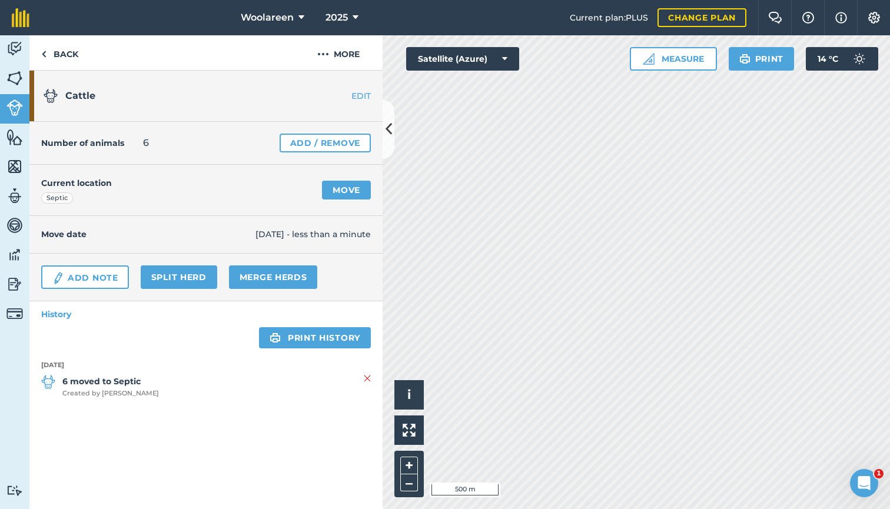
click at [457, 60] on button "Satellite (Azure)" at bounding box center [462, 59] width 113 height 24
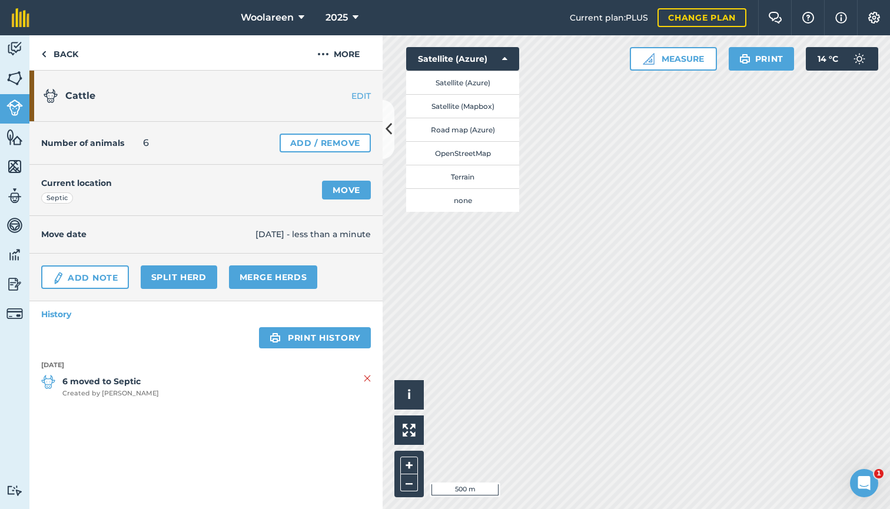
click at [464, 175] on button "Terrain" at bounding box center [462, 177] width 113 height 24
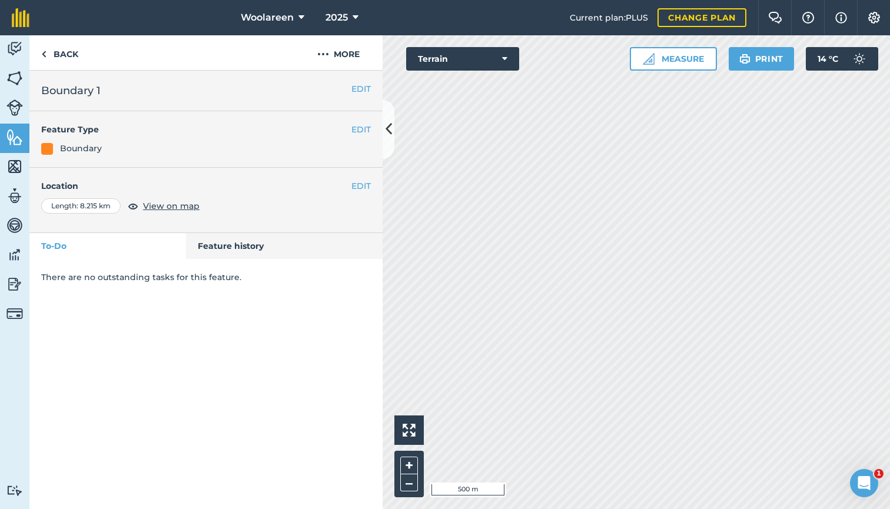
click at [739, 59] on img at bounding box center [744, 59] width 11 height 14
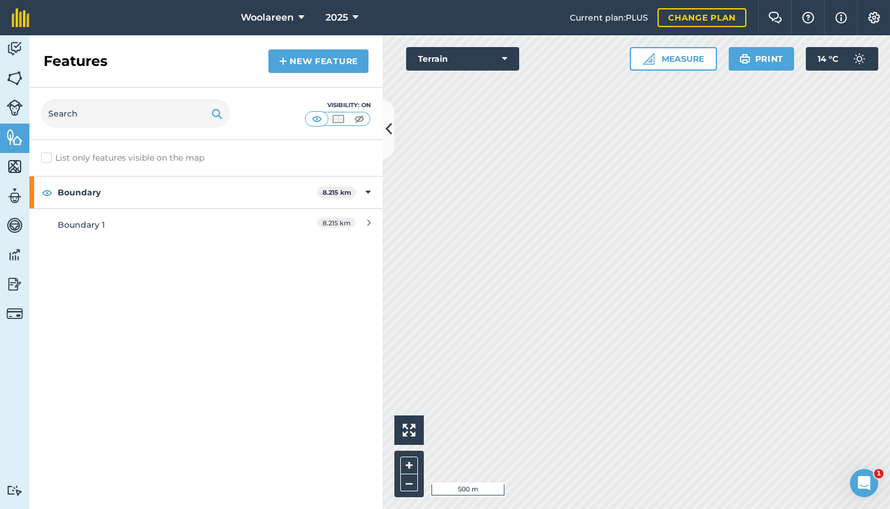
click at [20, 50] on img at bounding box center [14, 49] width 16 height 18
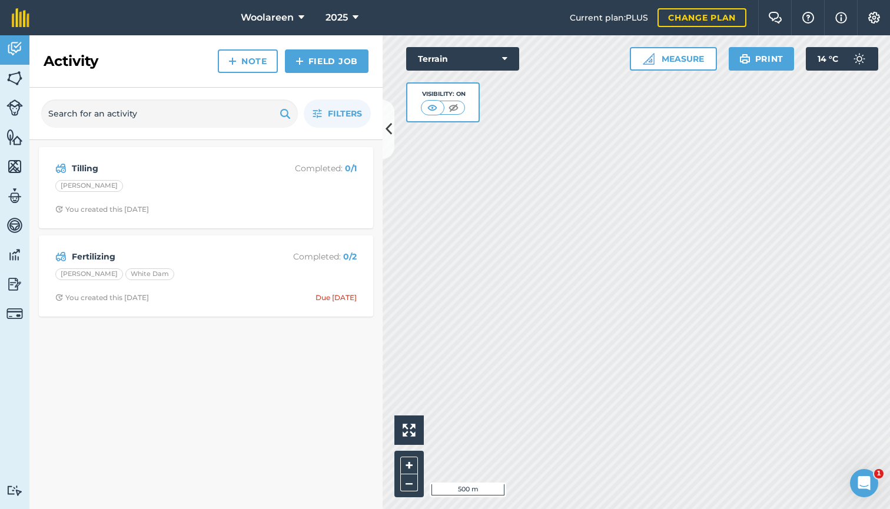
click at [19, 165] on img at bounding box center [14, 167] width 16 height 18
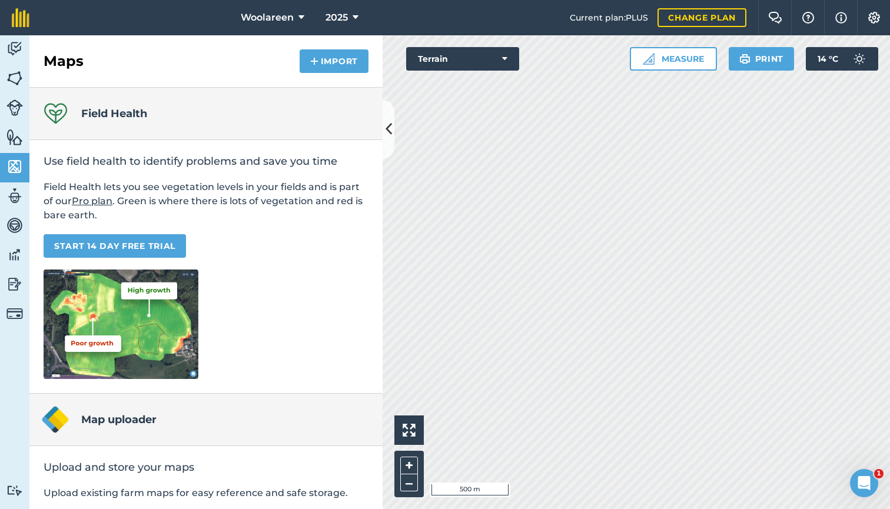
click at [9, 99] on img at bounding box center [14, 107] width 16 height 16
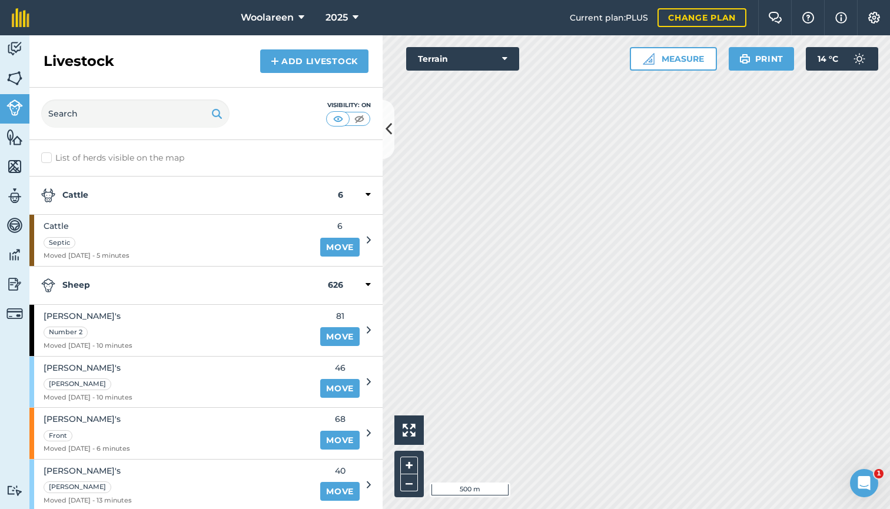
click at [61, 157] on label "List of herds visible on the map" at bounding box center [206, 158] width 330 height 12
click at [49, 157] on input "List of herds visible on the map" at bounding box center [45, 156] width 8 height 8
click at [61, 157] on label "List of herds visible on the map" at bounding box center [206, 158] width 330 height 12
click at [49, 157] on input "List of herds visible on the map" at bounding box center [45, 156] width 8 height 8
checkbox input "false"
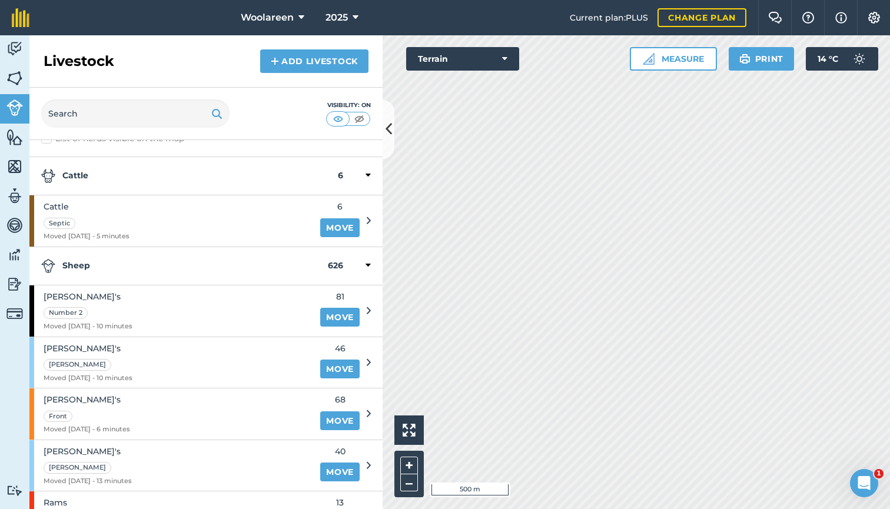
scroll to position [34, 0]
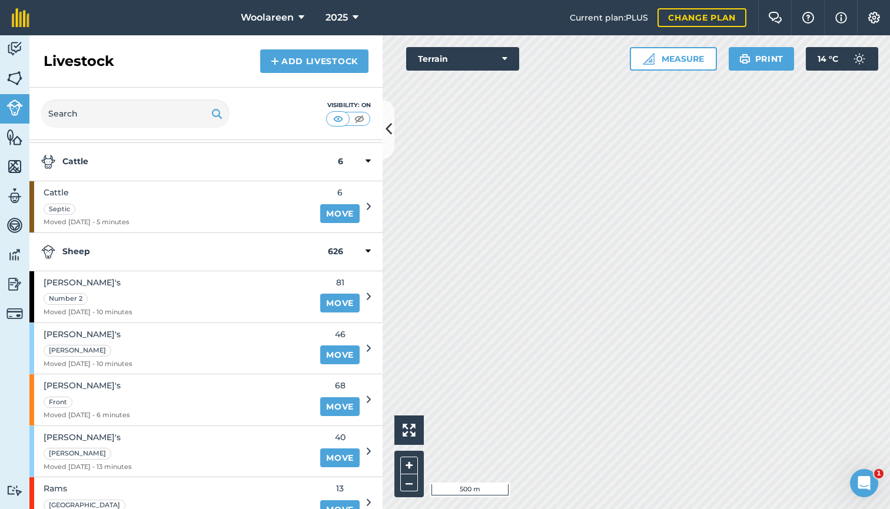
click at [232, 282] on div "[PERSON_NAME]'s Number 2 Moved [DATE] - 10 minutes" at bounding box center [171, 296] width 284 height 51
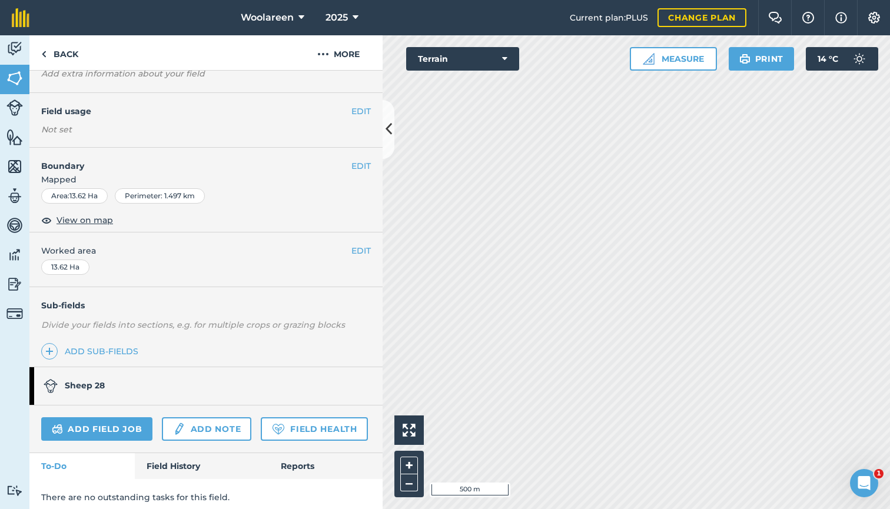
scroll to position [76, 0]
click at [95, 379] on strong "Sheep 28" at bounding box center [85, 384] width 40 height 11
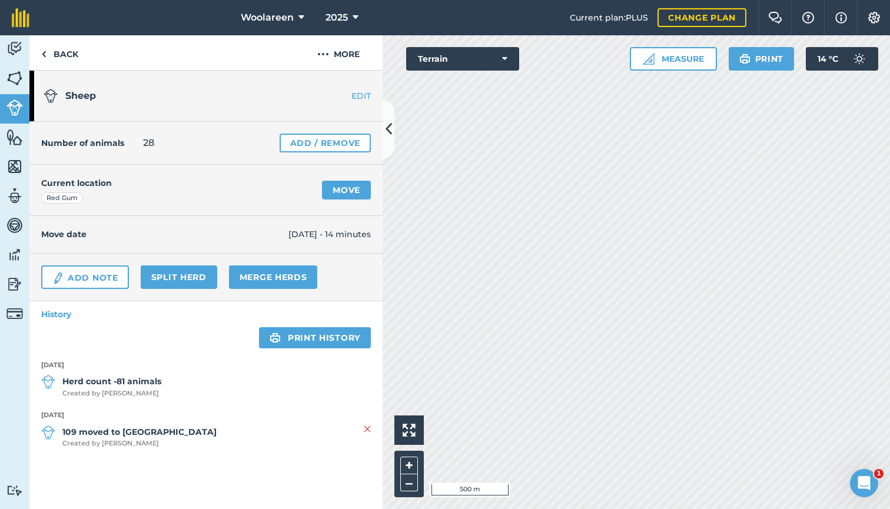
click at [365, 92] on link "EDIT" at bounding box center [345, 96] width 74 height 12
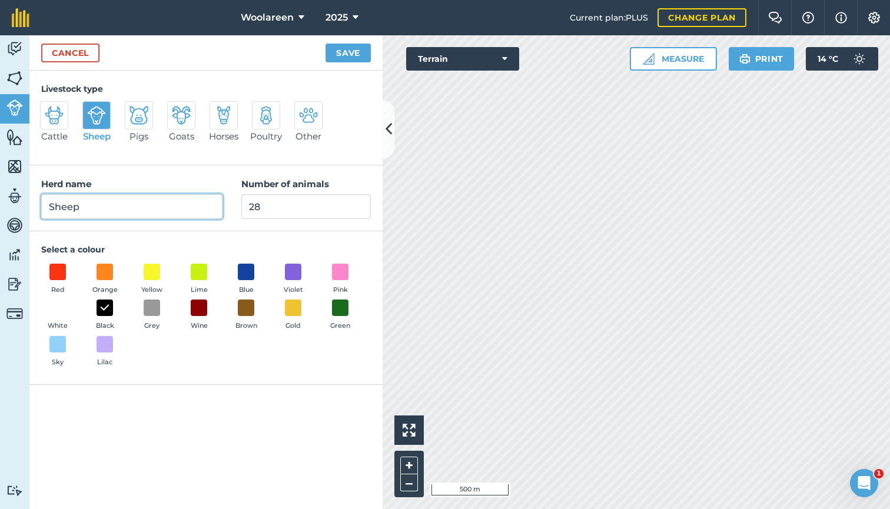
drag, startPoint x: 131, startPoint y: 211, endPoint x: 38, endPoint y: 211, distance: 93.0
click at [38, 211] on div "Herd name Sheep Number of animals 28" at bounding box center [205, 198] width 353 height 66
type input "[PERSON_NAME]'s"
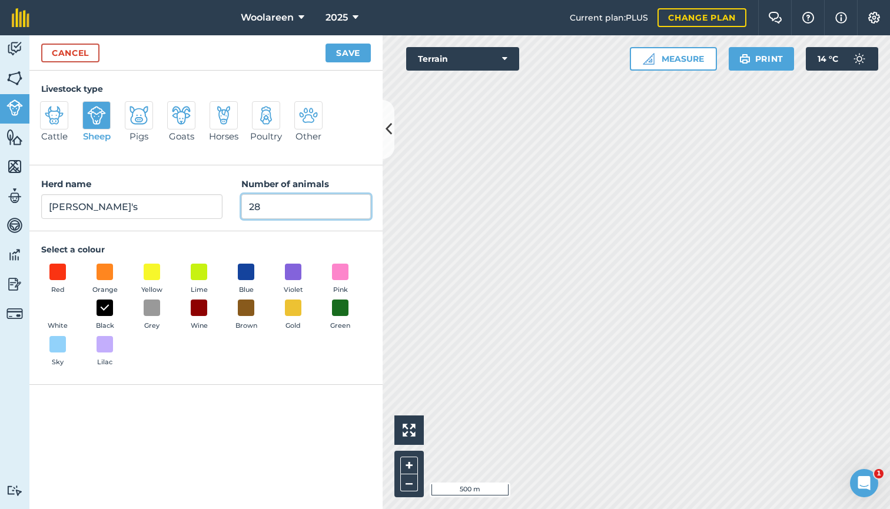
click at [263, 205] on input "28" at bounding box center [305, 206] width 129 height 25
click at [345, 50] on button "Save" at bounding box center [347, 53] width 45 height 19
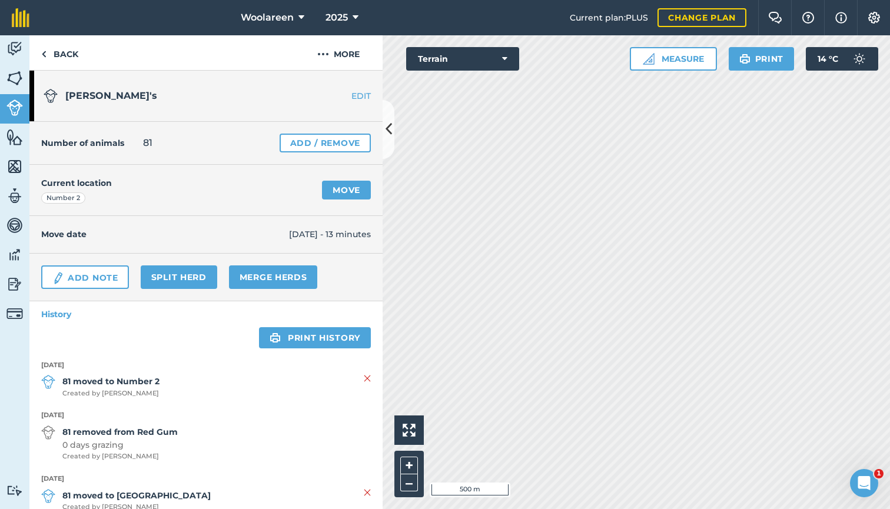
click at [352, 96] on link "EDIT" at bounding box center [345, 96] width 74 height 12
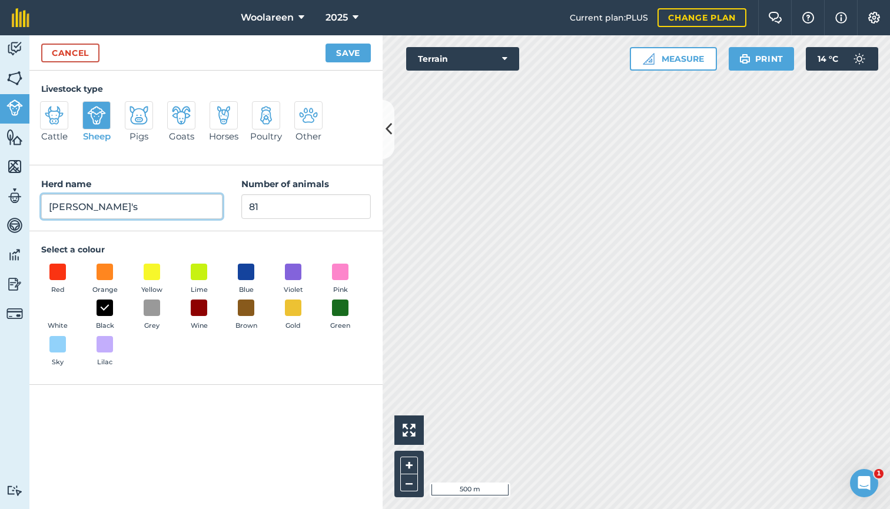
drag, startPoint x: 149, startPoint y: 211, endPoint x: 0, endPoint y: 205, distance: 149.6
click at [0, 205] on div "Activity Fields Livestock Features Maps Team Vehicles Data Reporting Billing Tu…" at bounding box center [445, 272] width 890 height 474
type input "W"
drag, startPoint x: 88, startPoint y: 209, endPoint x: 26, endPoint y: 208, distance: 62.4
click at [26, 208] on div "Activity Fields Livestock Features Maps Team Vehicles Data Reporting Billing Tu…" at bounding box center [445, 272] width 890 height 474
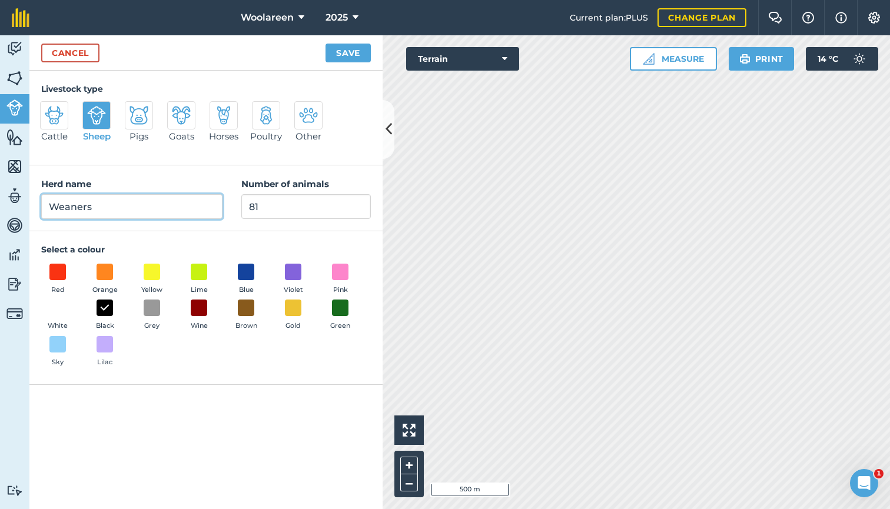
type input "Weaners"
click at [272, 210] on input "81" at bounding box center [305, 206] width 129 height 25
click at [349, 57] on button "Save" at bounding box center [347, 53] width 45 height 19
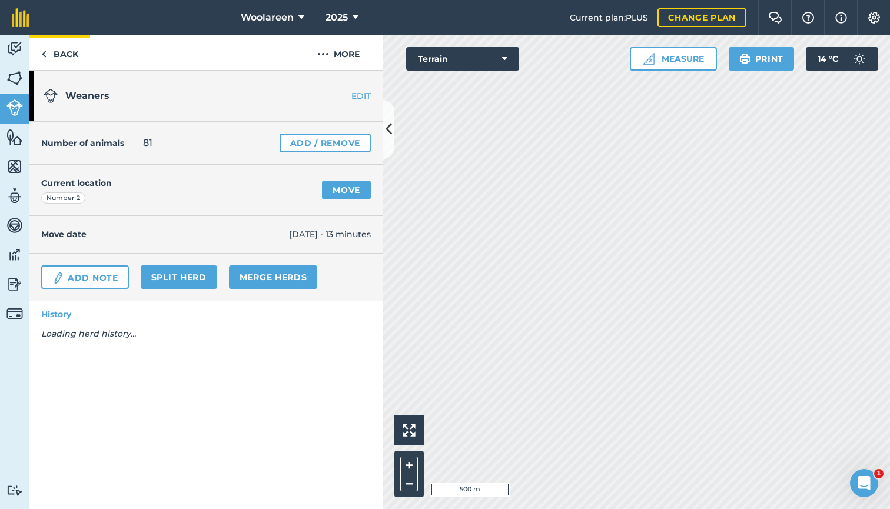
click at [64, 54] on link "Back" at bounding box center [59, 52] width 61 height 35
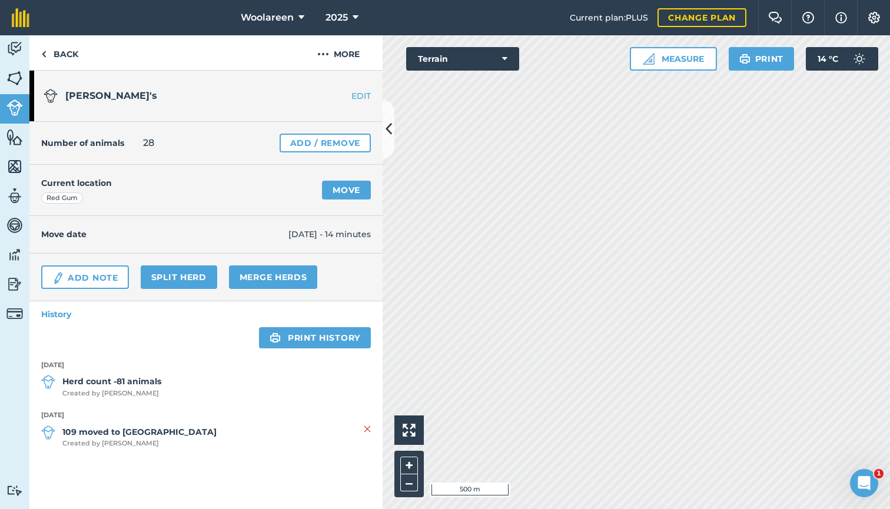
click at [15, 113] on img at bounding box center [14, 107] width 16 height 16
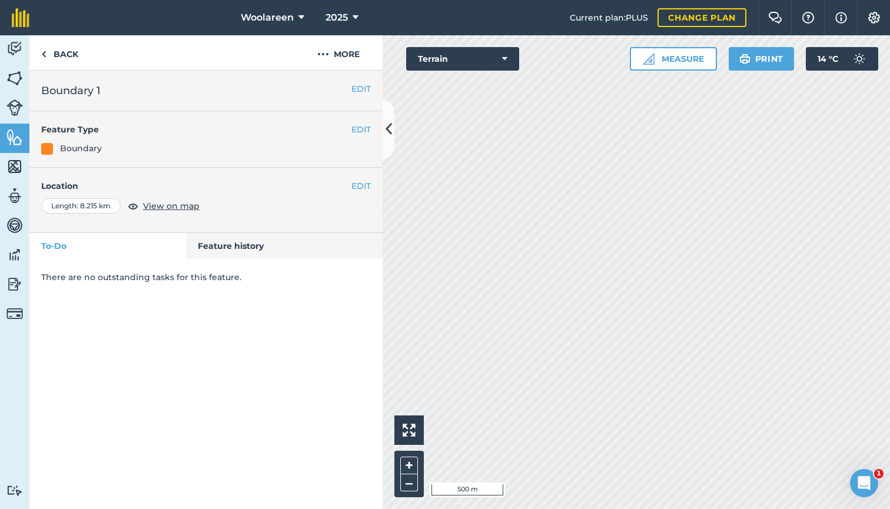
click at [16, 167] on img at bounding box center [14, 167] width 16 height 18
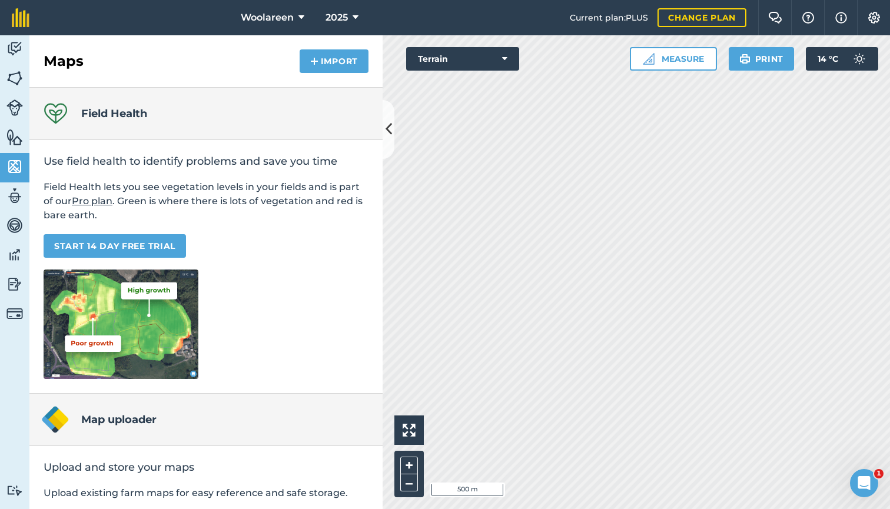
click at [101, 241] on link "START 14 DAY FREE TRIAL" at bounding box center [115, 246] width 142 height 24
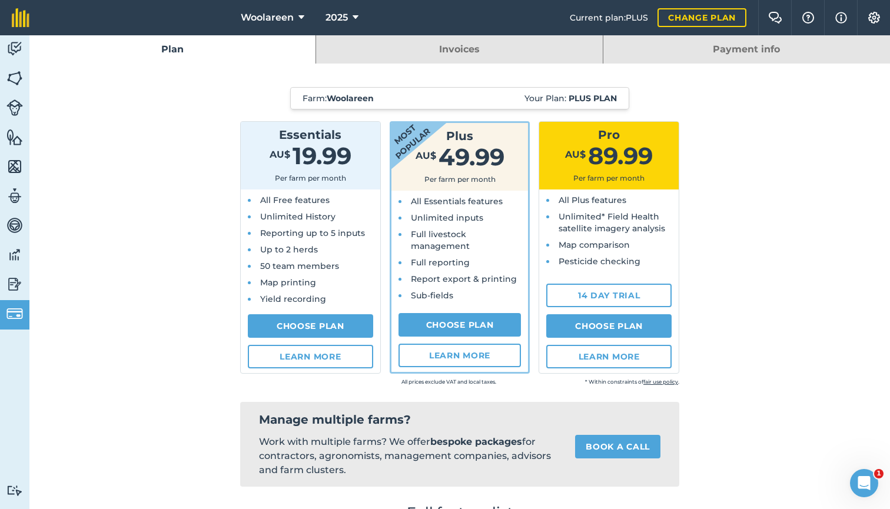
click at [594, 293] on link "14 day trial" at bounding box center [608, 296] width 125 height 24
select select "AU"
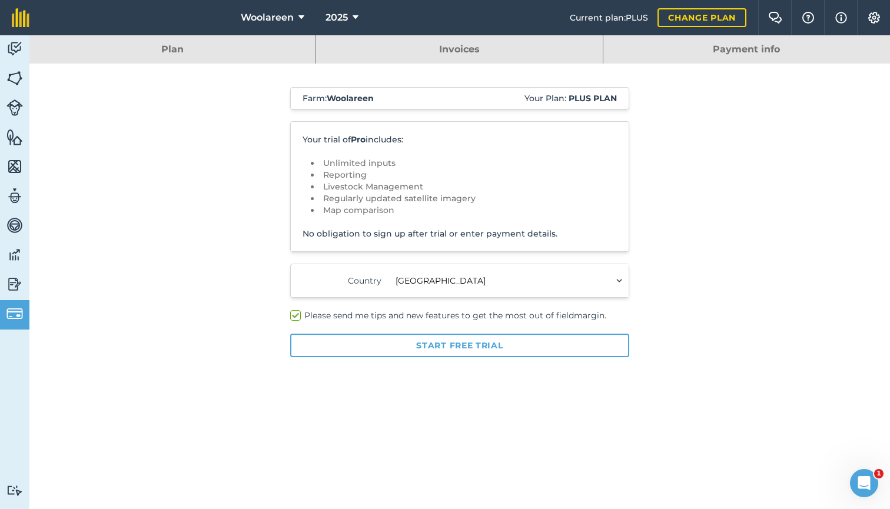
click at [523, 338] on button "Start free trial" at bounding box center [459, 346] width 339 height 24
click at [350, 318] on label "Please send me tips and new features to get the most out of fieldmargin." at bounding box center [459, 316] width 339 height 12
click at [298, 317] on input "Please send me tips and new features to get the most out of fieldmargin." at bounding box center [294, 314] width 8 height 8
checkbox input "false"
click at [417, 344] on button "Start free trial" at bounding box center [459, 346] width 339 height 24
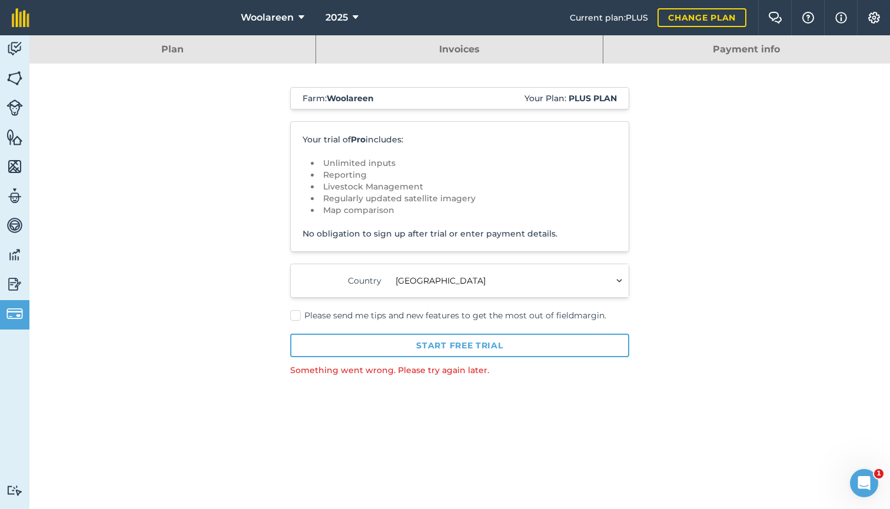
click at [181, 58] on link "Plan" at bounding box center [172, 49] width 286 height 28
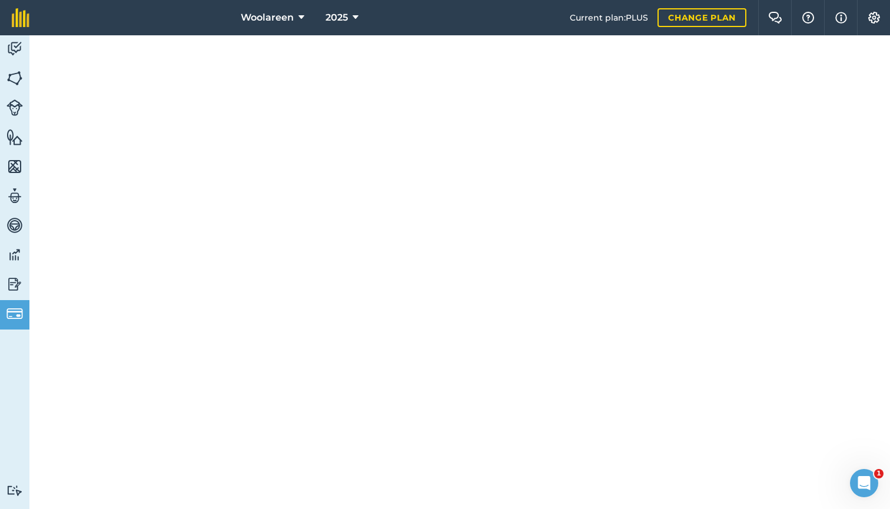
scroll to position [300, 0]
click at [16, 281] on img at bounding box center [14, 284] width 16 height 18
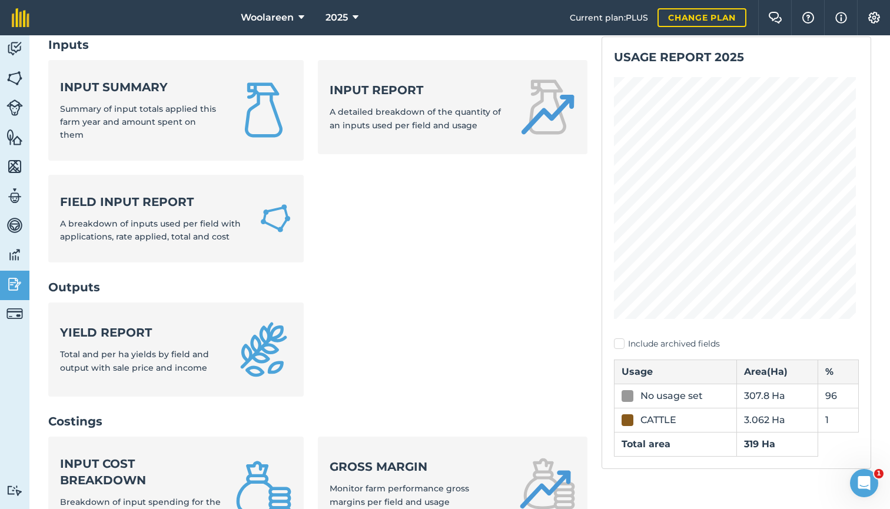
scroll to position [152, 0]
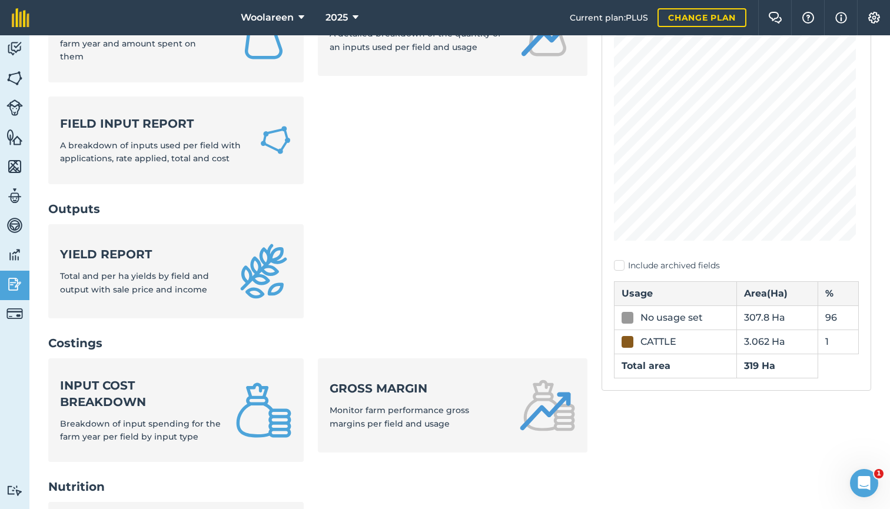
click at [21, 257] on img at bounding box center [14, 255] width 16 height 18
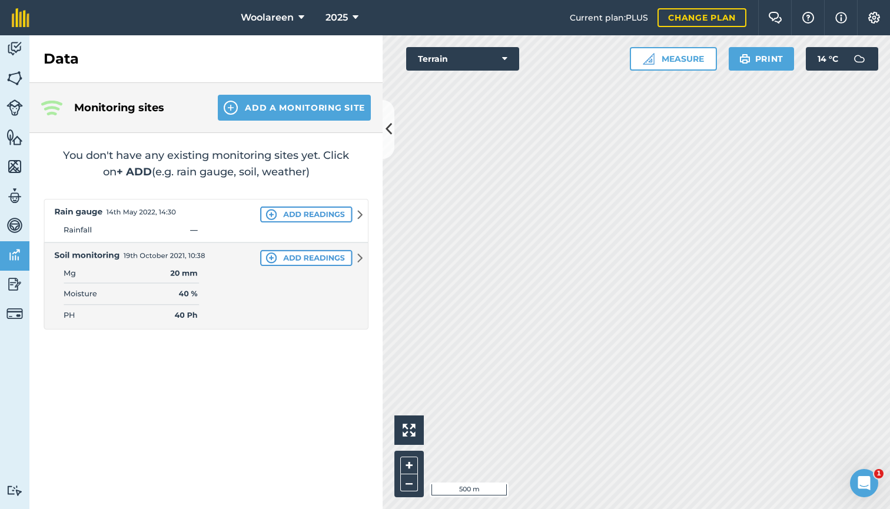
click at [16, 228] on img at bounding box center [14, 226] width 16 height 18
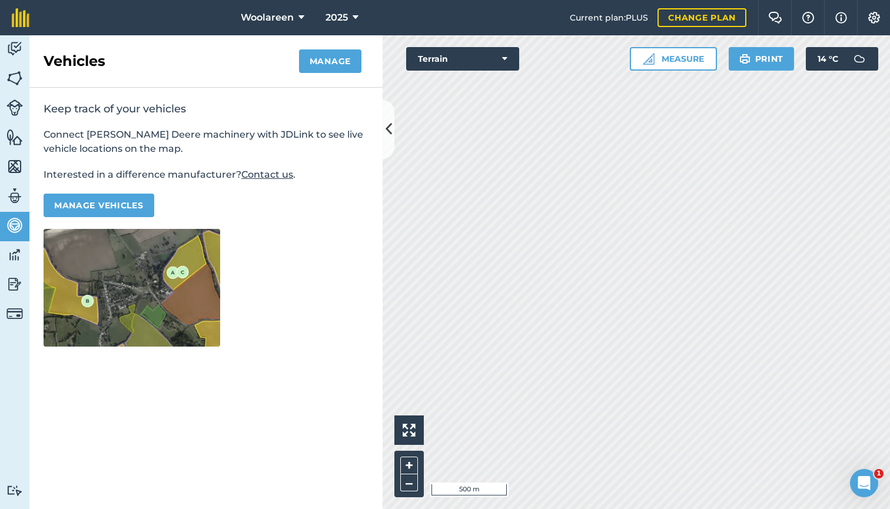
click at [12, 192] on img at bounding box center [14, 196] width 16 height 18
select select "MEMBER"
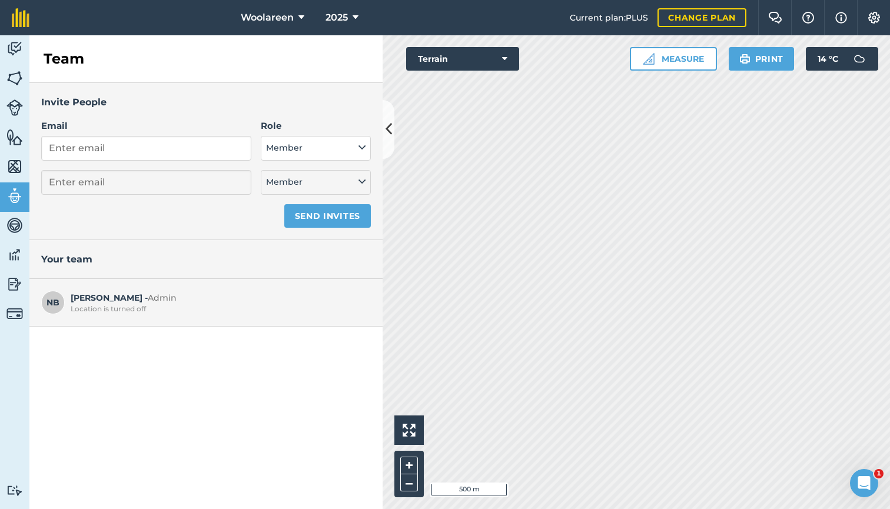
click at [12, 161] on img at bounding box center [14, 167] width 16 height 18
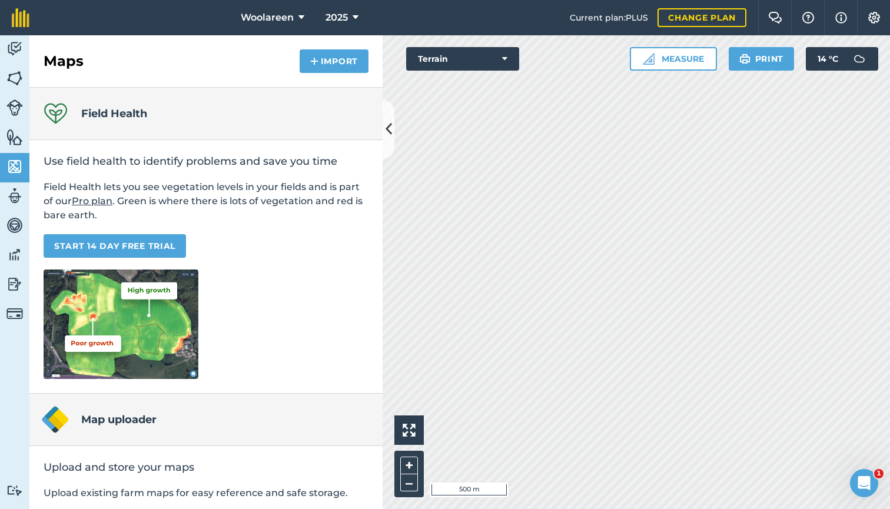
click at [124, 238] on link "START 14 DAY FREE TRIAL" at bounding box center [115, 246] width 142 height 24
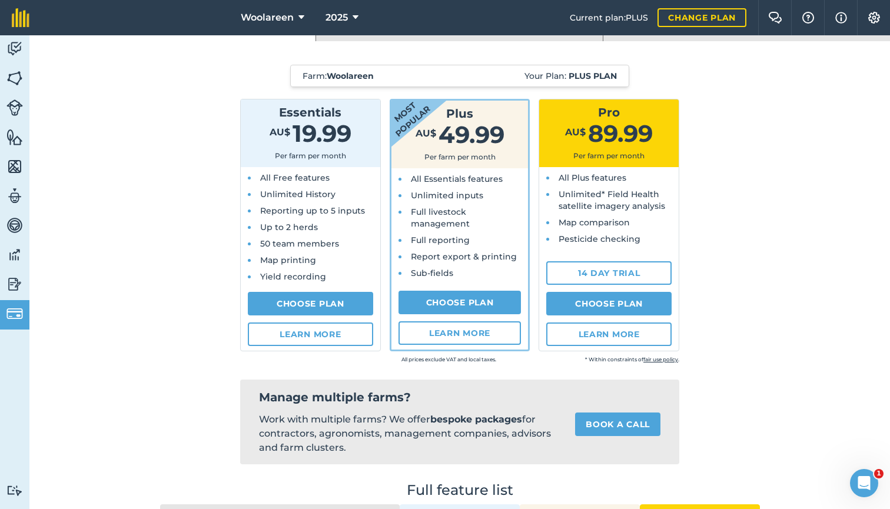
scroll to position [24, 0]
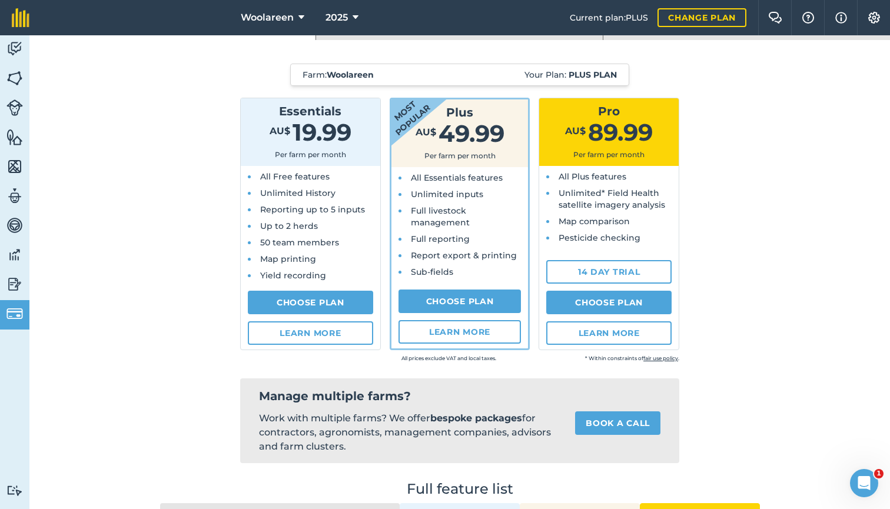
click at [635, 271] on link "14 day trial" at bounding box center [608, 272] width 125 height 24
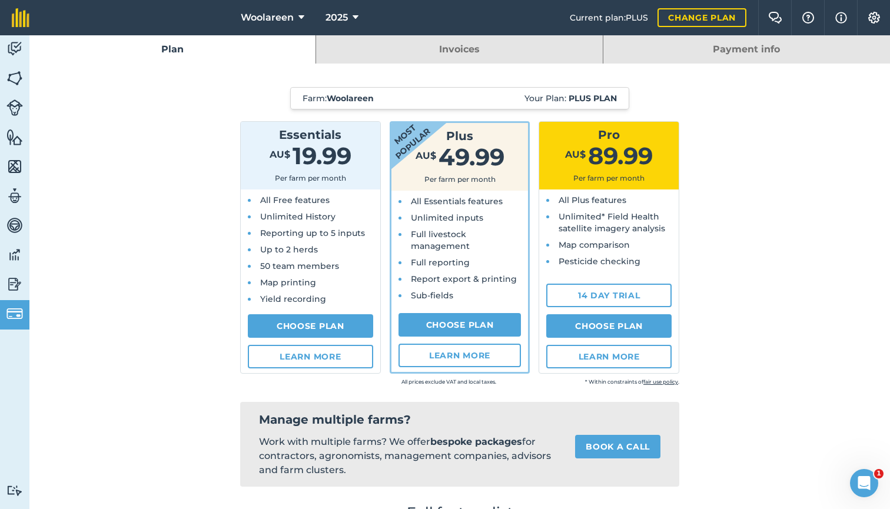
select select "AU"
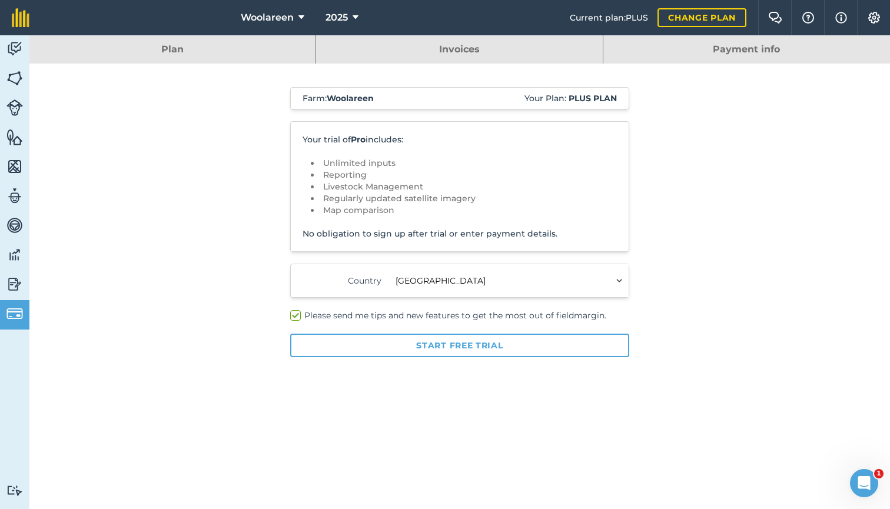
click at [295, 315] on label "Please send me tips and new features to get the most out of fieldmargin." at bounding box center [459, 316] width 339 height 12
click at [295, 315] on input "Please send me tips and new features to get the most out of fieldmargin." at bounding box center [294, 314] width 8 height 8
checkbox input "false"
click at [448, 342] on button "Start free trial" at bounding box center [459, 346] width 339 height 24
click at [16, 77] on img at bounding box center [14, 78] width 16 height 18
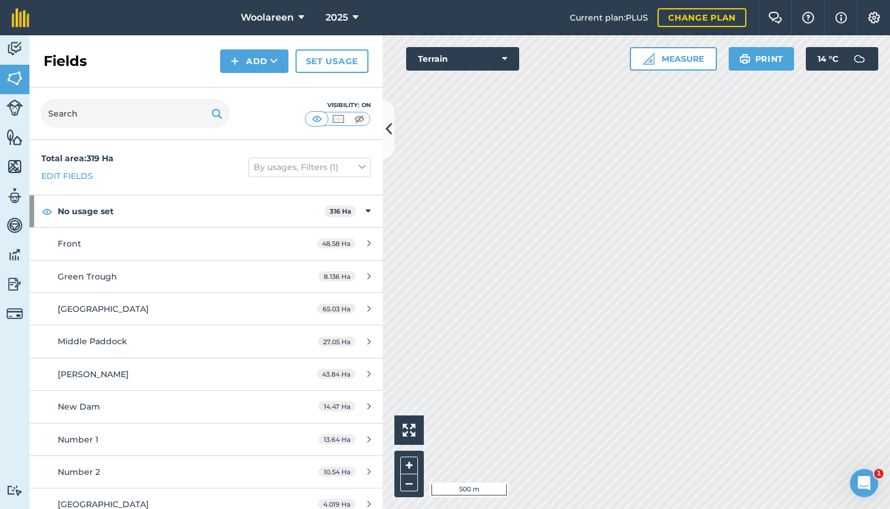
click at [321, 62] on link "Set usage" at bounding box center [331, 61] width 73 height 24
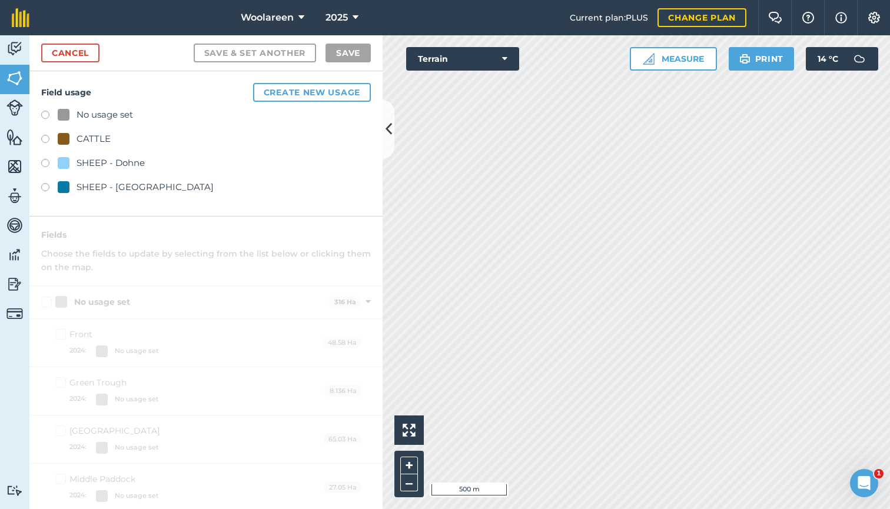
click at [47, 187] on label at bounding box center [49, 189] width 16 height 12
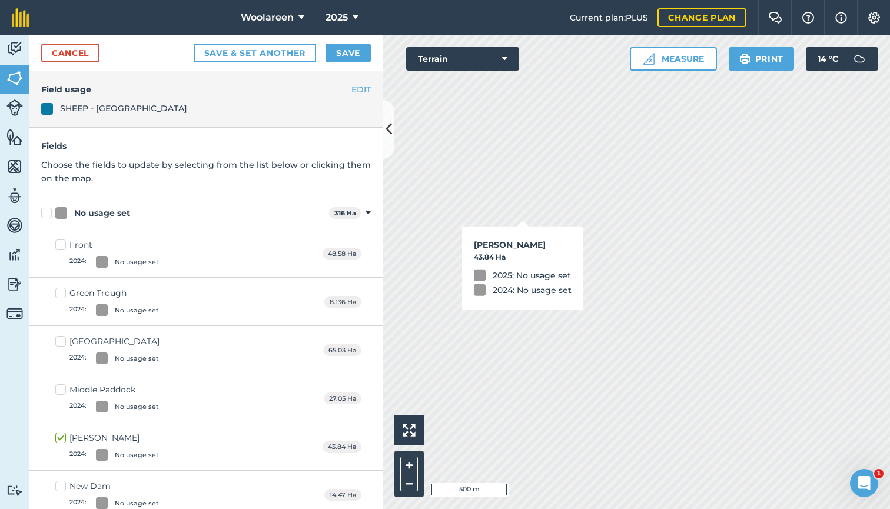
checkbox input "true"
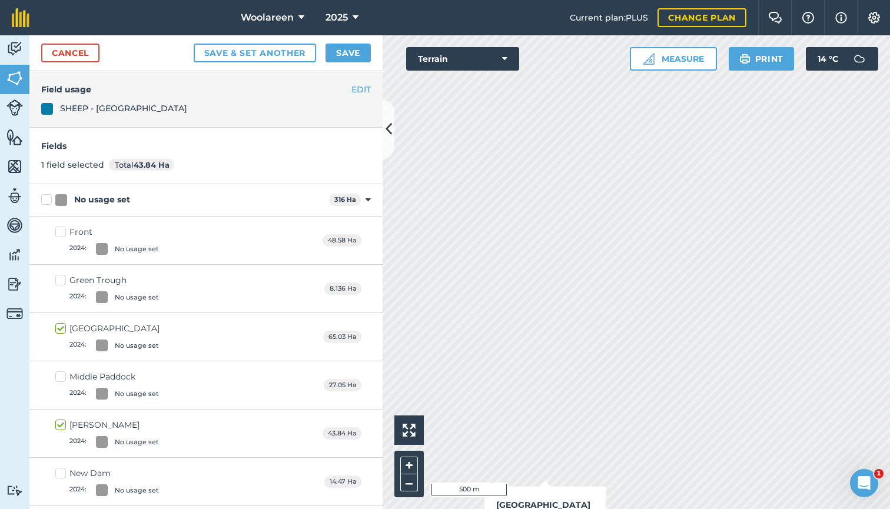
checkbox input "true"
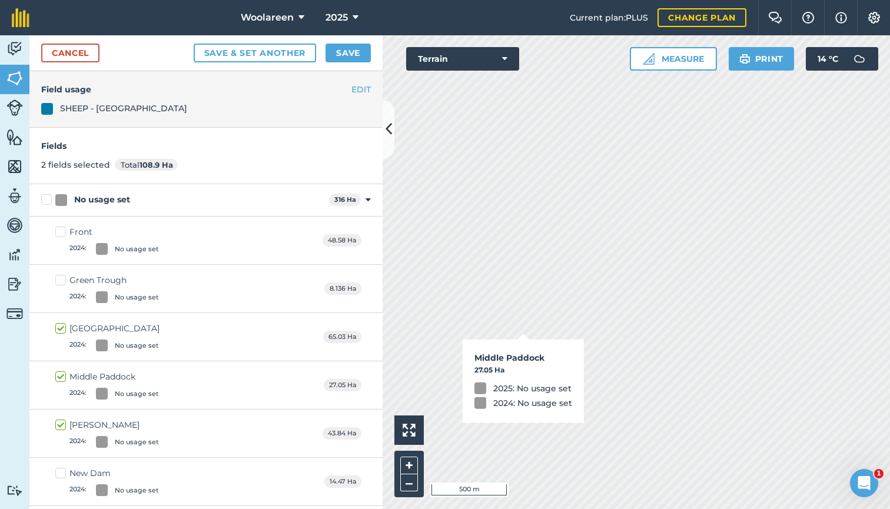
checkbox input "true"
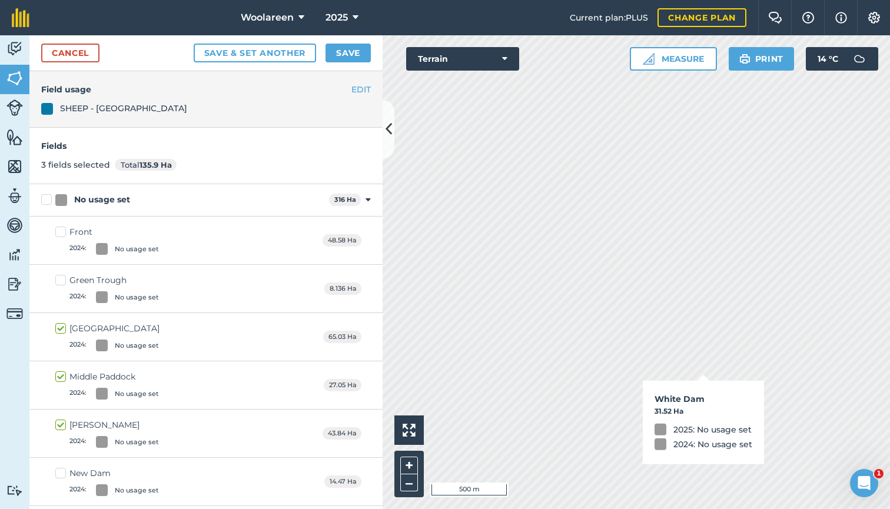
checkbox input "true"
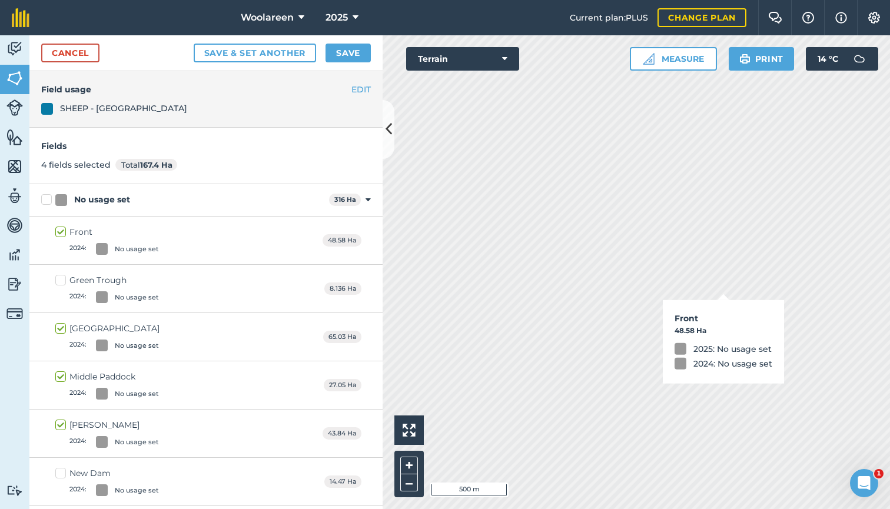
checkbox input "true"
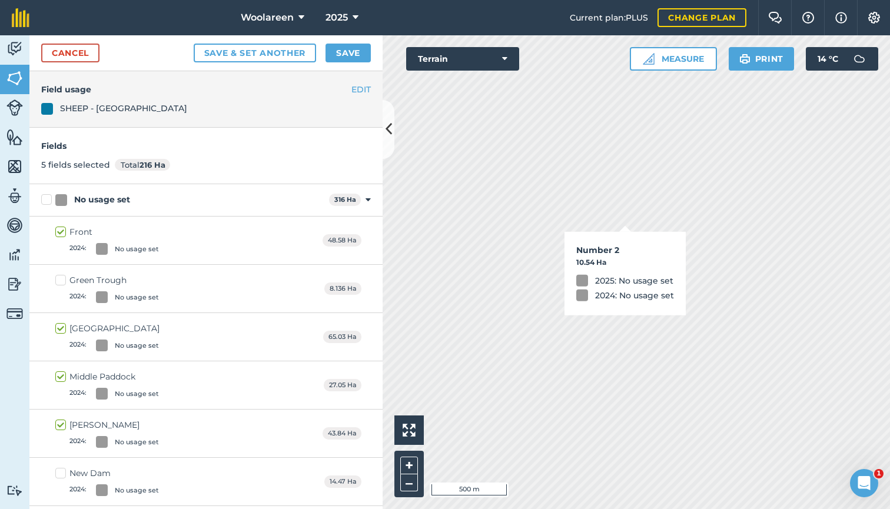
checkbox input "true"
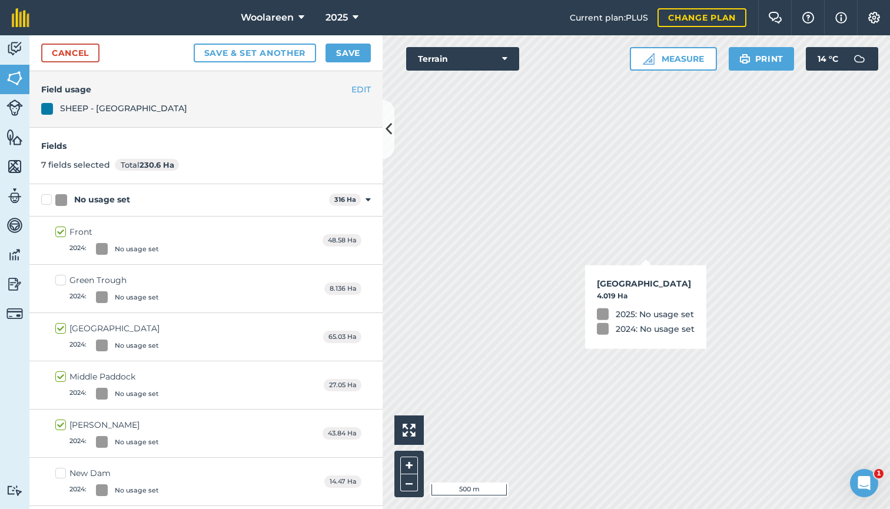
checkbox input "true"
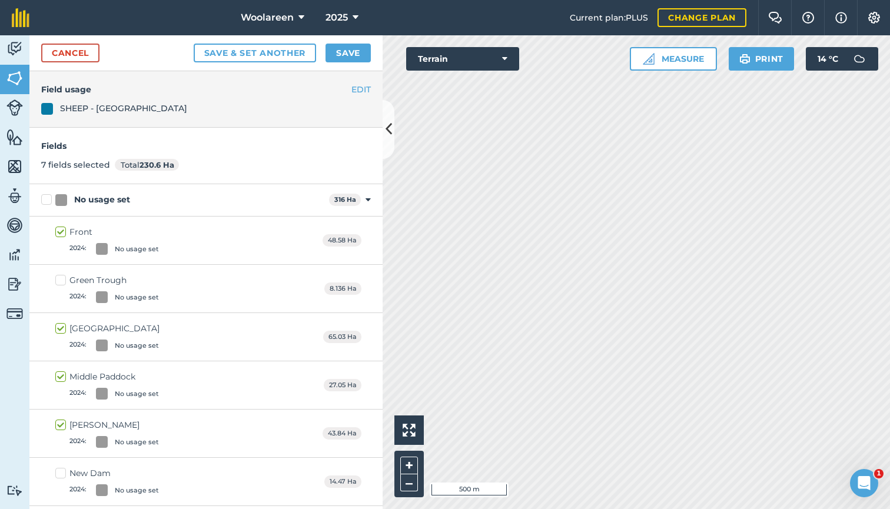
click at [351, 54] on button "Save" at bounding box center [347, 53] width 45 height 19
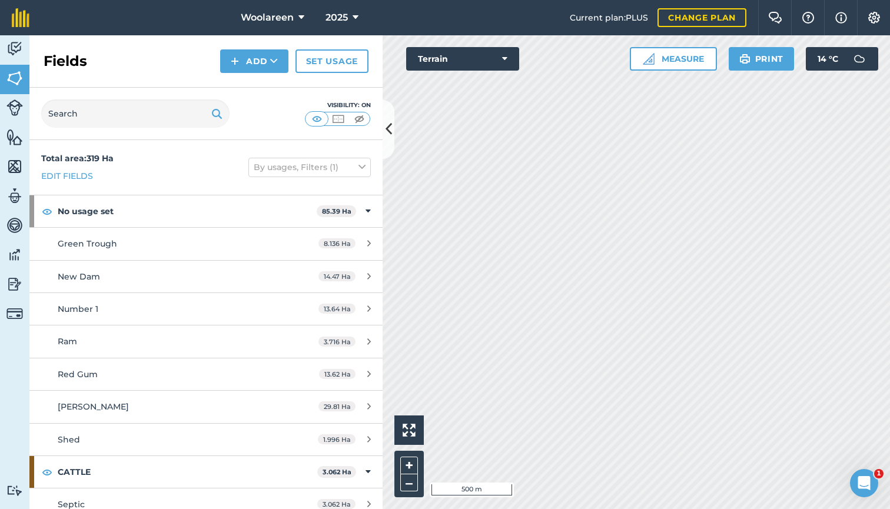
click at [330, 66] on link "Set usage" at bounding box center [331, 61] width 73 height 24
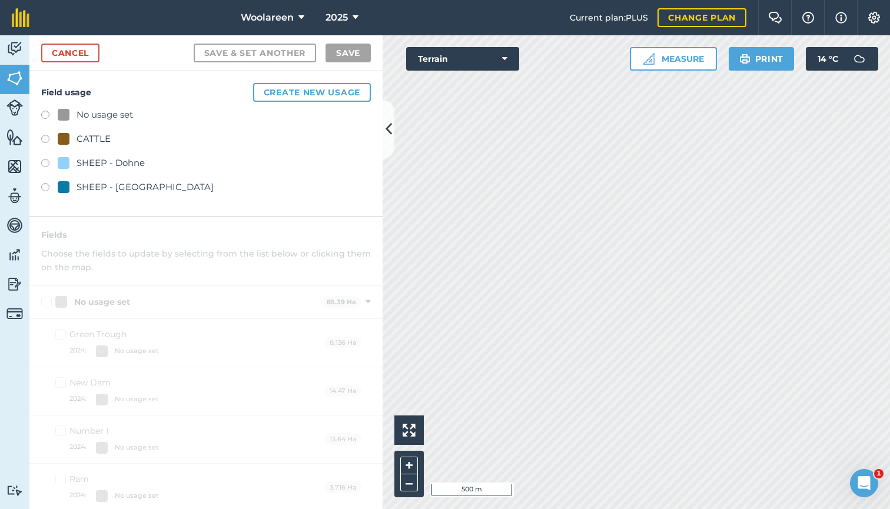
click at [91, 165] on div "SHEEP - Dohne" at bounding box center [110, 163] width 68 height 14
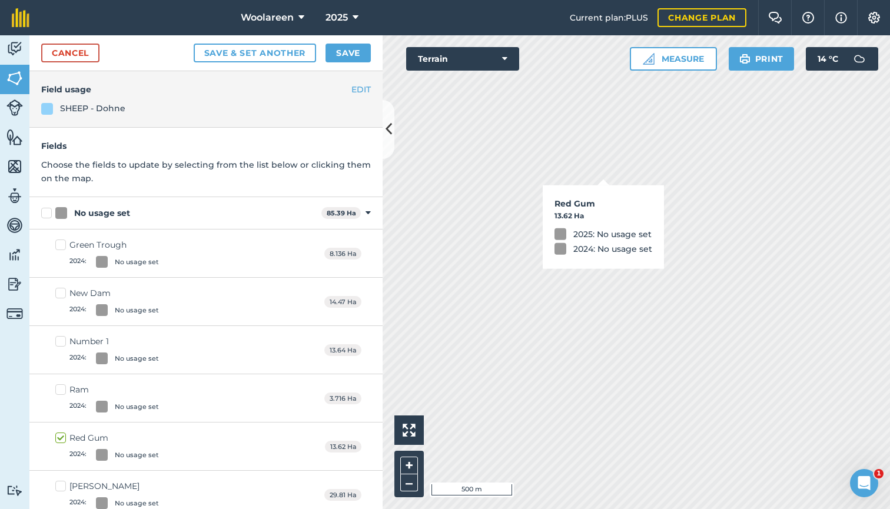
checkbox input "true"
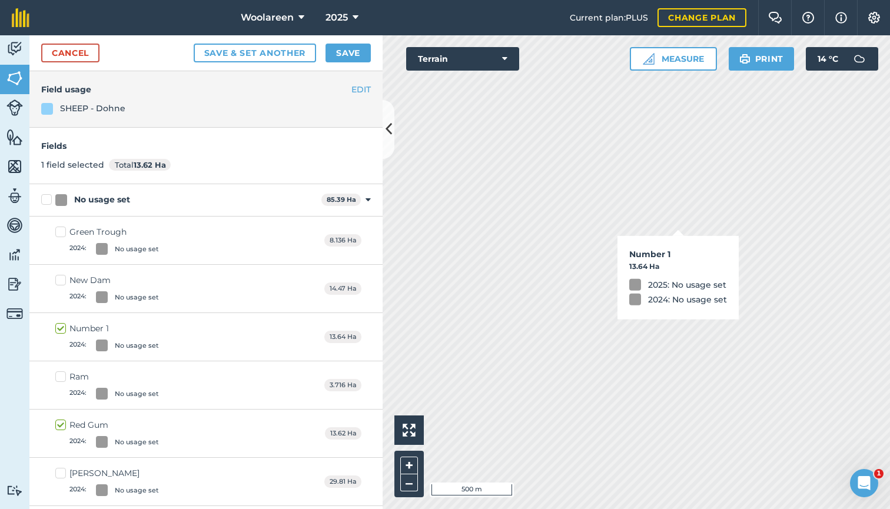
checkbox input "true"
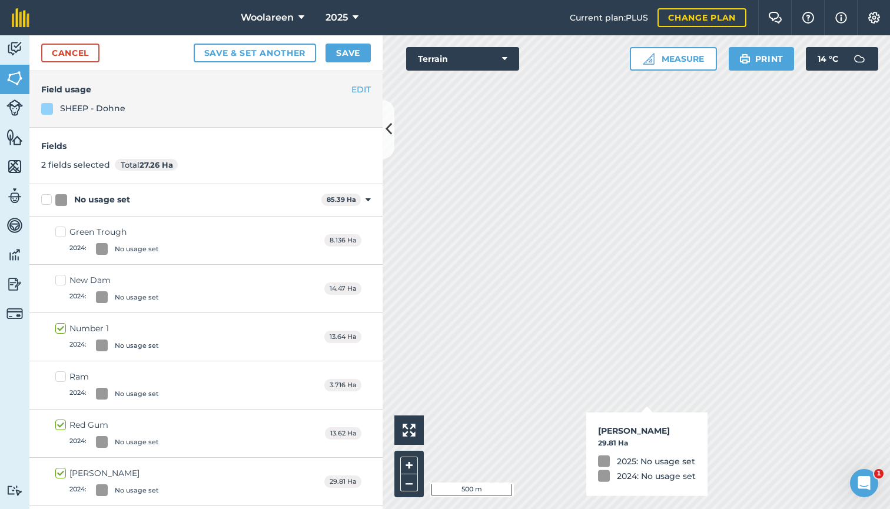
checkbox input "true"
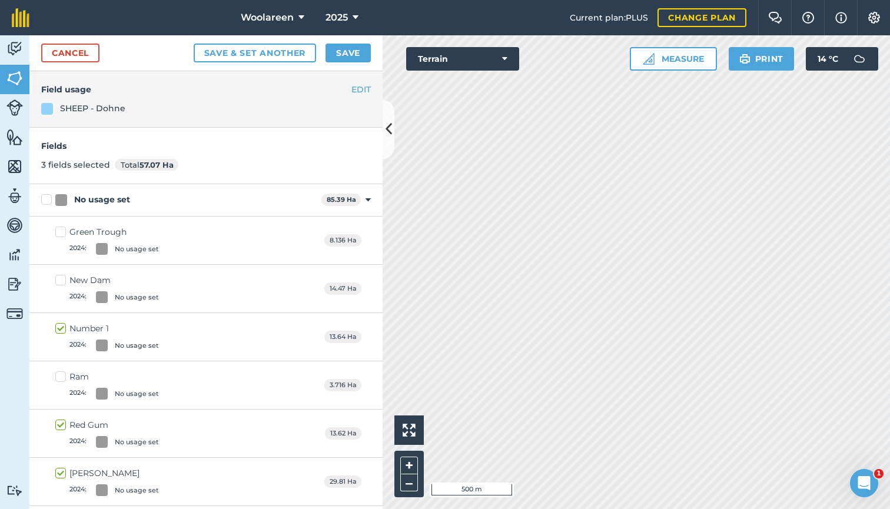
click at [341, 48] on button "Save" at bounding box center [347, 53] width 45 height 19
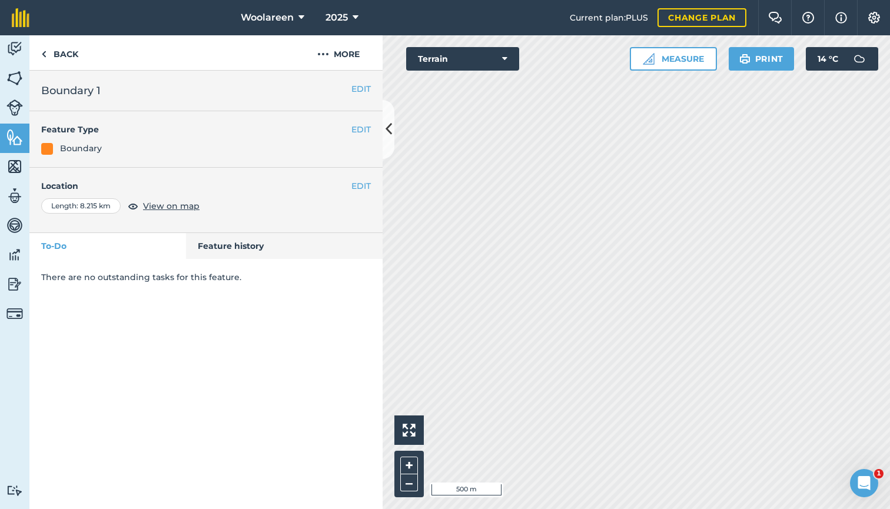
click at [510, 61] on button "Terrain" at bounding box center [462, 59] width 113 height 24
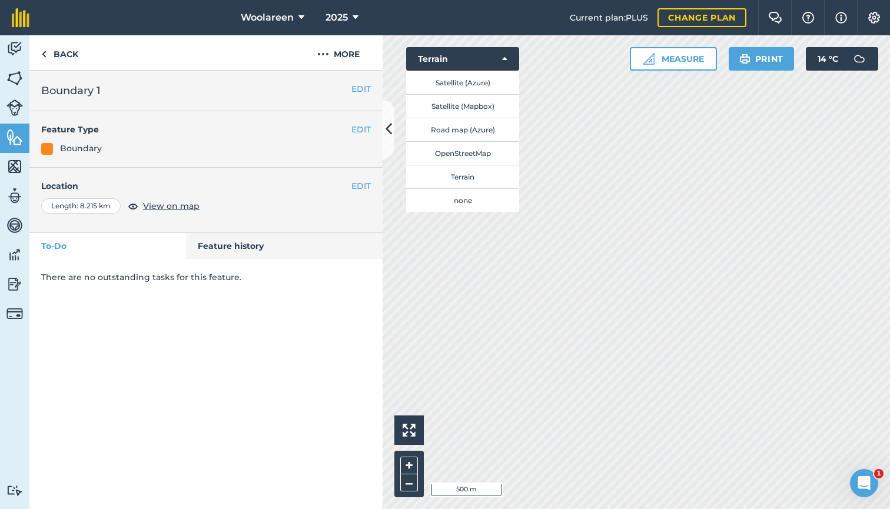
click at [486, 109] on button "Satellite (Mapbox)" at bounding box center [462, 106] width 113 height 24
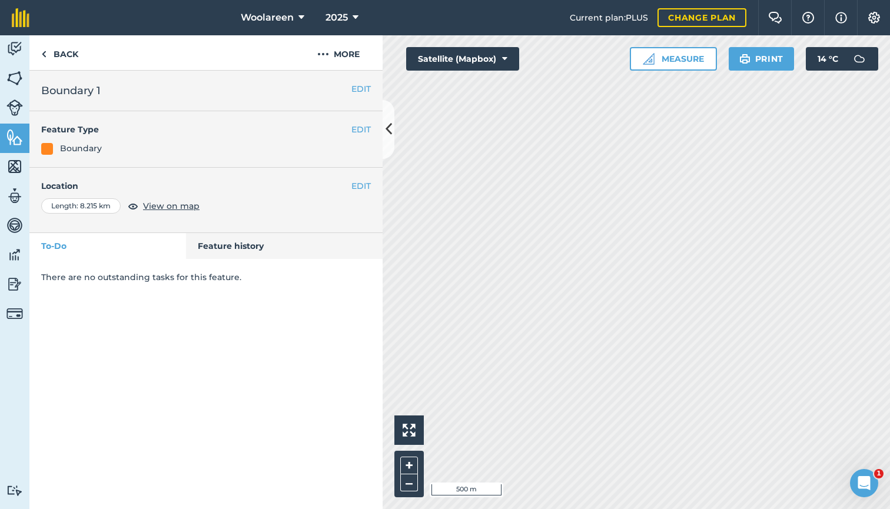
click at [445, 58] on button "Satellite (Mapbox)" at bounding box center [462, 59] width 113 height 24
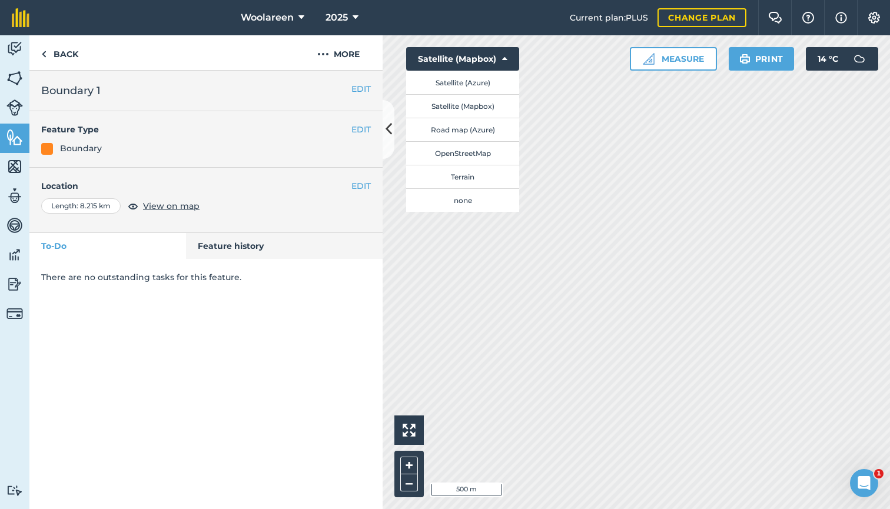
click at [500, 132] on button "Road map (Azure)" at bounding box center [462, 130] width 113 height 24
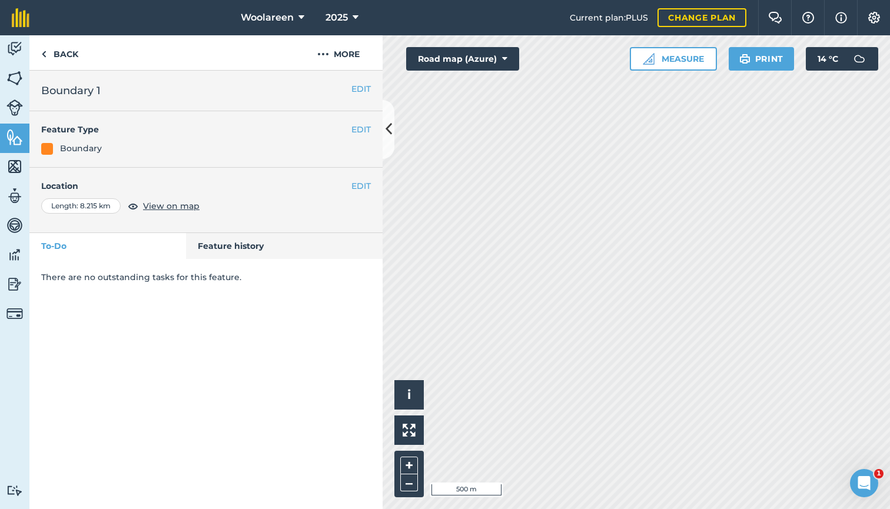
click at [431, 55] on button "Road map (Azure)" at bounding box center [462, 59] width 113 height 24
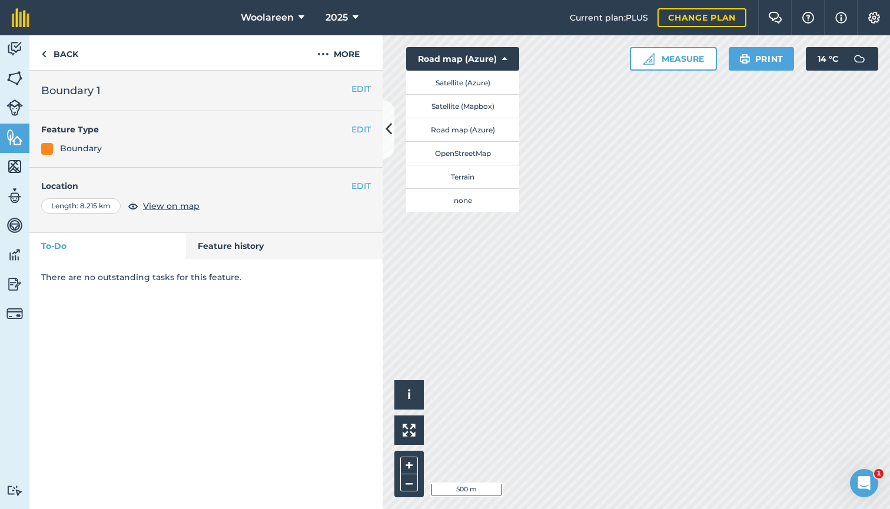
click at [495, 152] on button "OpenStreetMap" at bounding box center [462, 153] width 113 height 24
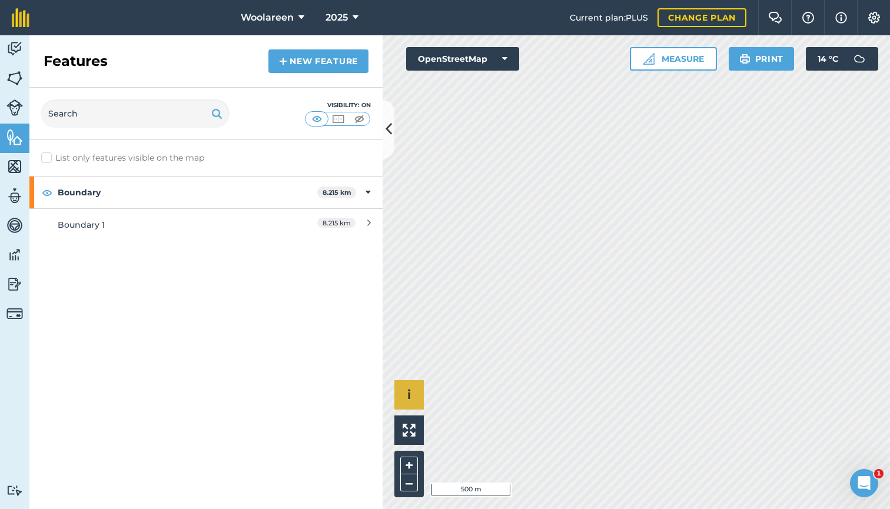
click at [412, 401] on button "i" at bounding box center [408, 394] width 29 height 29
click at [412, 401] on button "›" at bounding box center [408, 394] width 29 height 29
click at [338, 119] on img at bounding box center [338, 119] width 15 height 12
click at [316, 118] on img at bounding box center [317, 119] width 15 height 12
click at [447, 61] on button "OpenStreetMap" at bounding box center [462, 59] width 113 height 24
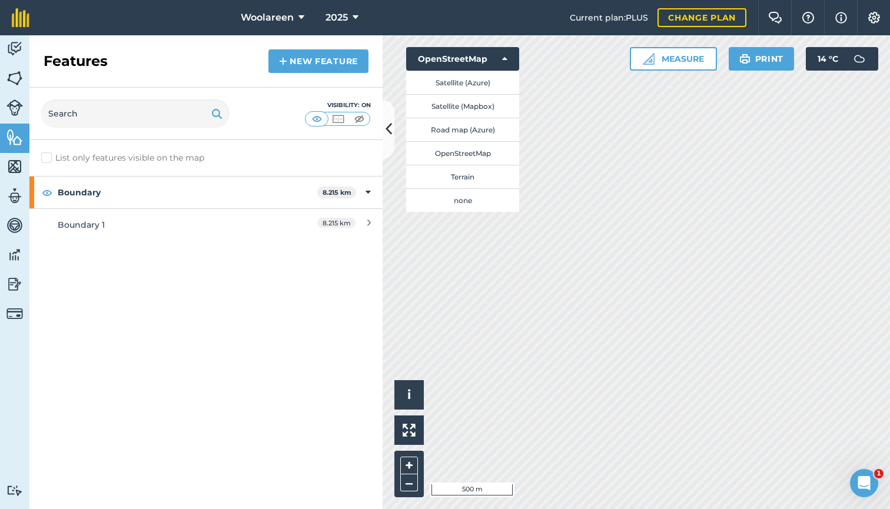
click at [457, 81] on button "Satellite (Azure)" at bounding box center [462, 83] width 113 height 24
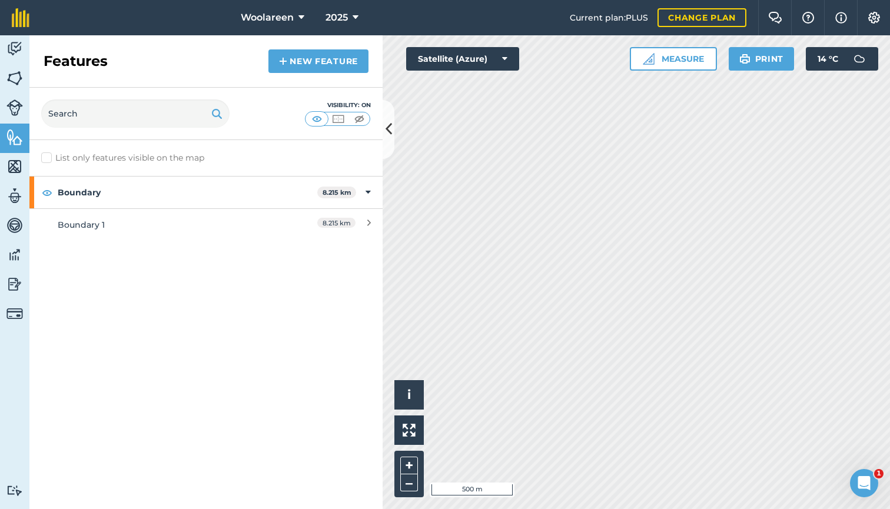
click at [451, 58] on button "Satellite (Azure)" at bounding box center [462, 59] width 113 height 24
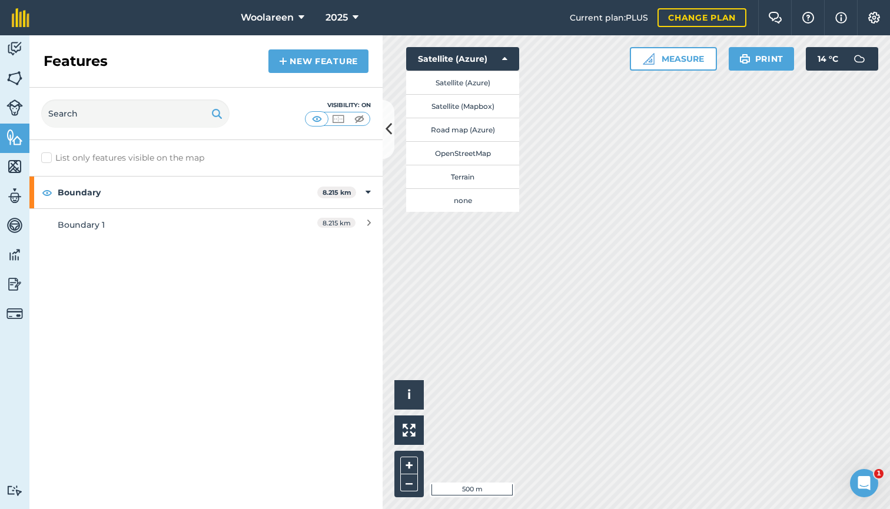
click at [451, 58] on button "Satellite (Azure)" at bounding box center [462, 59] width 113 height 24
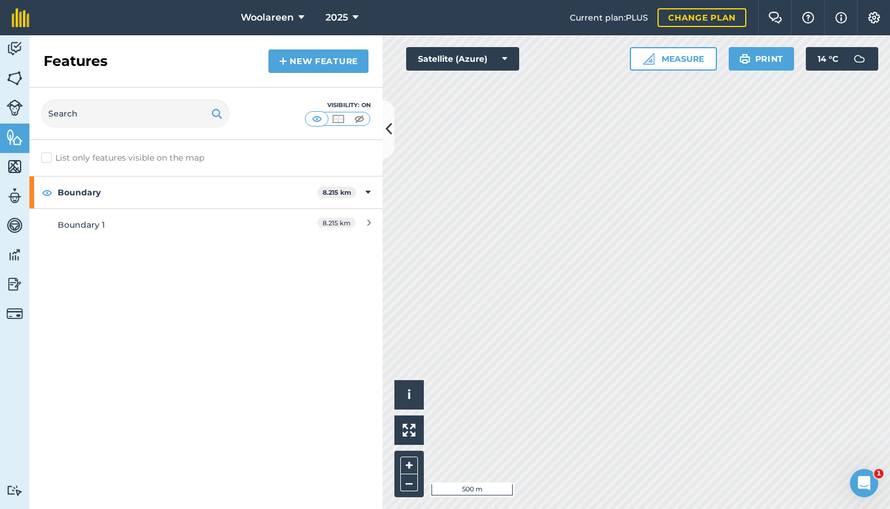
click at [746, 56] on img at bounding box center [744, 59] width 11 height 14
click at [758, 67] on button "Print" at bounding box center [761, 59] width 66 height 24
